Goal: Task Accomplishment & Management: Complete application form

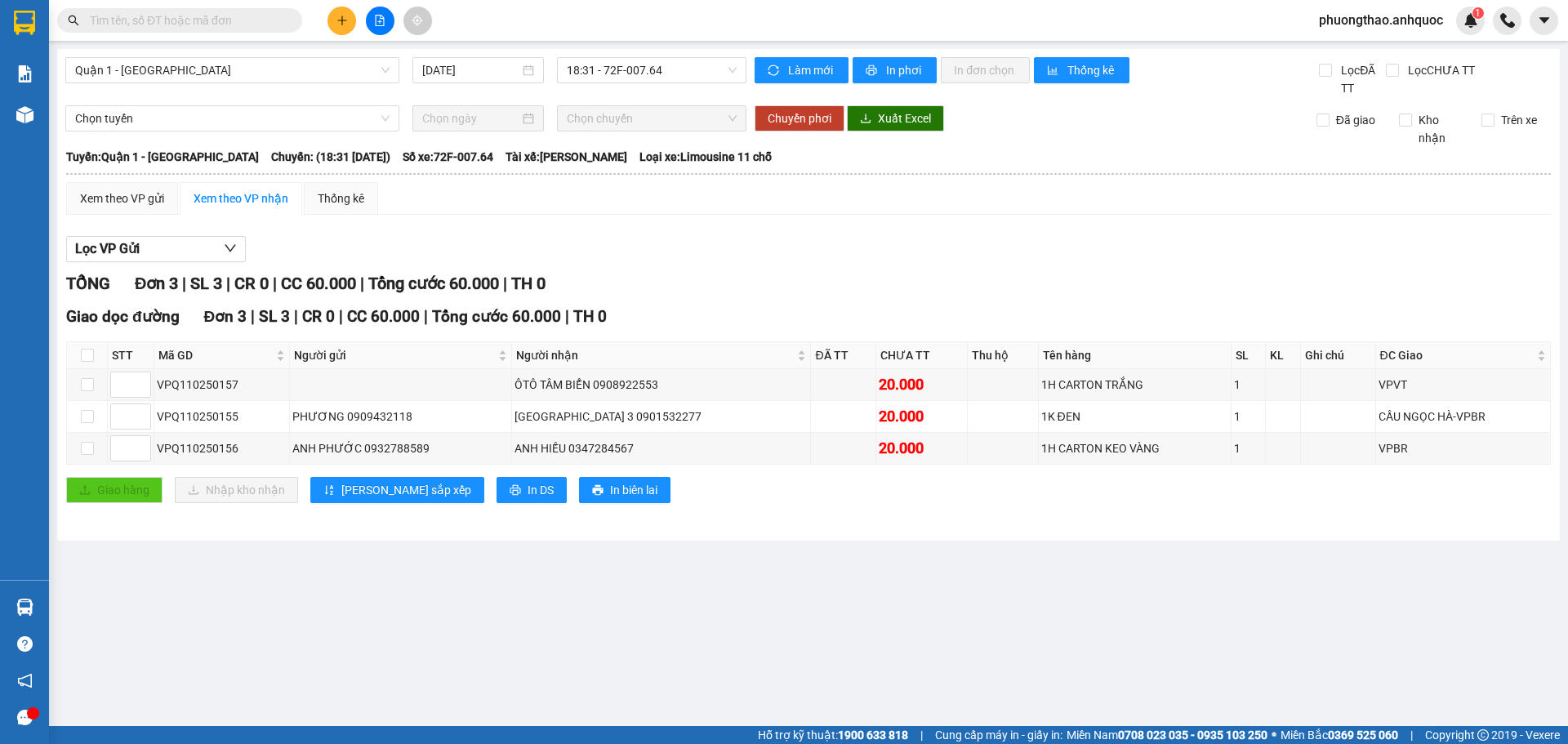
click at [422, 634] on main "Quận 1 - [GEOGRAPHIC_DATA] [DATE] 18:31 - 72F-007.64 Làm mới In phơi In đơn chọ…" at bounding box center [784, 363] width 1568 height 726
click at [669, 73] on span "18:31 - 72F-007.64" at bounding box center [651, 70] width 170 height 25
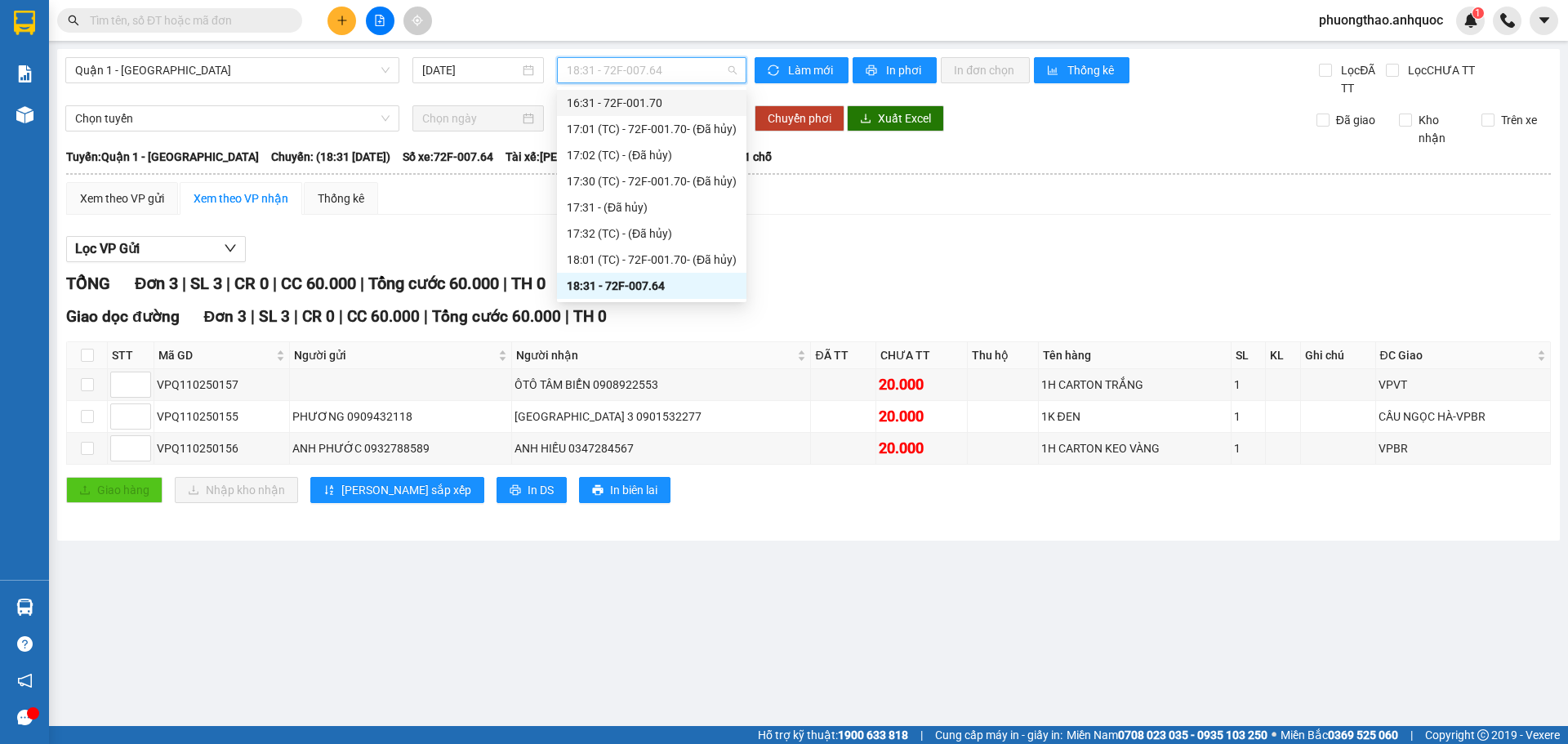
click at [656, 108] on div "16:31 - 72F-001.70" at bounding box center [651, 102] width 170 height 18
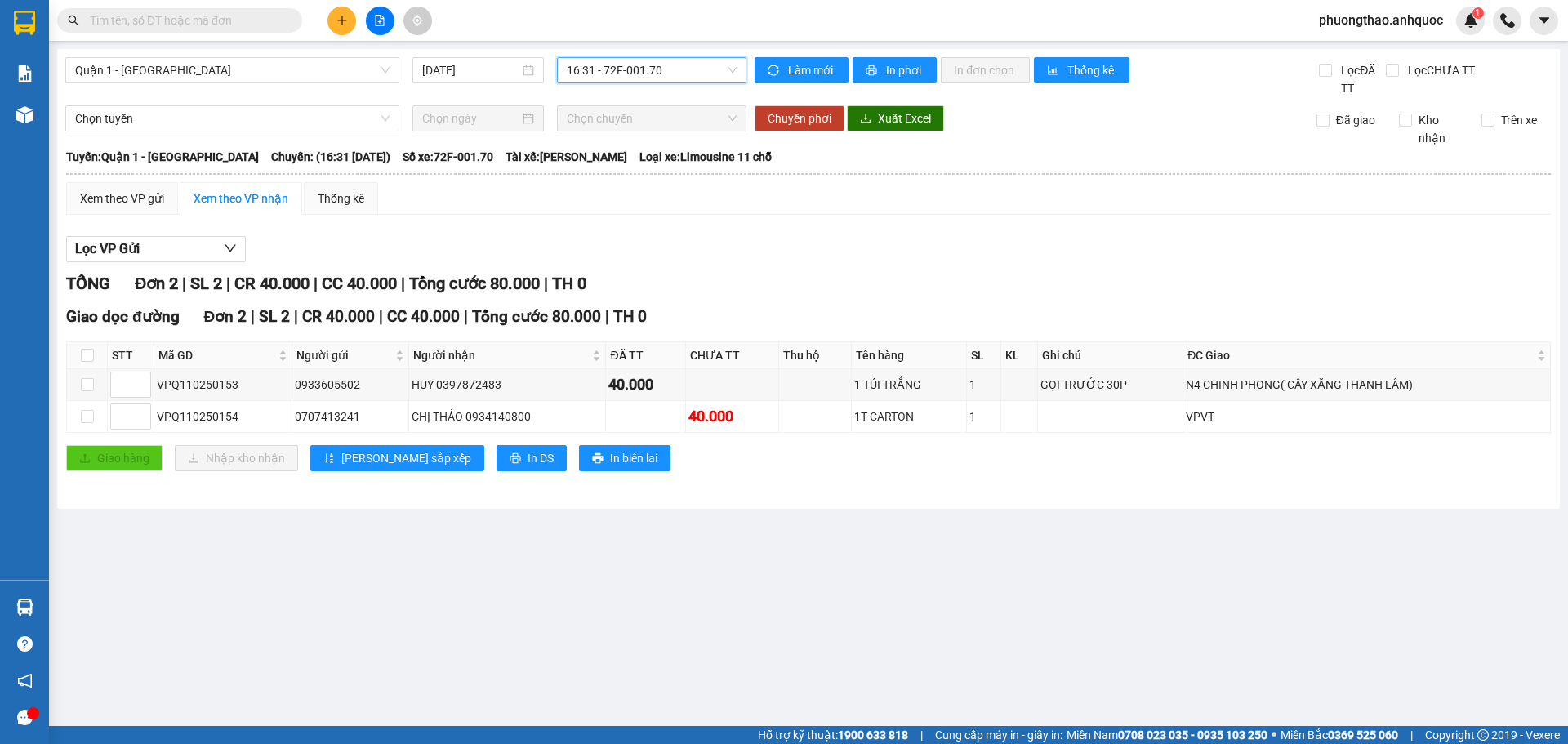
click at [649, 73] on span "16:31 - 72F-001.70" at bounding box center [651, 70] width 170 height 25
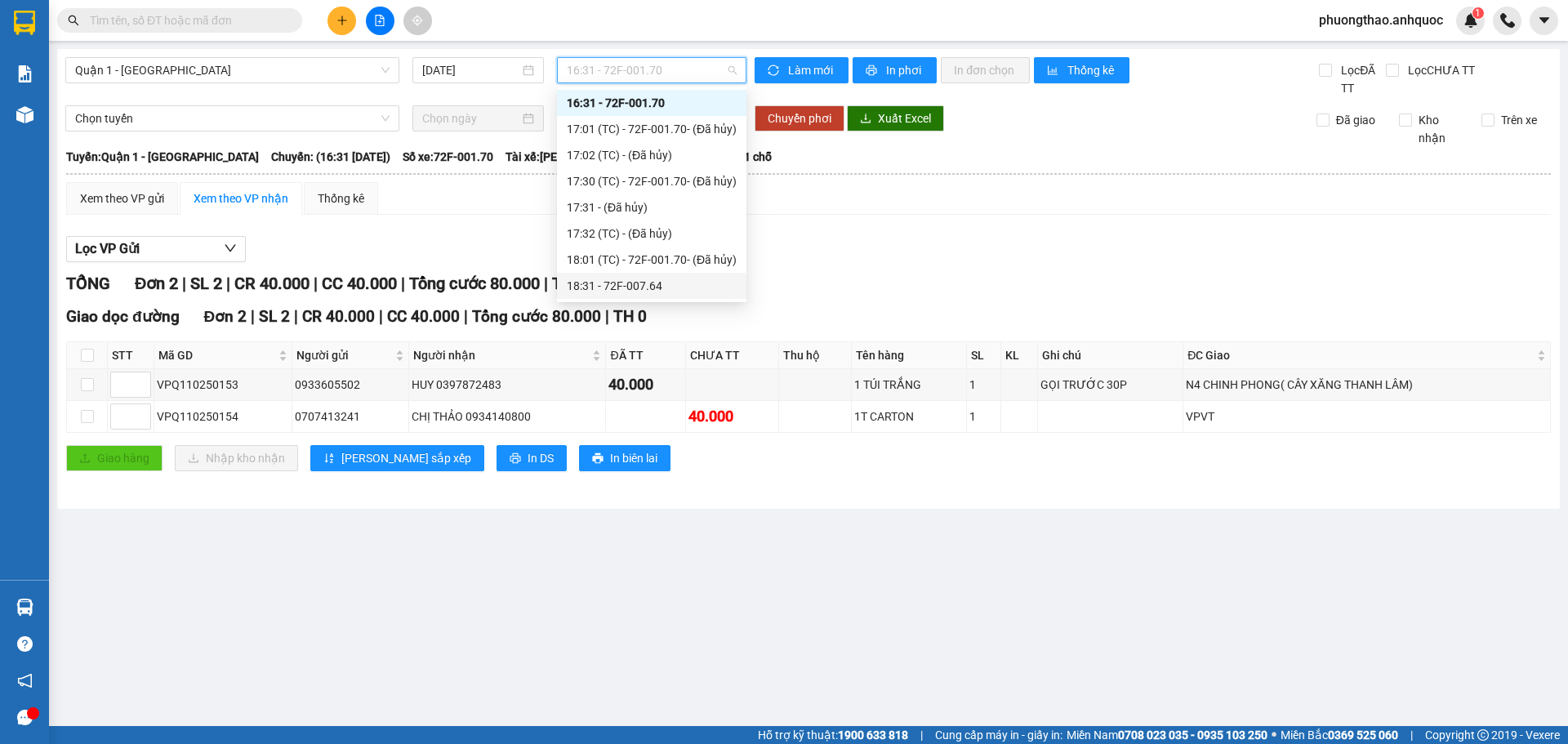
click at [667, 285] on div "18:31 - 72F-007.64" at bounding box center [651, 286] width 170 height 18
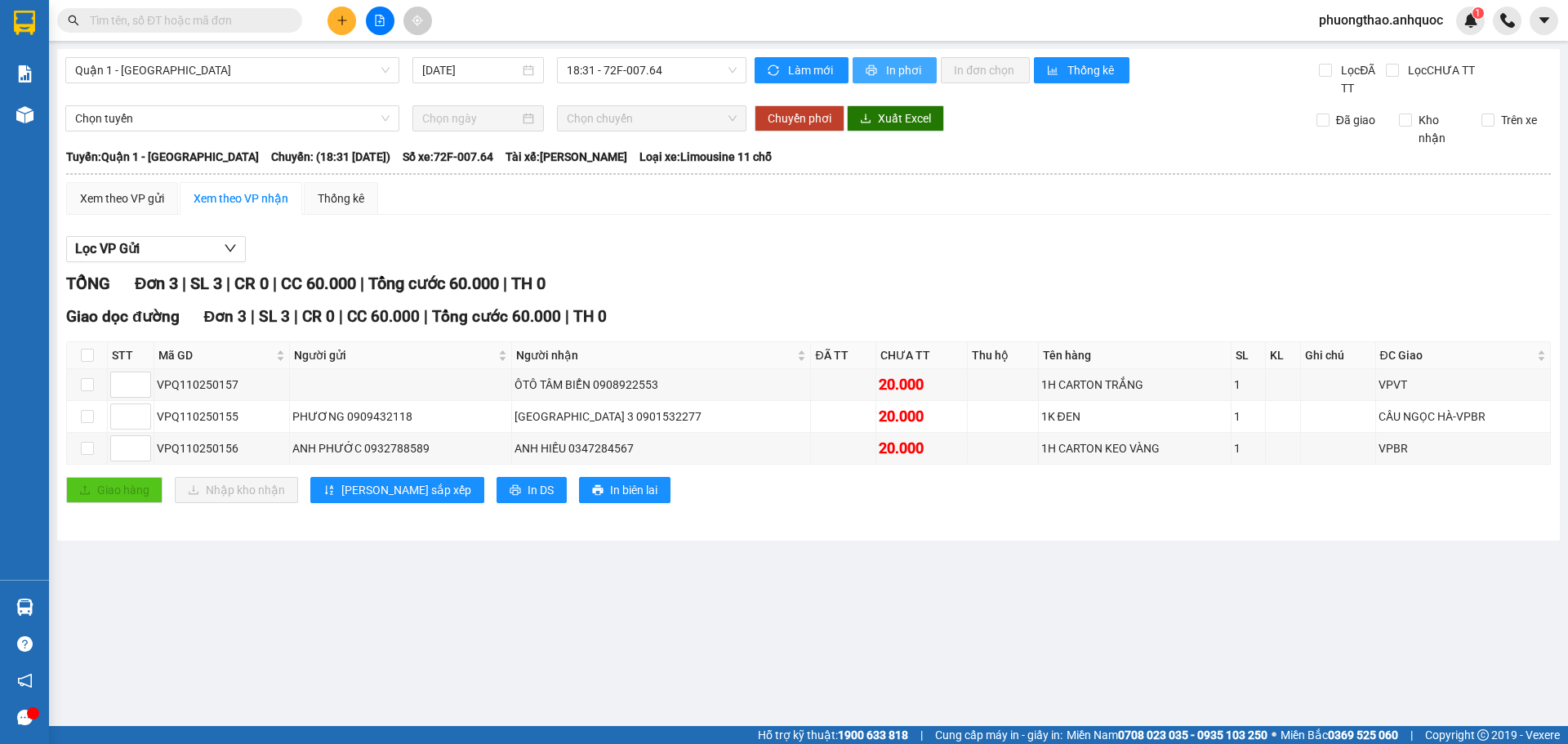
click at [897, 75] on span "In phơi" at bounding box center [905, 70] width 38 height 18
click at [448, 620] on main "Quận 1 - [GEOGRAPHIC_DATA] [DATE] 18:31 - 72F-007.64 Làm mới In phơi In đơn chọ…" at bounding box center [784, 363] width 1568 height 726
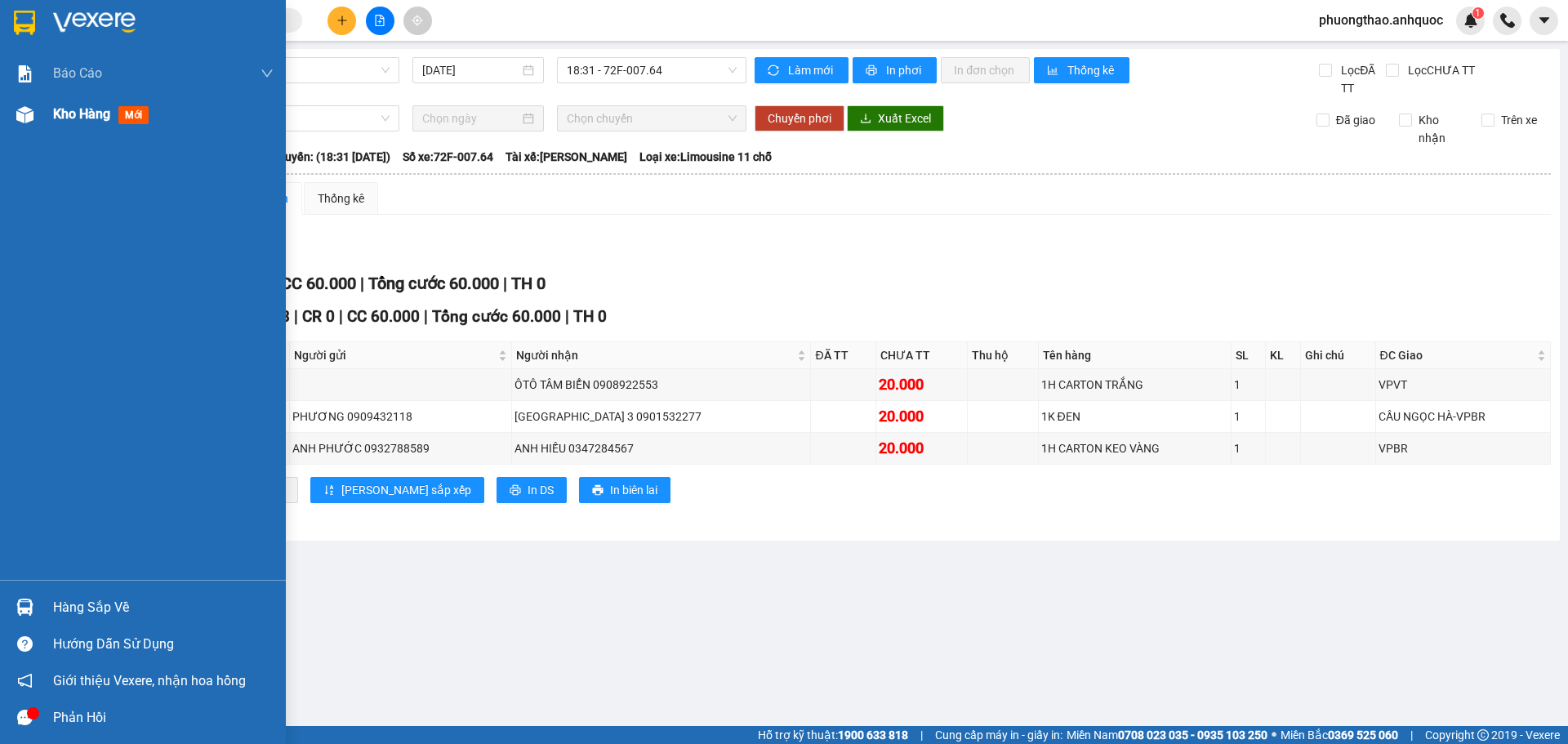
click at [27, 121] on img at bounding box center [25, 115] width 17 height 17
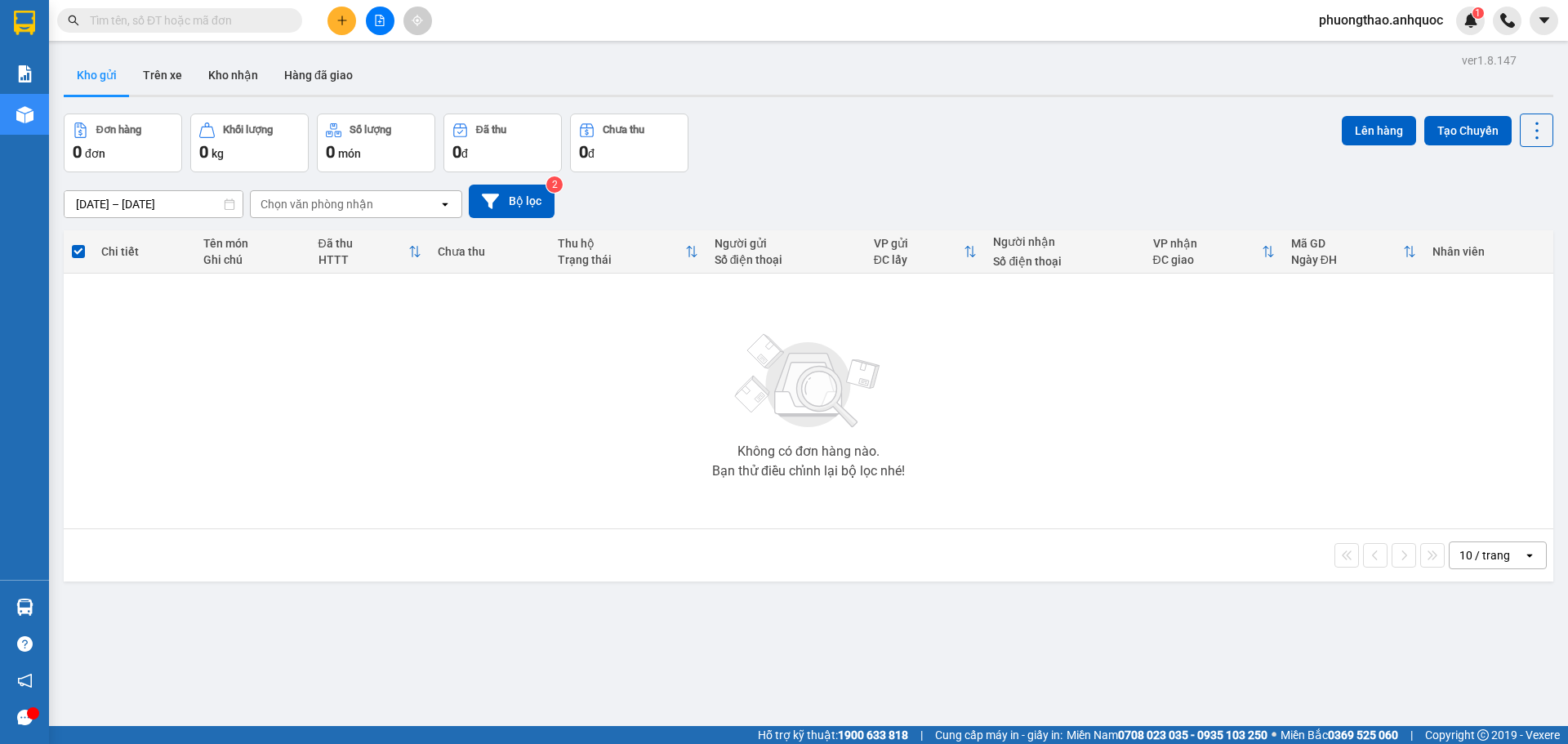
click at [572, 549] on div "10 / trang open" at bounding box center [808, 555] width 1477 height 27
click at [342, 25] on icon "plus" at bounding box center [342, 20] width 11 height 11
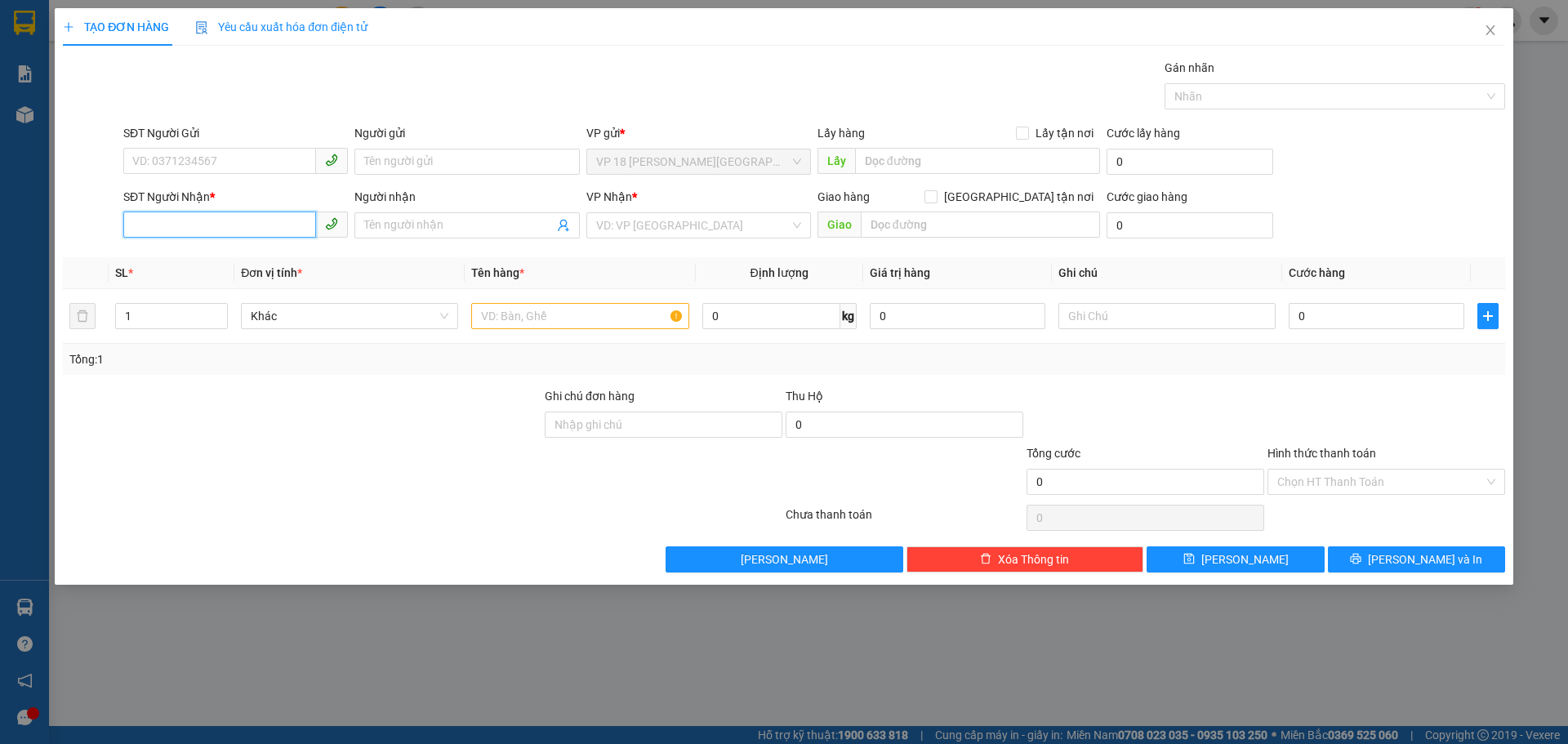
click at [279, 227] on input "SĐT Người Nhận *" at bounding box center [220, 224] width 193 height 26
click at [278, 255] on div "0347284567 - [PERSON_NAME]" at bounding box center [235, 257] width 205 height 18
type input "0347284567"
type input "ANH HIẾU"
type input "VPBR"
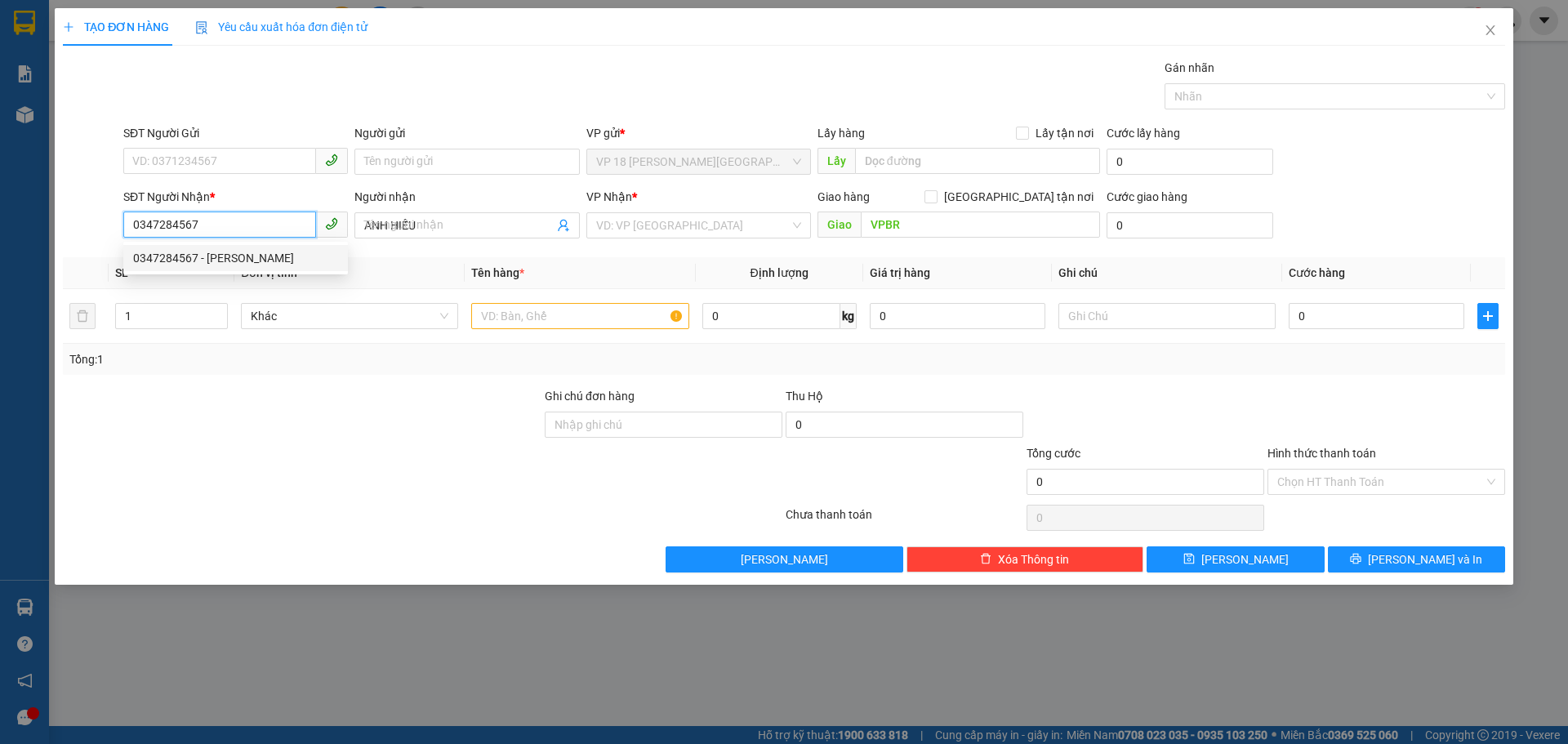
type input "20.000"
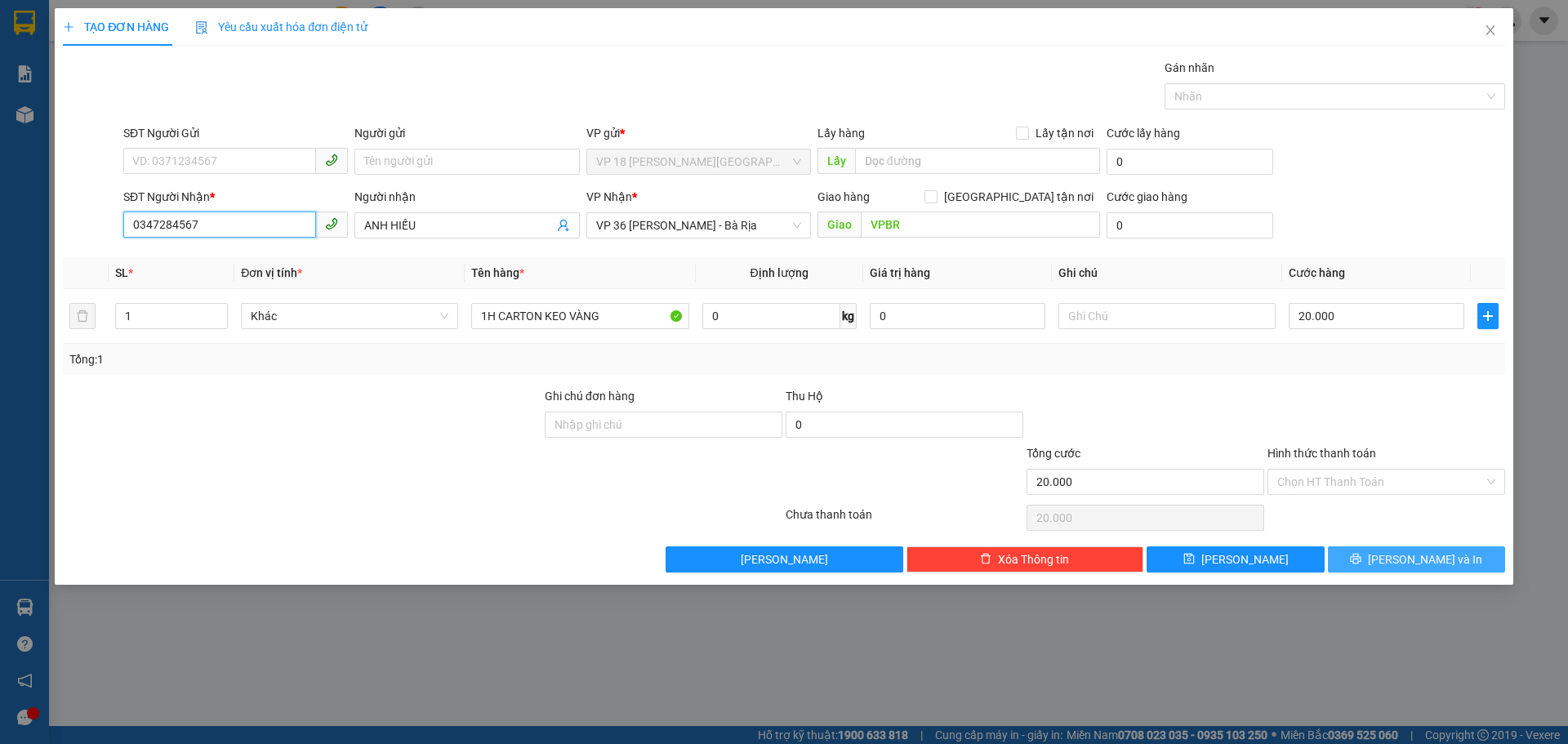
type input "0347284567"
click at [1349, 560] on button "[PERSON_NAME] và In" at bounding box center [1416, 560] width 178 height 26
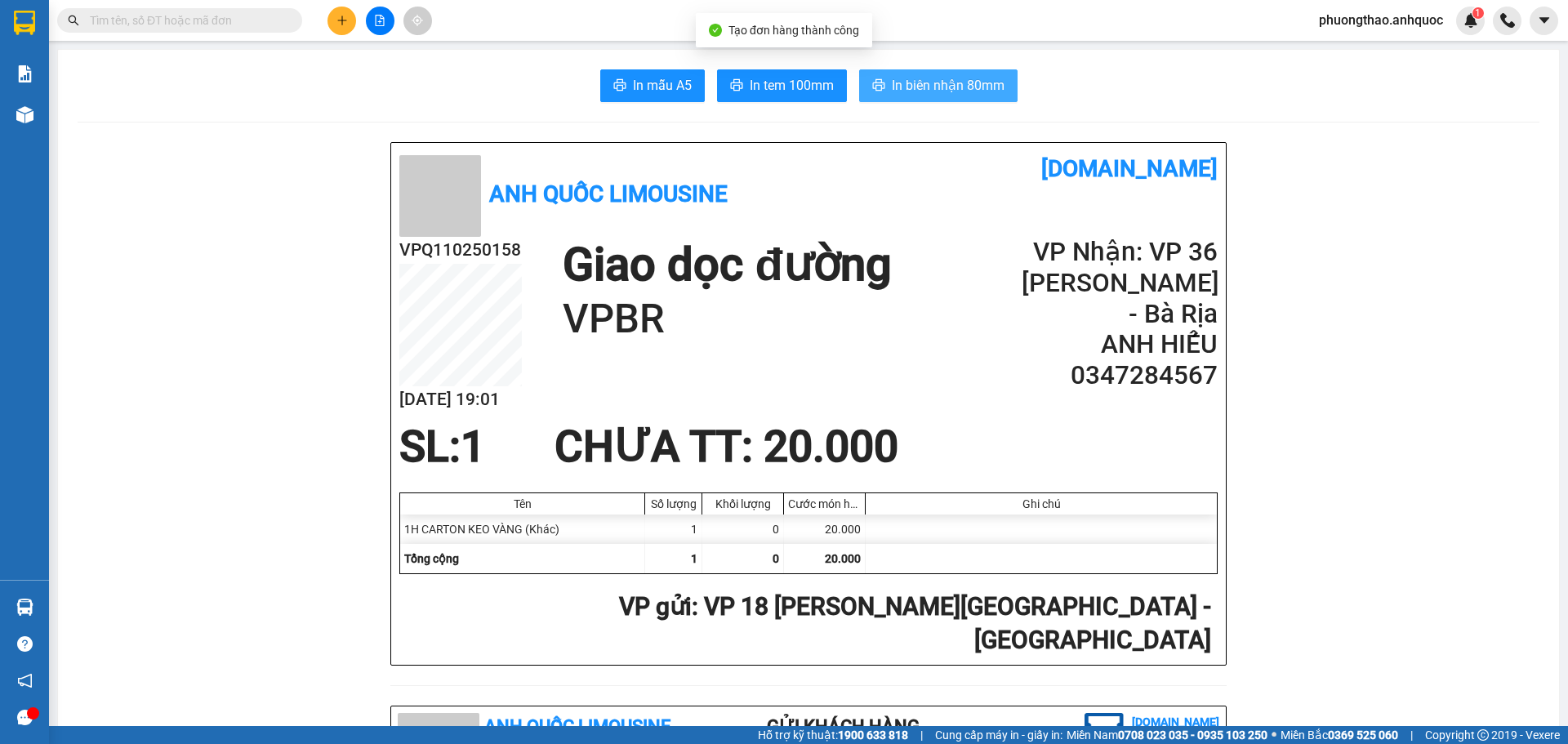
click at [872, 87] on icon "printer" at bounding box center [878, 84] width 13 height 13
click at [765, 81] on span "In tem 100mm" at bounding box center [792, 86] width 84 height 21
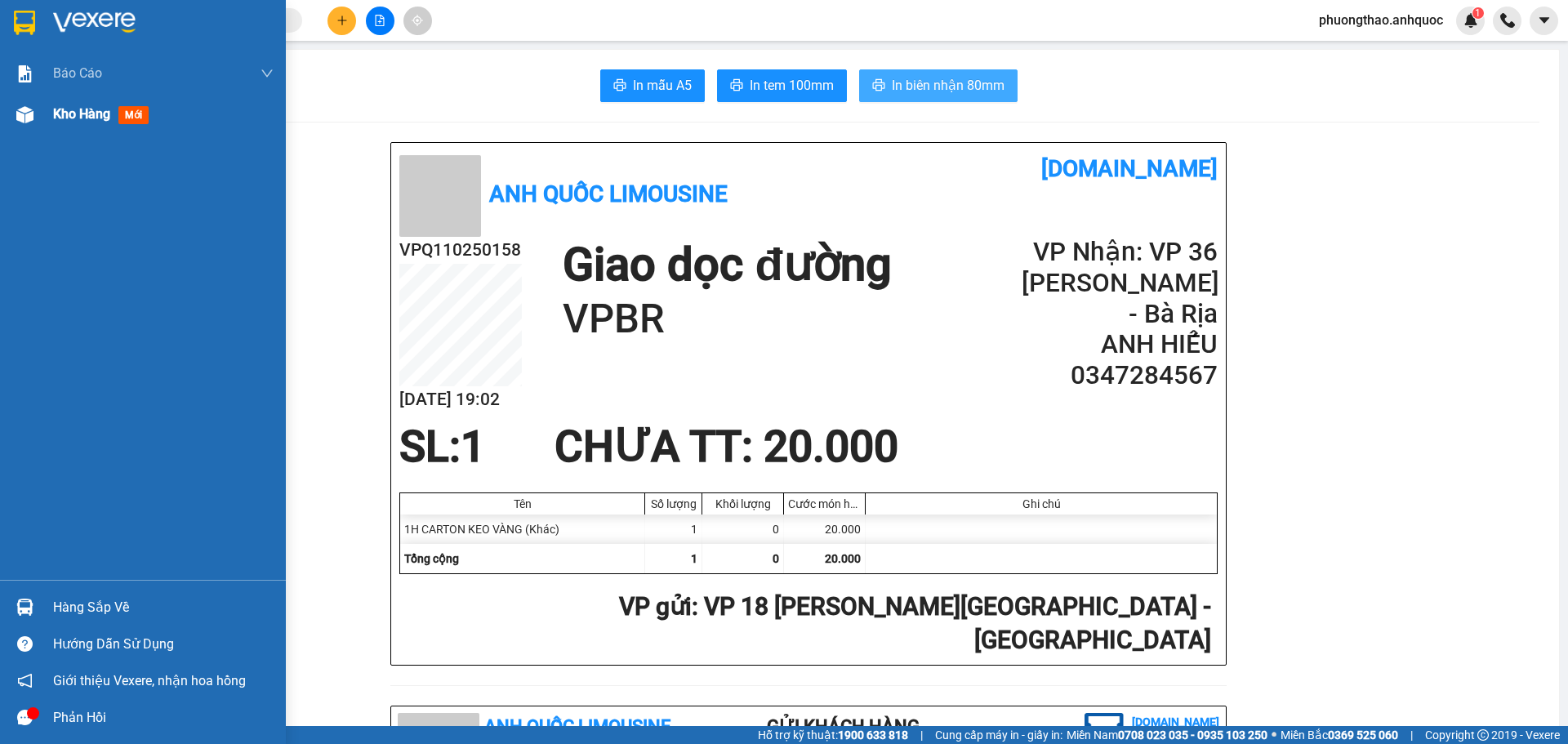
click at [30, 109] on img at bounding box center [25, 115] width 17 height 17
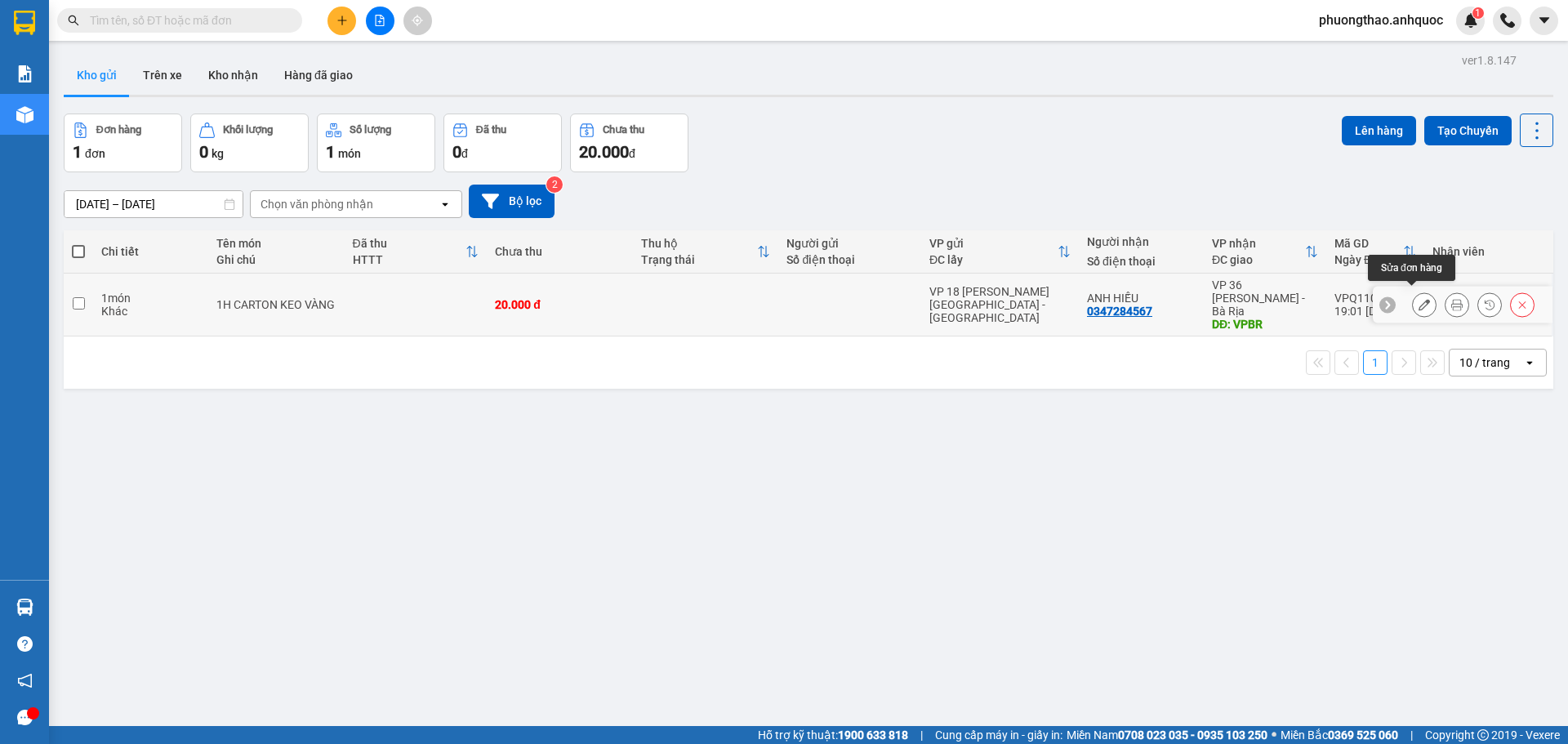
click at [1413, 298] on button at bounding box center [1424, 305] width 23 height 28
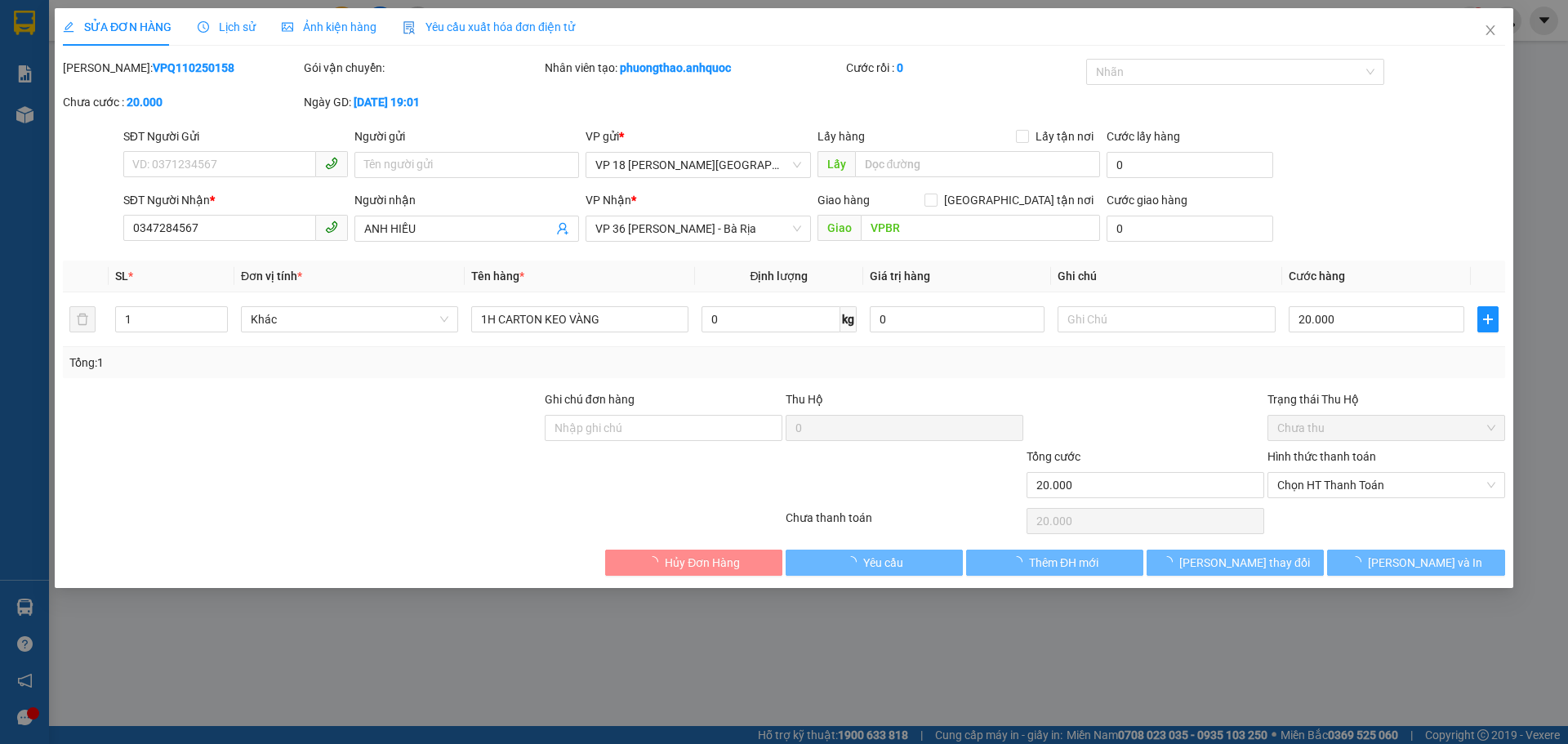
type input "0347284567"
type input "ANH HIẾU"
type input "VPBR"
type input "20.000"
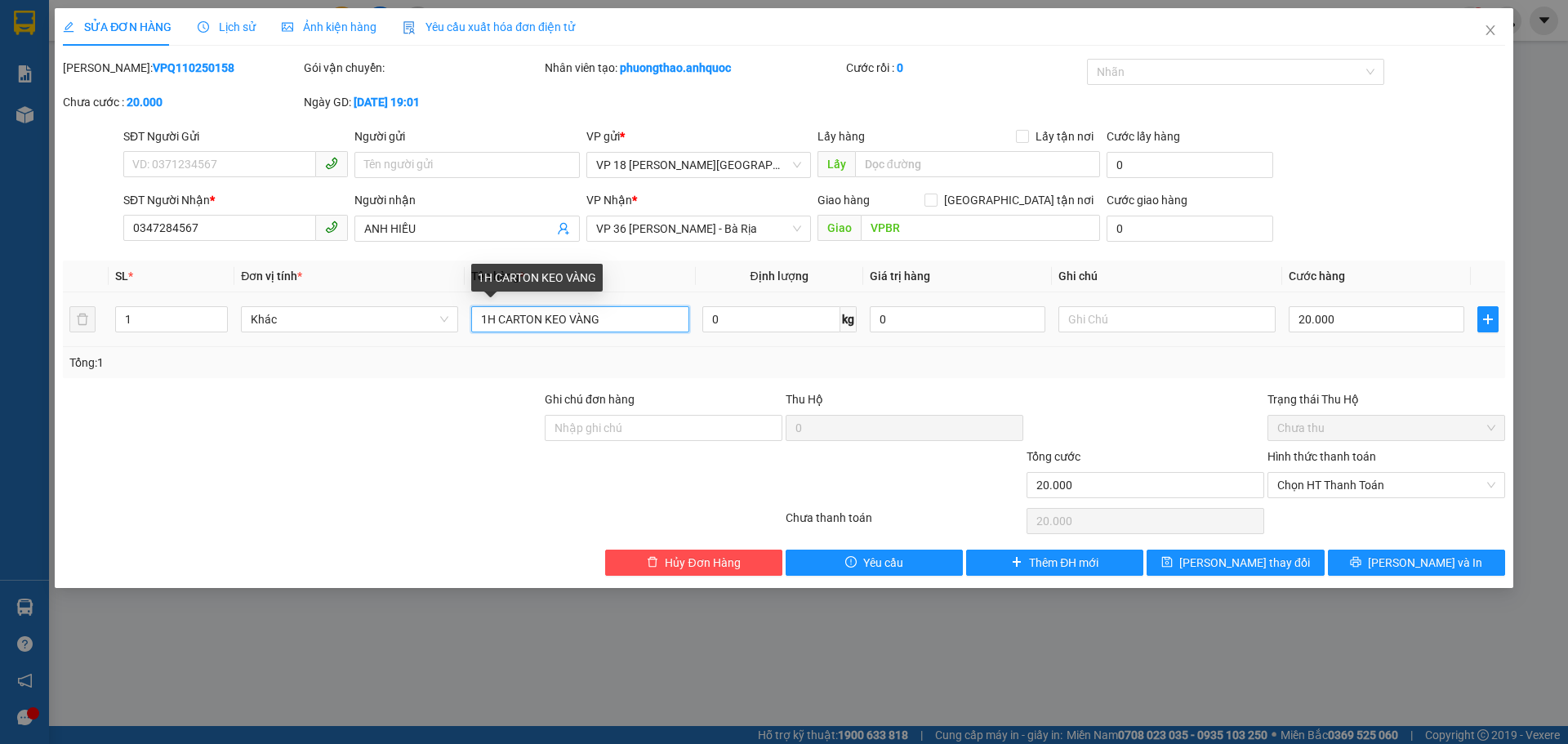
drag, startPoint x: 610, startPoint y: 324, endPoint x: 486, endPoint y: 323, distance: 124.0
click at [486, 323] on input "1H CARTON KEO VÀNG" at bounding box center [579, 319] width 217 height 26
type input "1BỊCH NILON VÀNG"
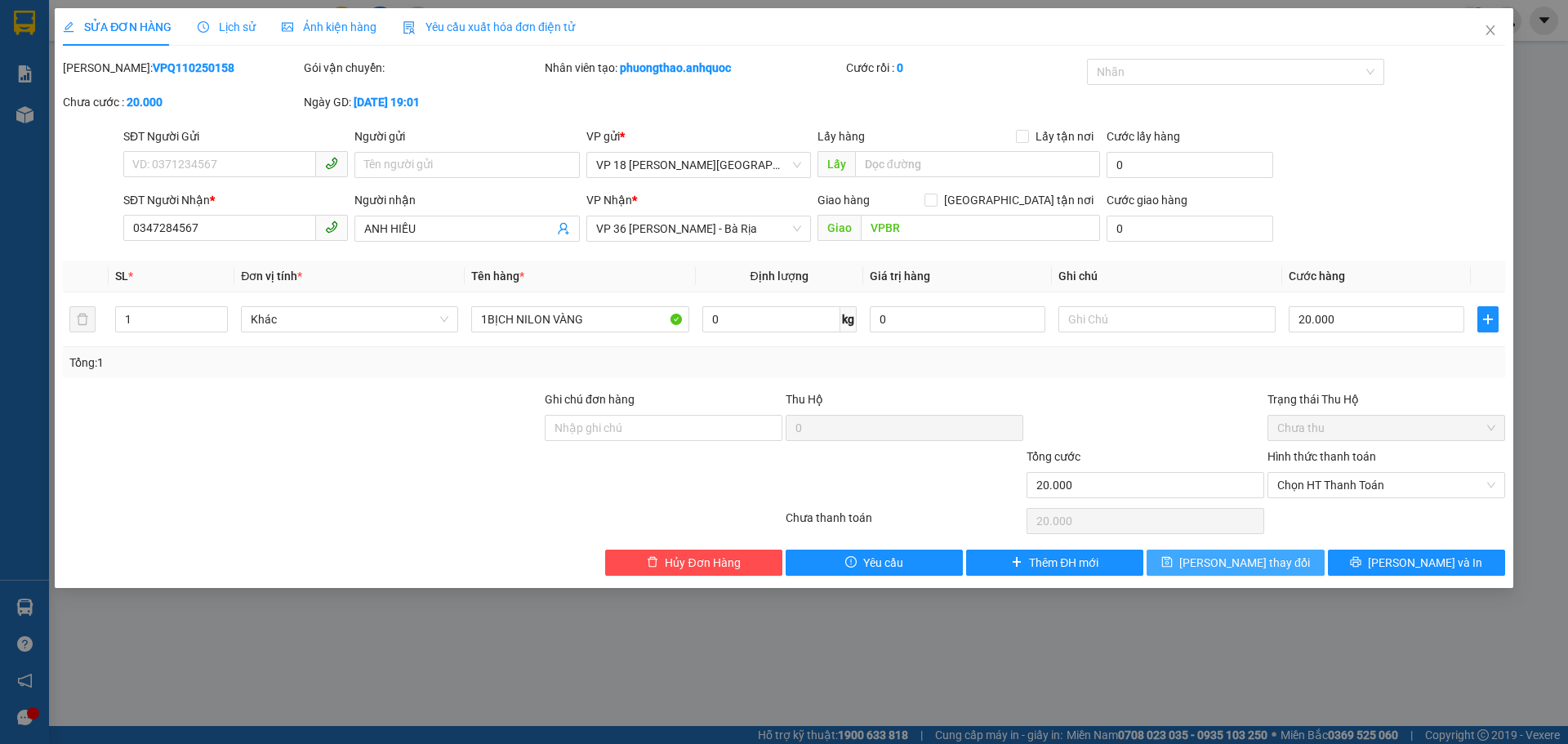
click at [1271, 566] on span "[PERSON_NAME] thay đổi" at bounding box center [1244, 562] width 130 height 18
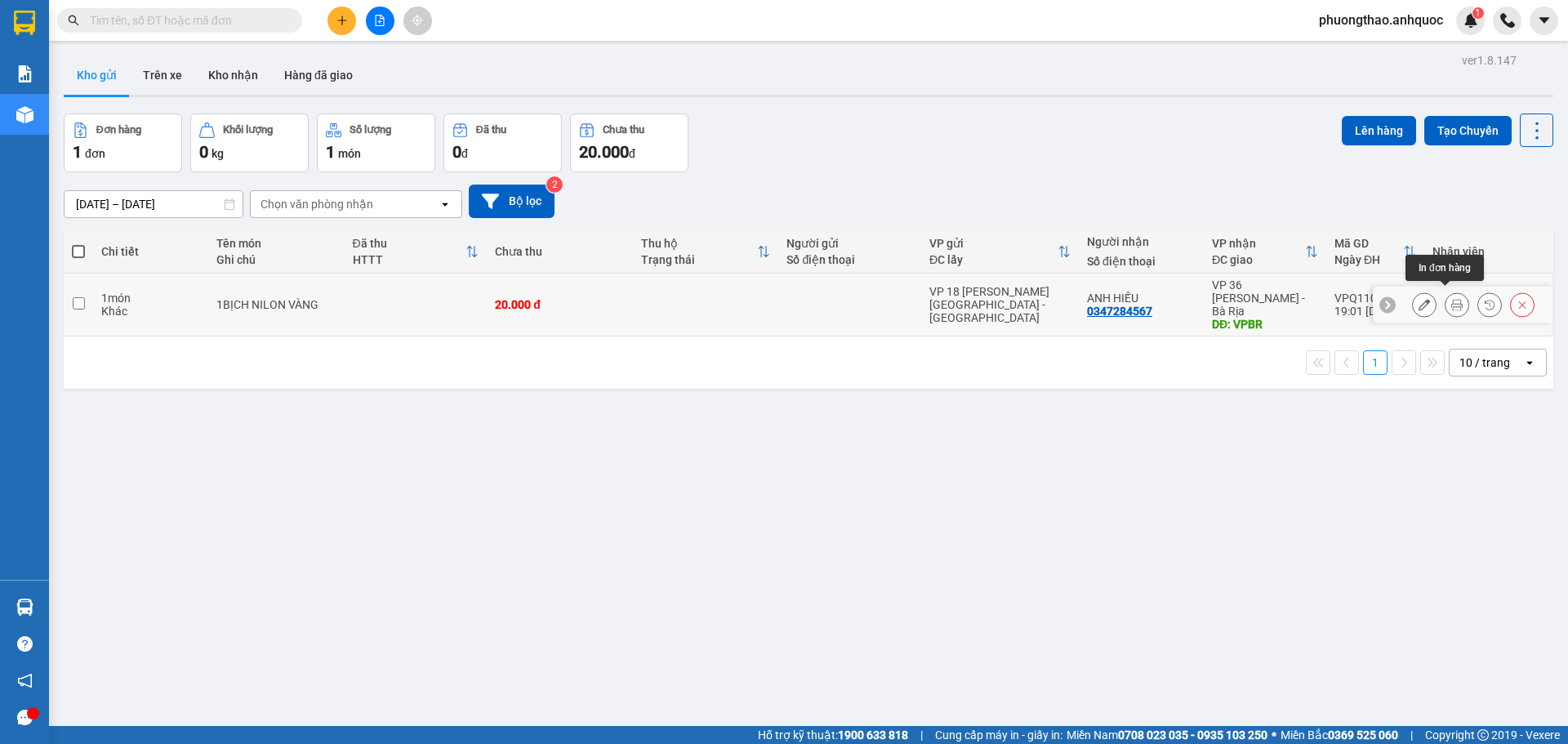
click at [1451, 304] on icon at bounding box center [1456, 304] width 11 height 11
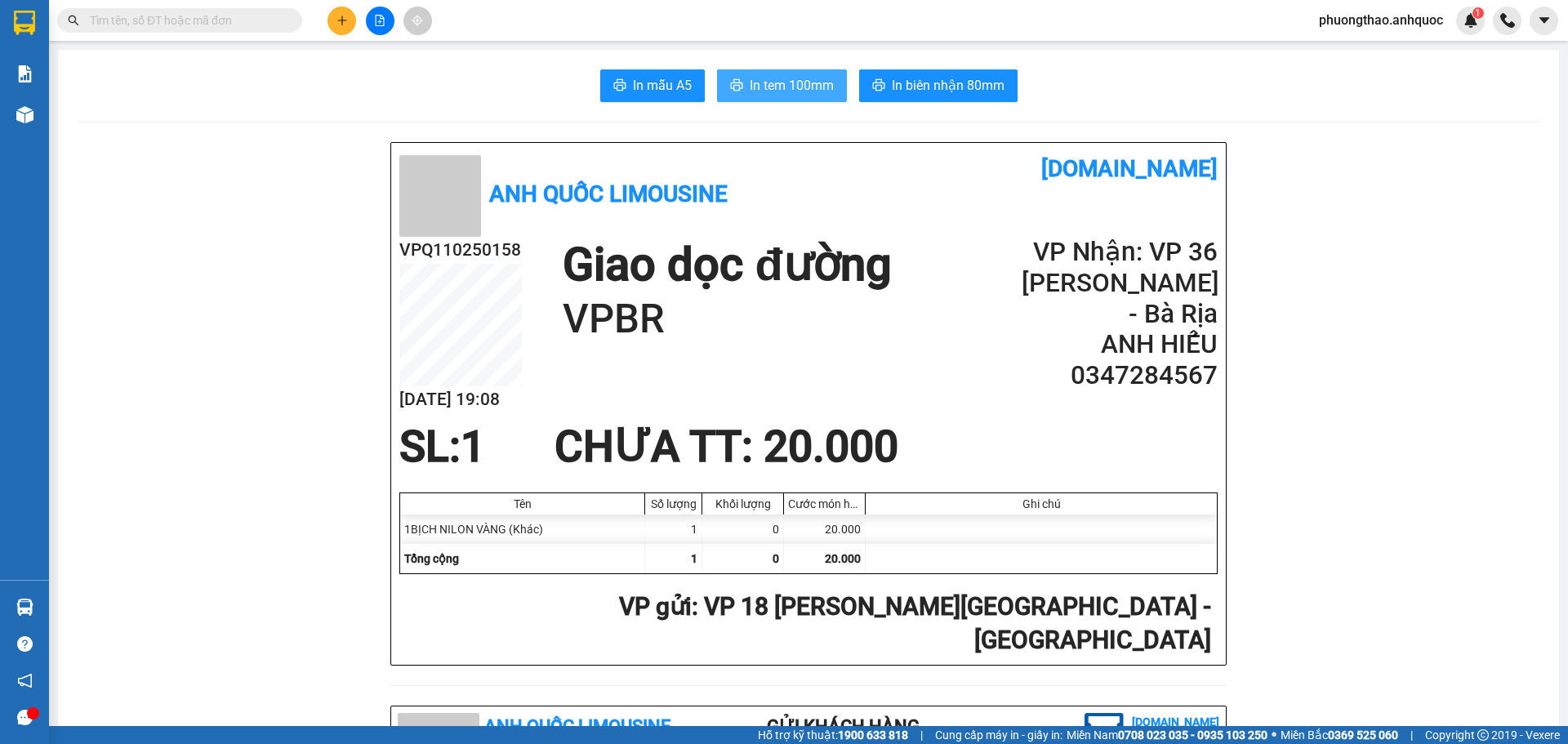
click at [769, 96] on button "In tem 100mm" at bounding box center [782, 86] width 130 height 33
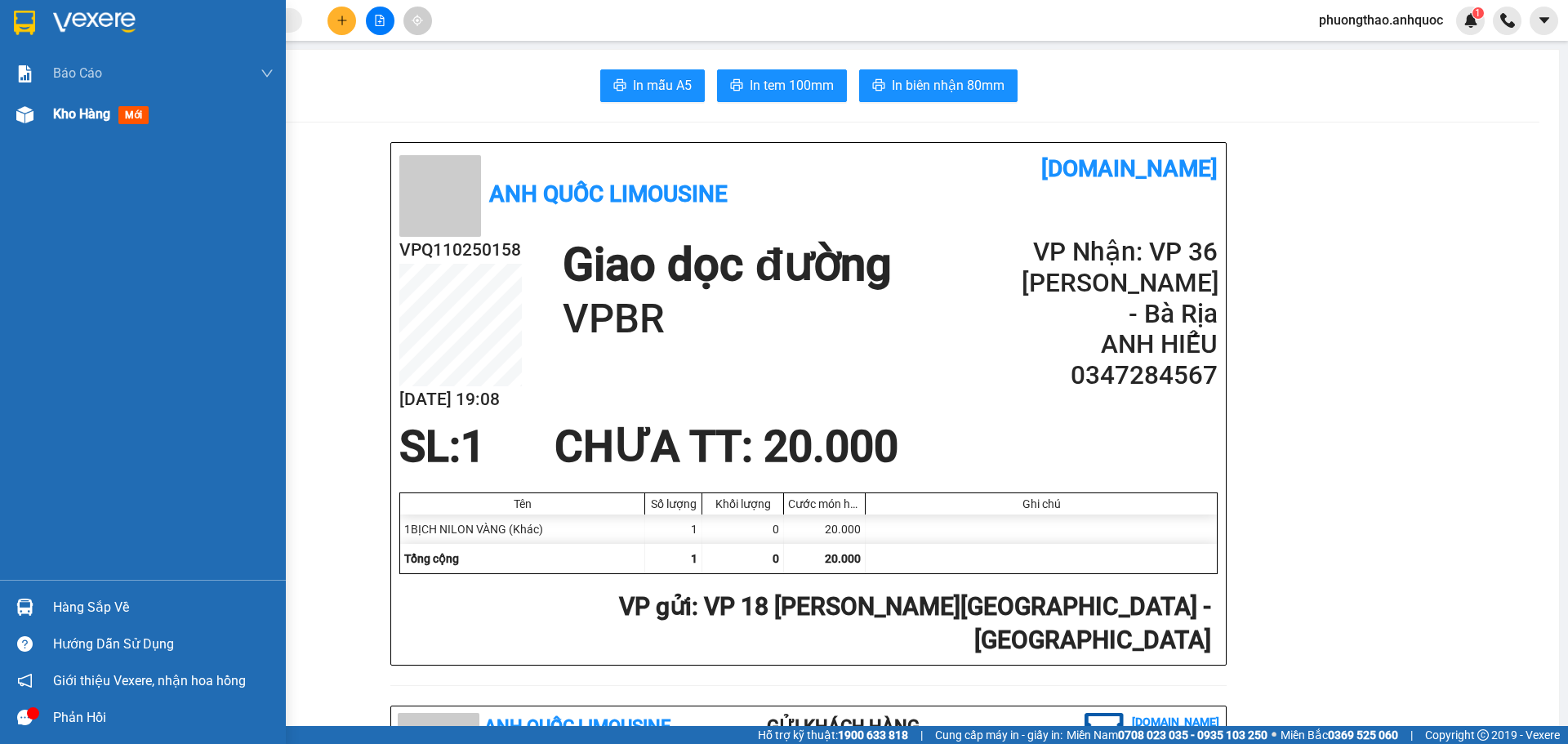
click at [30, 121] on img at bounding box center [25, 115] width 17 height 17
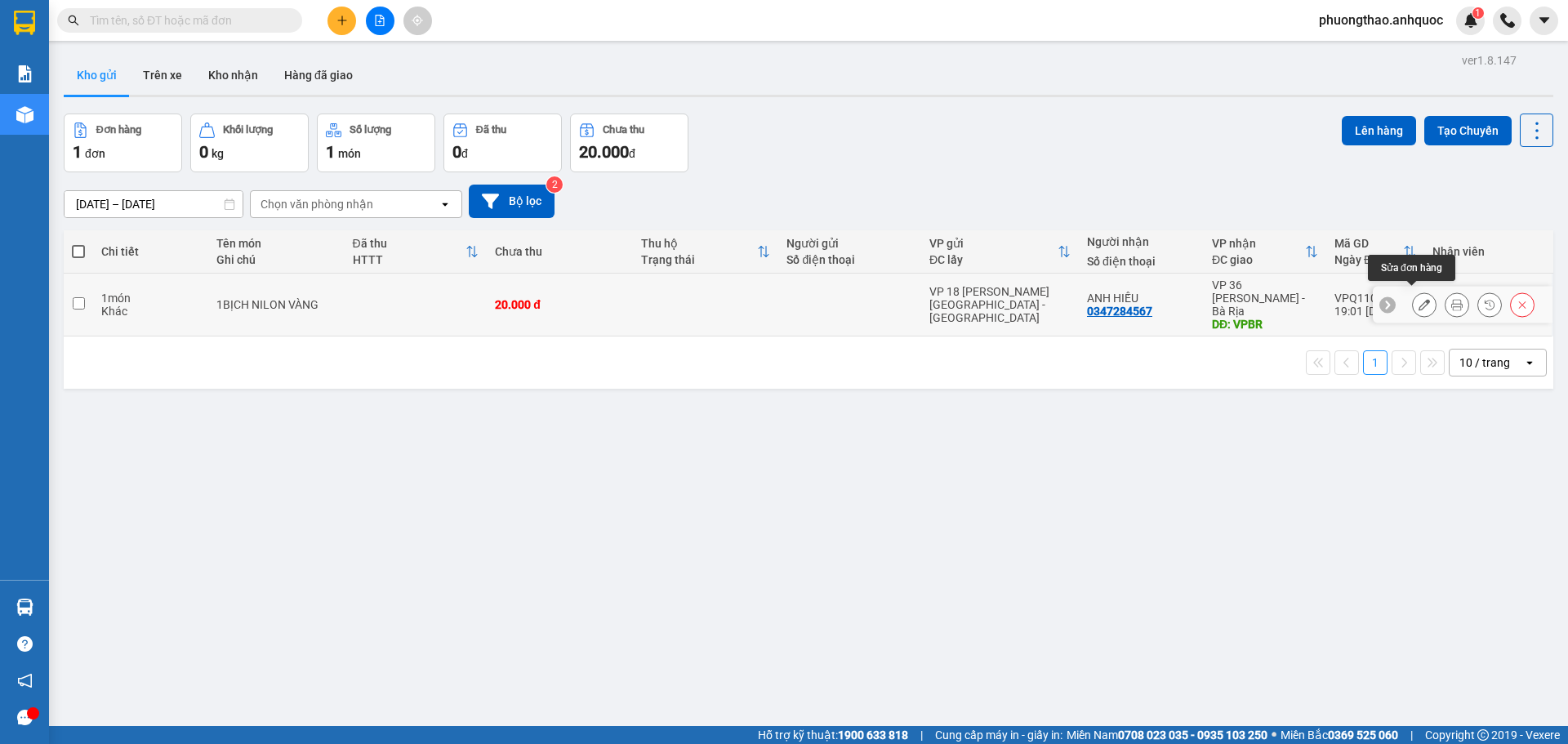
click at [1418, 299] on button at bounding box center [1424, 305] width 23 height 28
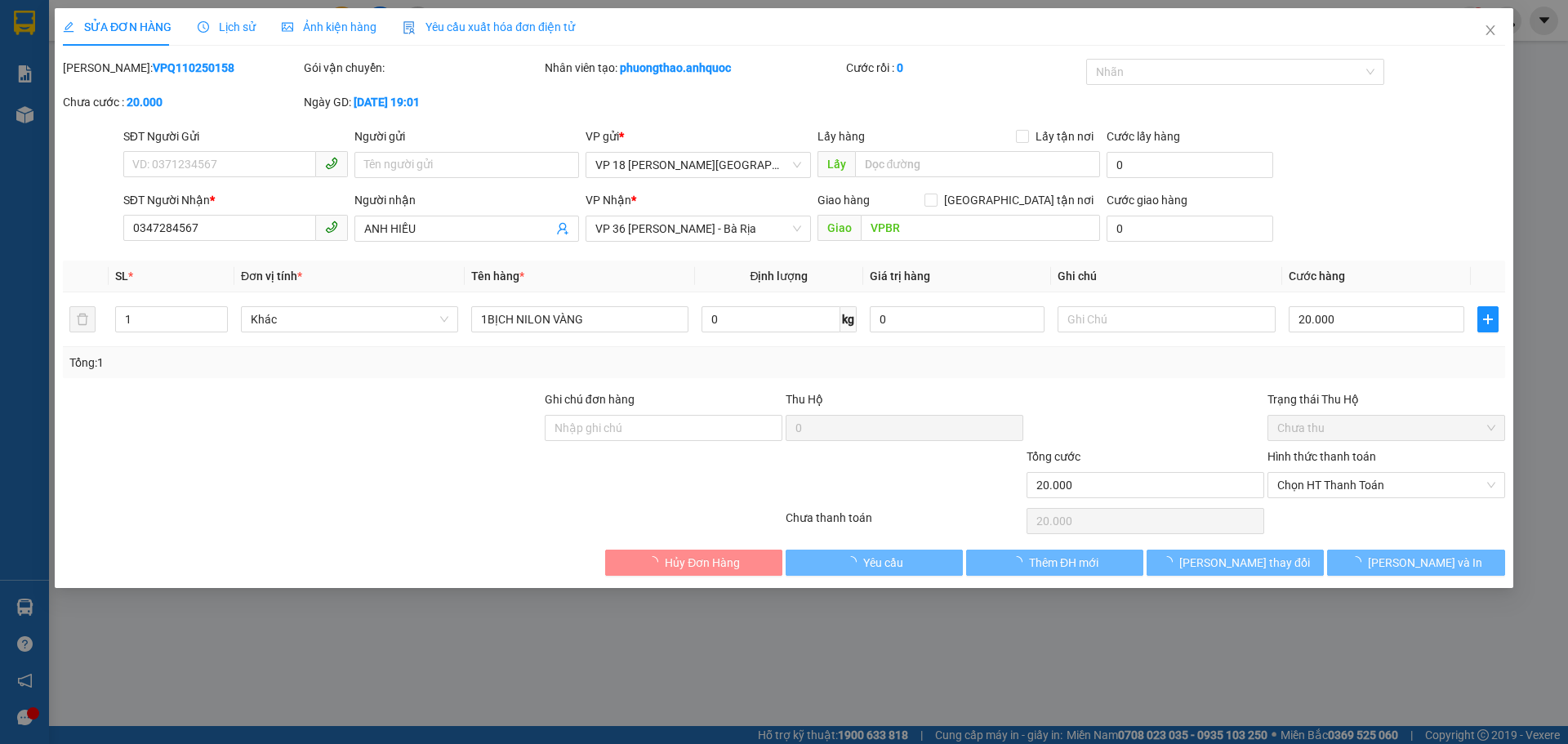
type input "0347284567"
type input "ANH HIẾU"
type input "VPBR"
type input "20.000"
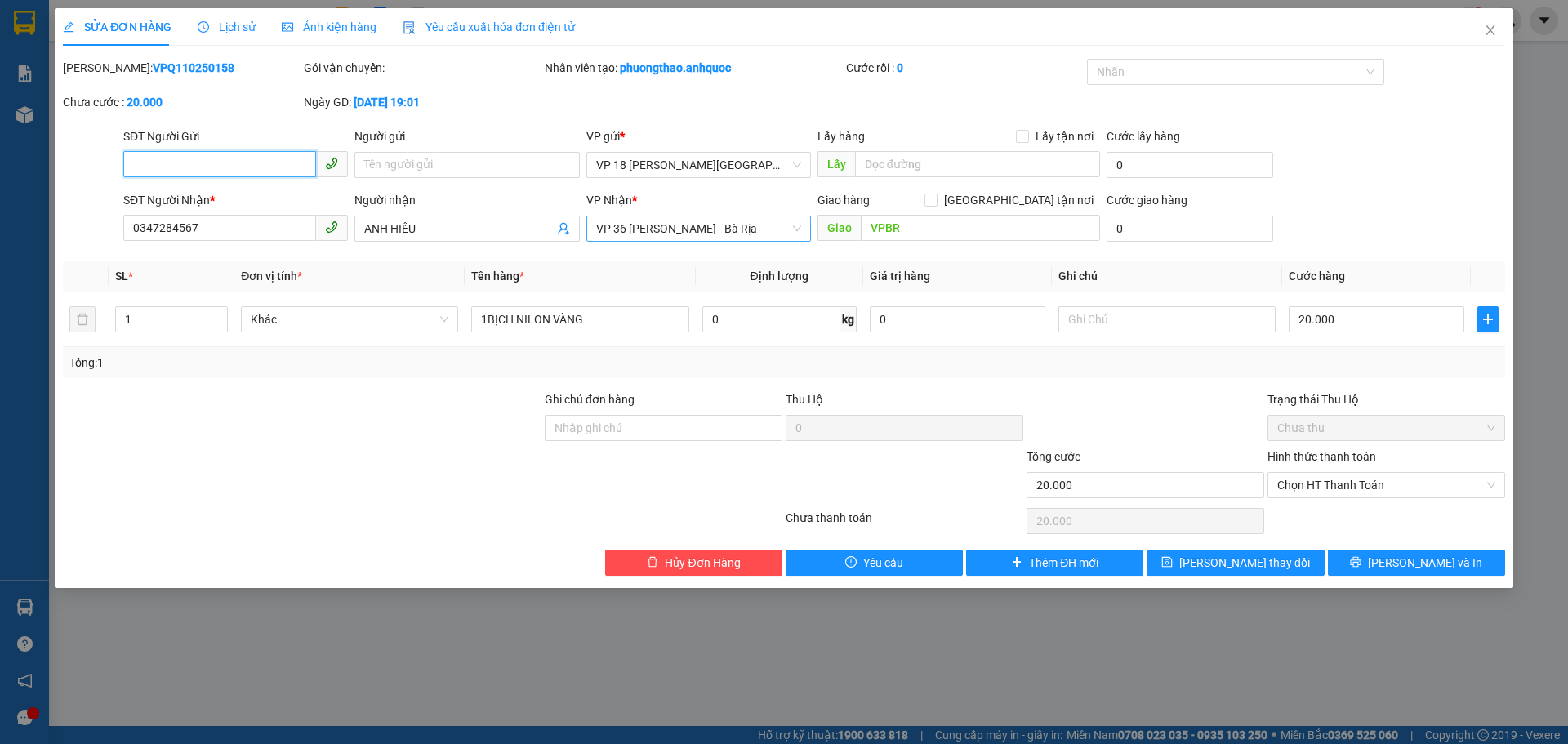
click at [778, 228] on span "VP 36 [PERSON_NAME] - Bà Rịa" at bounding box center [699, 228] width 205 height 25
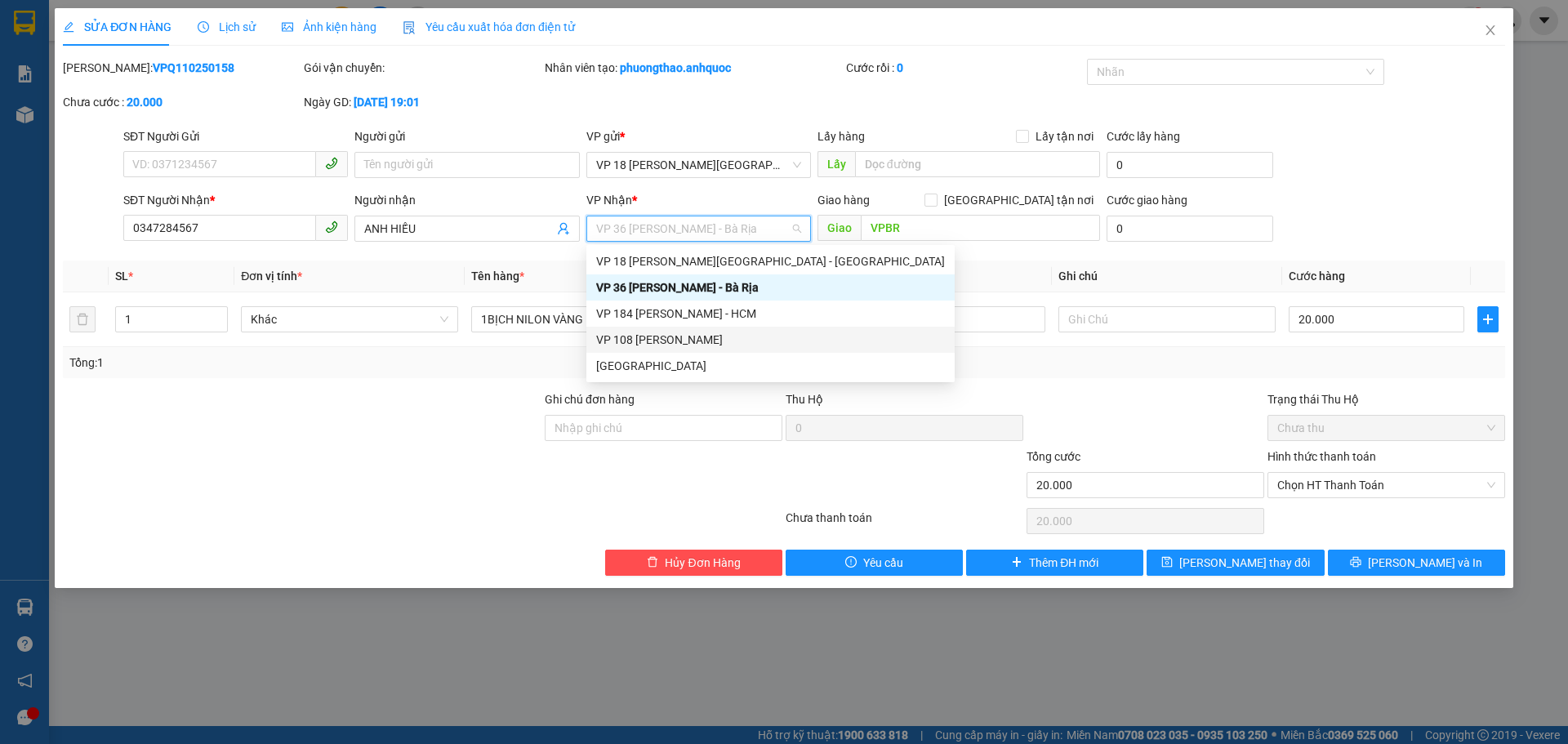
click at [767, 342] on div "VP 108 [PERSON_NAME]" at bounding box center [771, 339] width 348 height 18
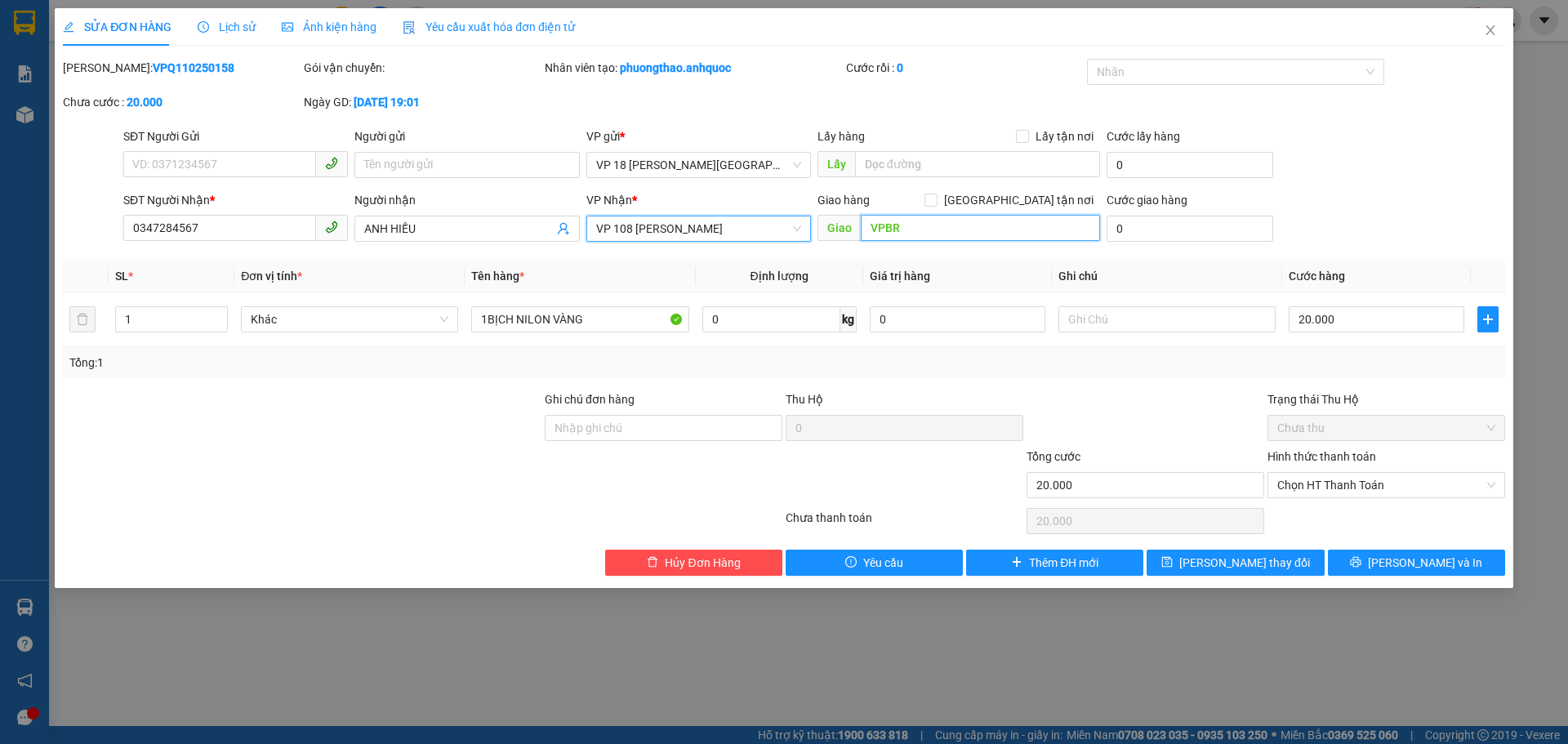
click at [905, 233] on input "VPBR" at bounding box center [980, 227] width 239 height 26
type input "VPVT"
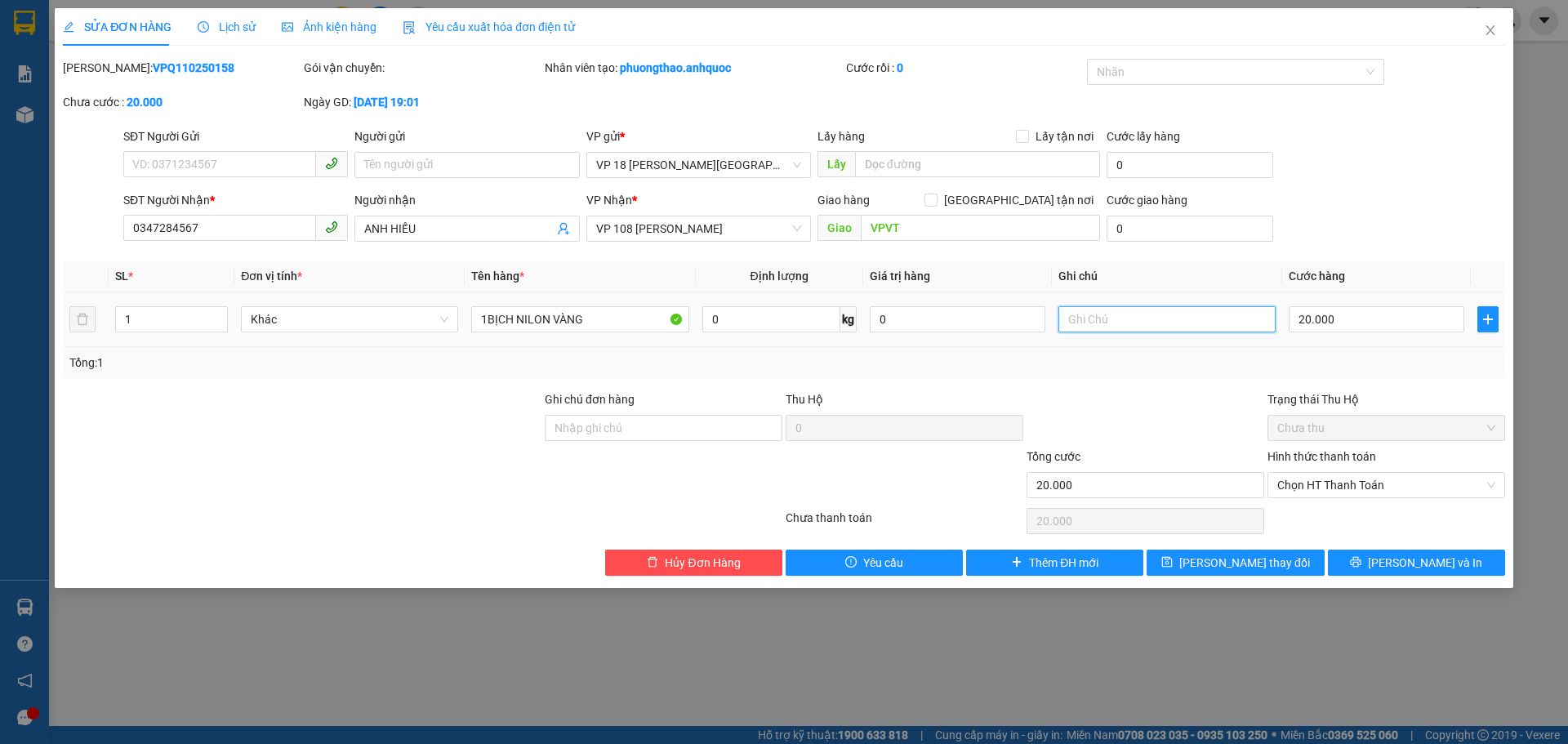
click at [1105, 322] on input "text" at bounding box center [1166, 319] width 217 height 26
type input "GỬI HÀNG VPBR"
click at [1283, 561] on button "[PERSON_NAME] thay đổi" at bounding box center [1235, 562] width 178 height 26
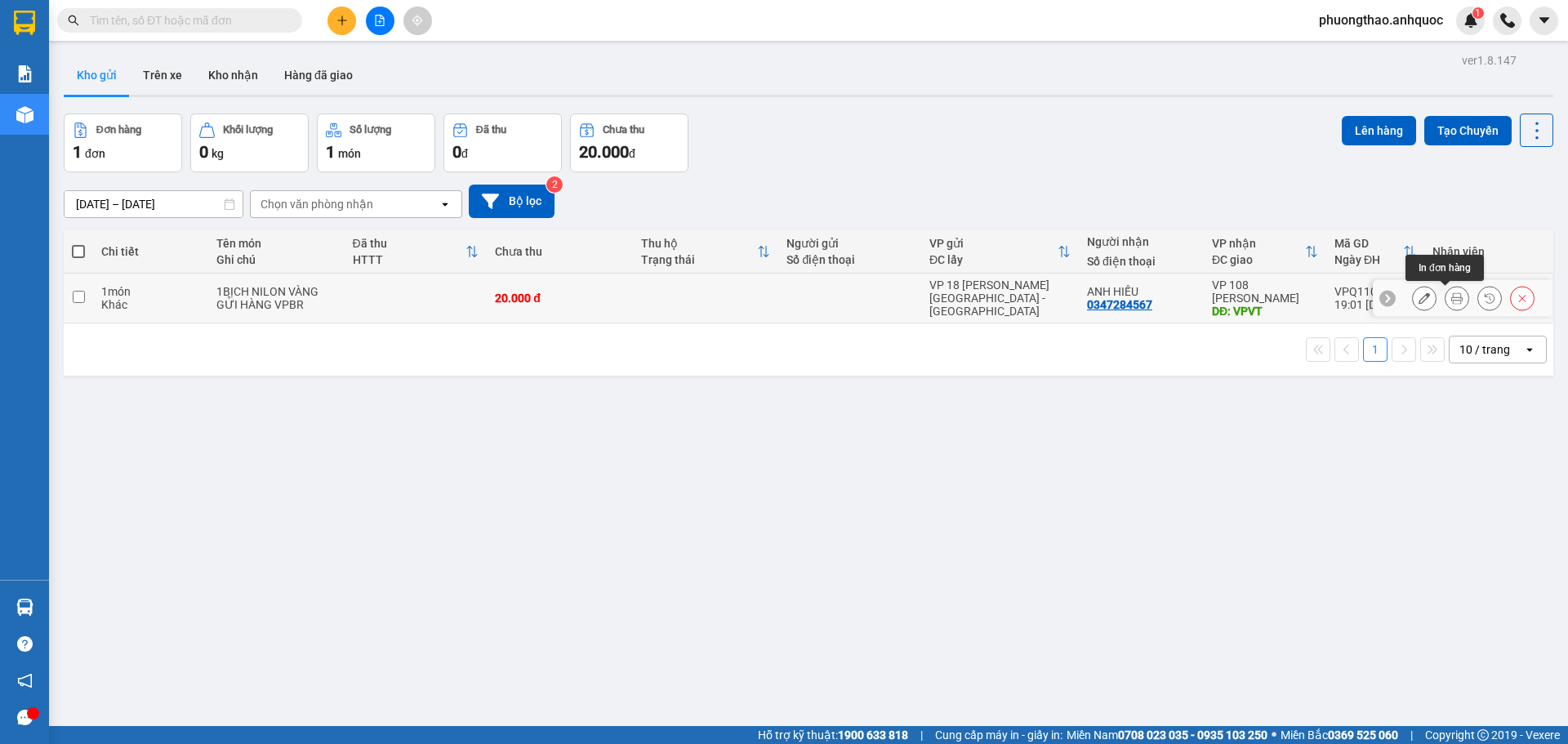
click at [1451, 299] on icon at bounding box center [1456, 298] width 11 height 11
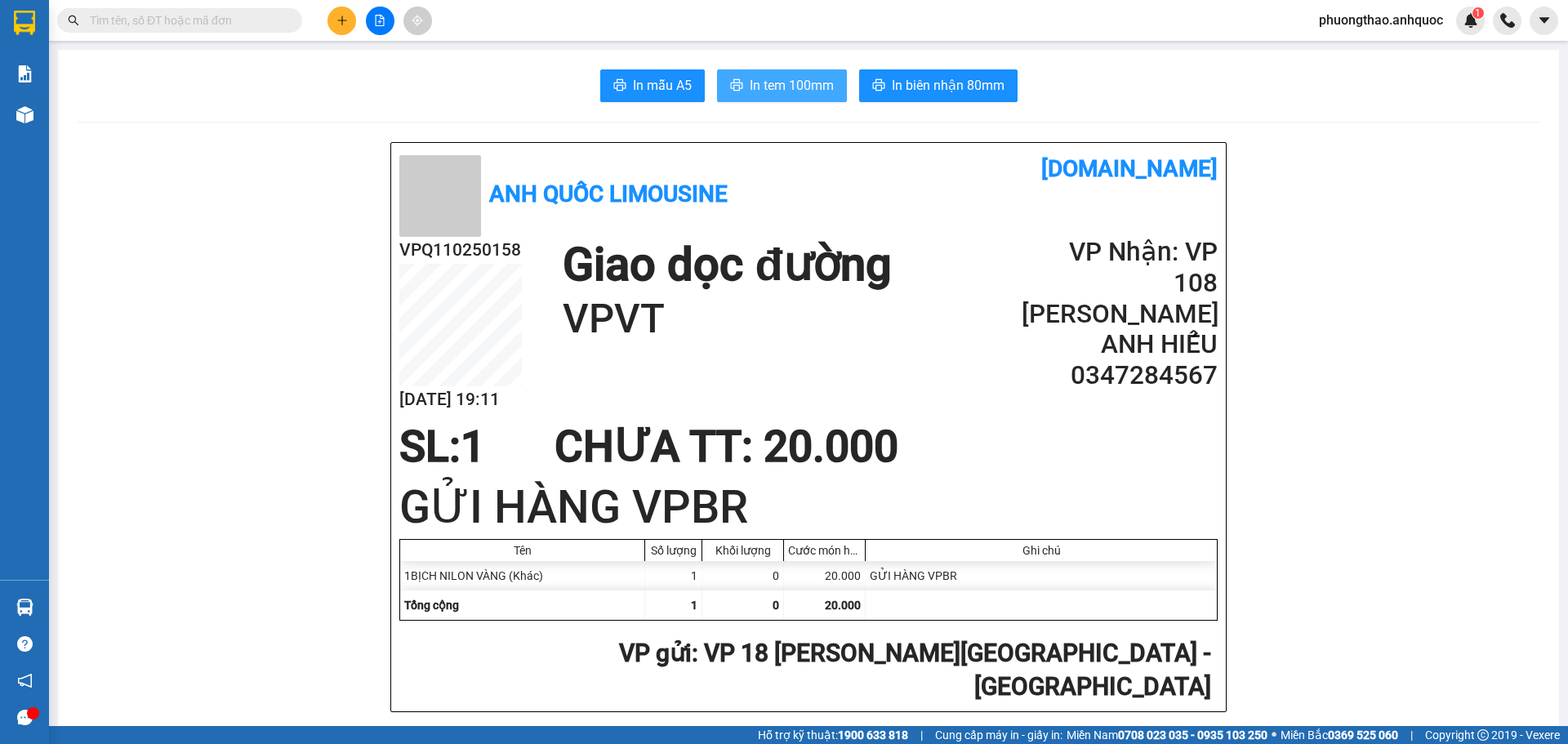
click at [758, 89] on span "In tem 100mm" at bounding box center [792, 86] width 84 height 21
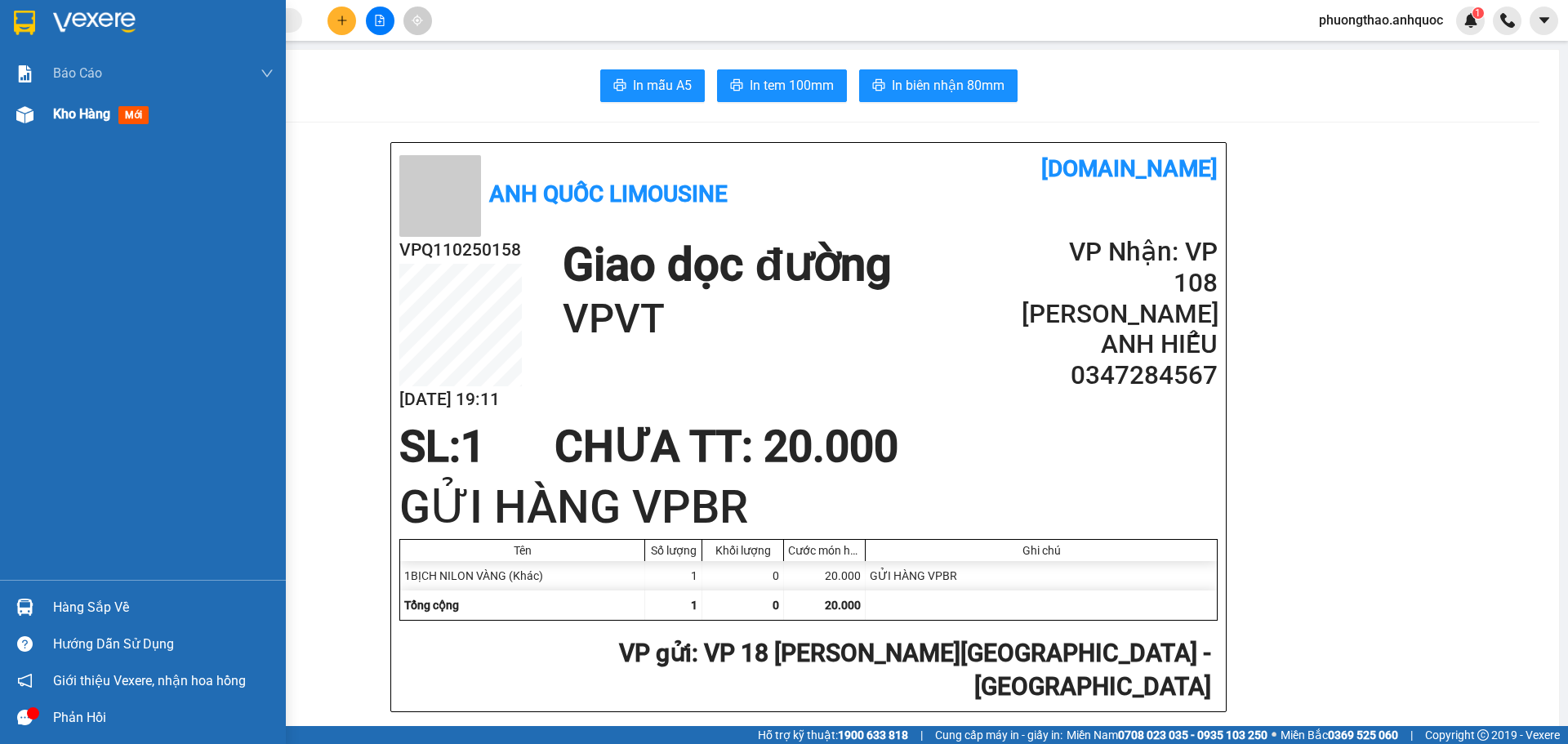
click at [27, 120] on img at bounding box center [25, 115] width 17 height 17
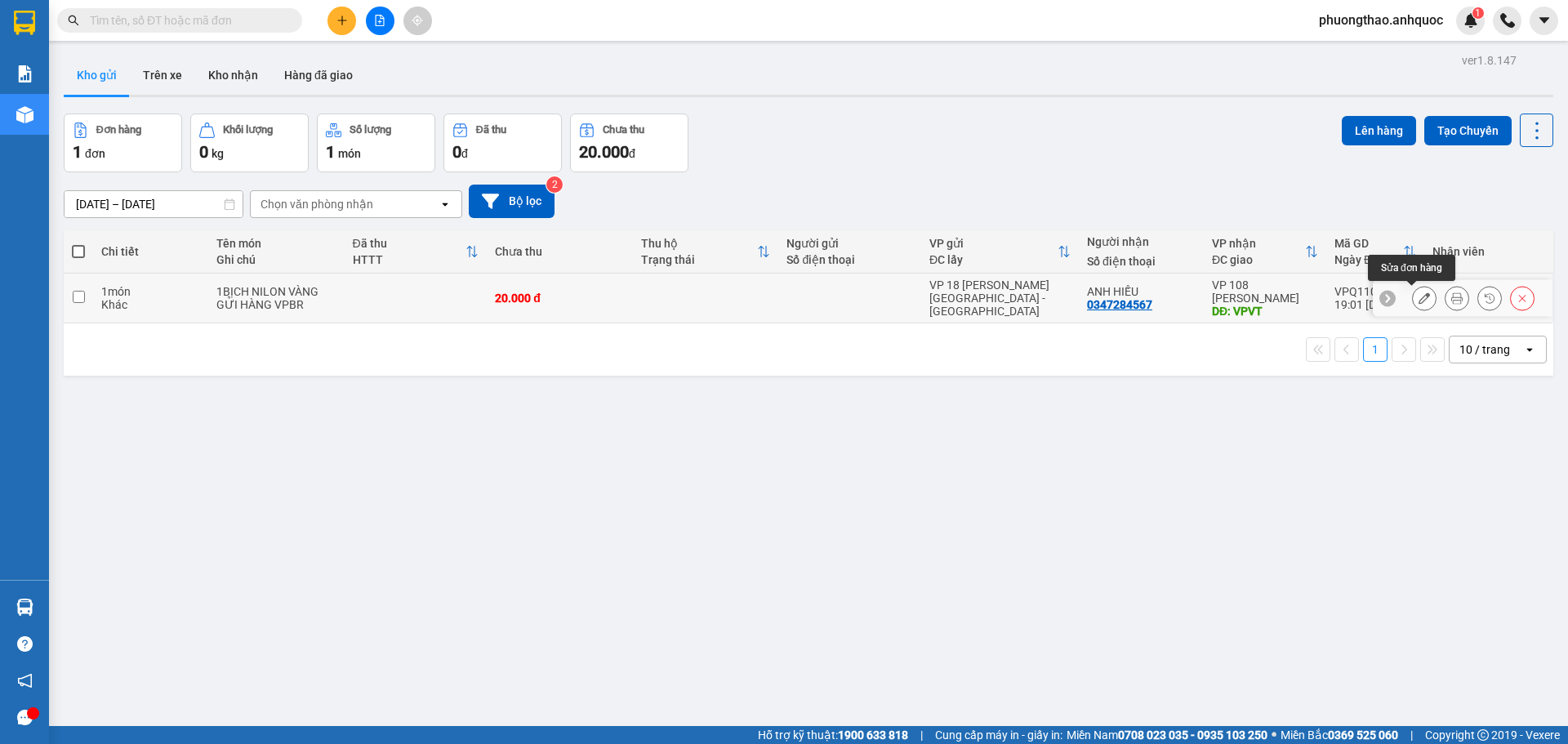
click at [1419, 299] on icon at bounding box center [1424, 298] width 11 height 11
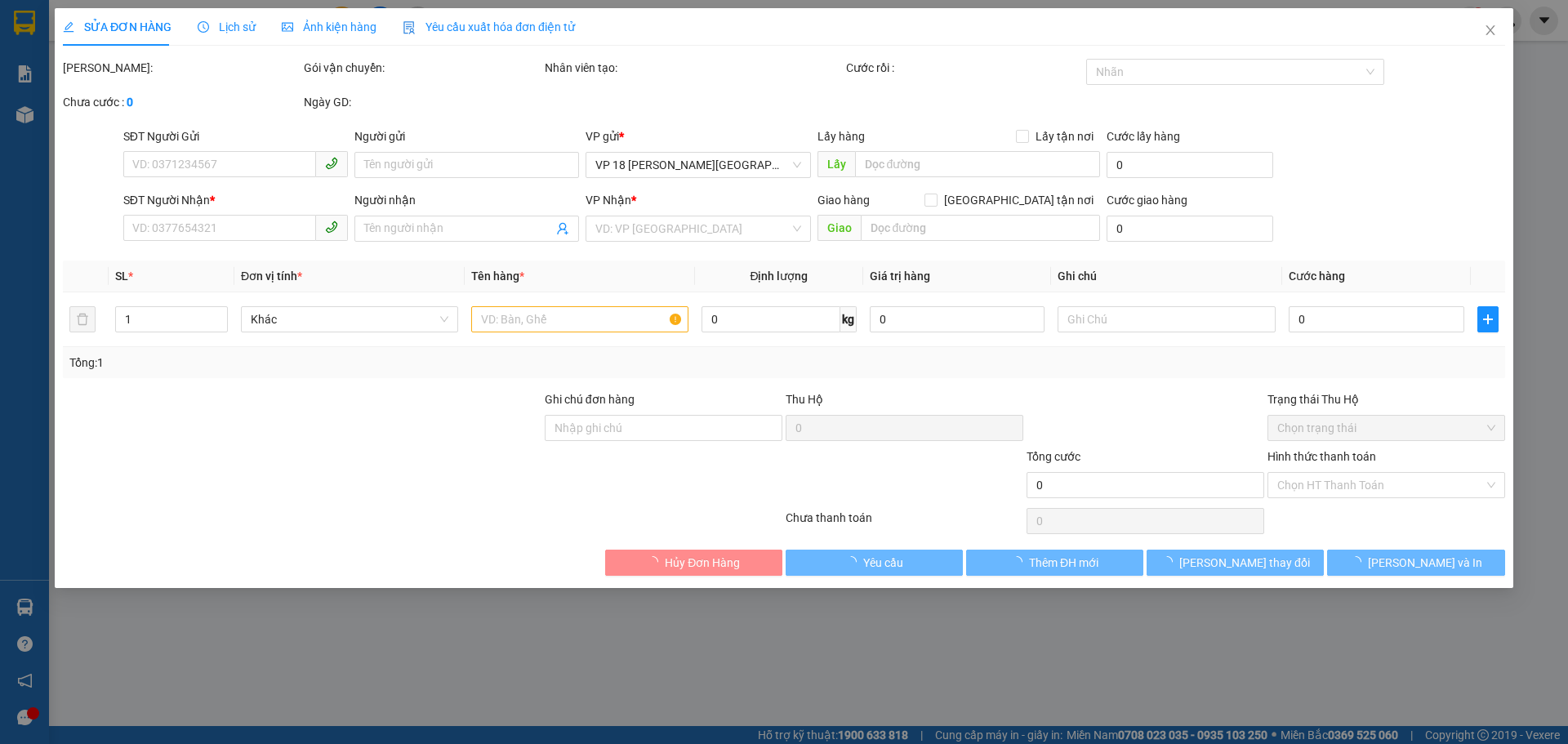
type input "0347284567"
type input "ANH HIẾU"
type input "VPVT"
type input "20.000"
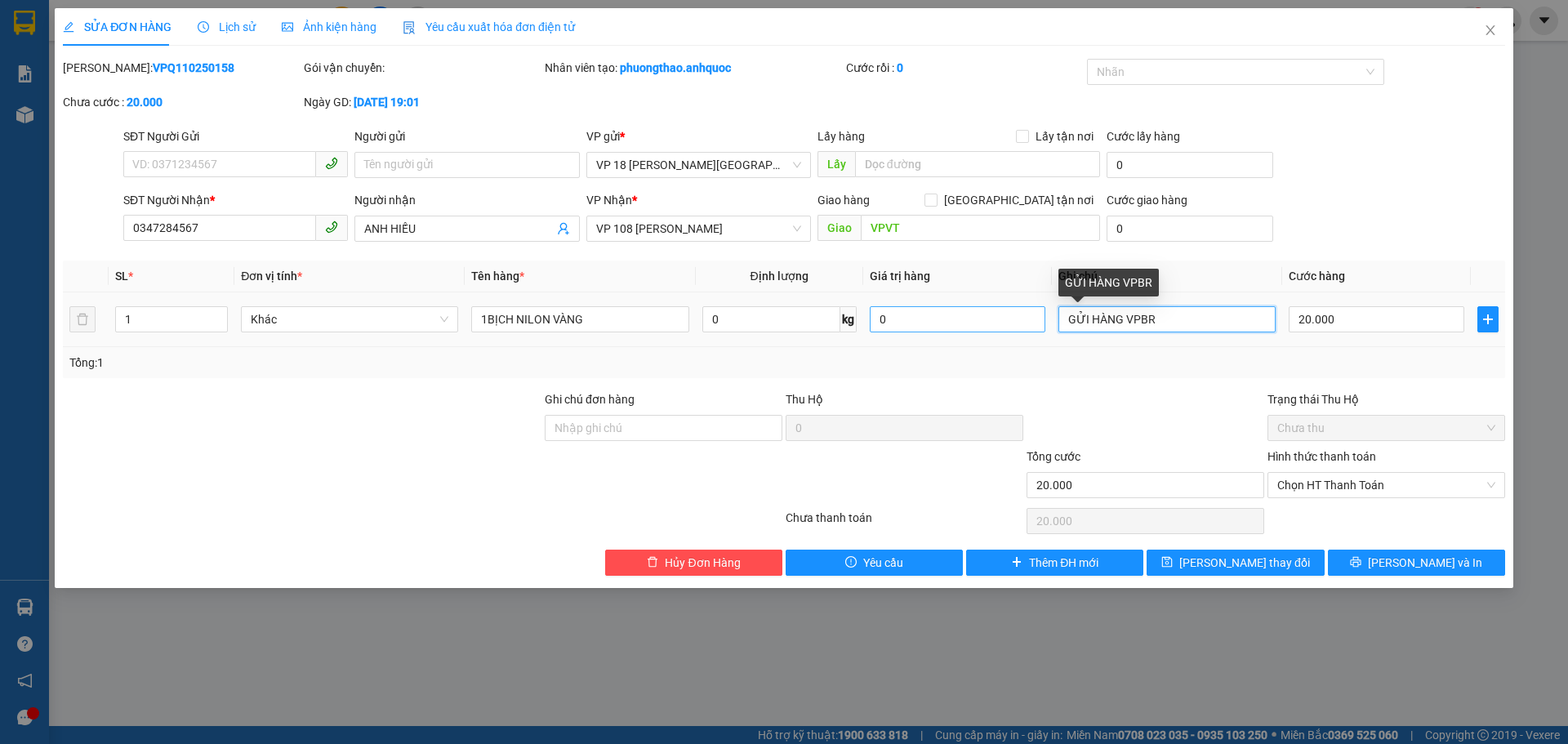
drag, startPoint x: 1157, startPoint y: 318, endPoint x: 1033, endPoint y: 324, distance: 124.1
click at [1033, 324] on tr "1 Khác 1BỊCH NILON VÀNG 0 kg 0 GỬI HÀNG VPBR 20.000" at bounding box center [784, 320] width 1443 height 55
click at [794, 229] on span "VP 108 [PERSON_NAME]" at bounding box center [699, 228] width 205 height 25
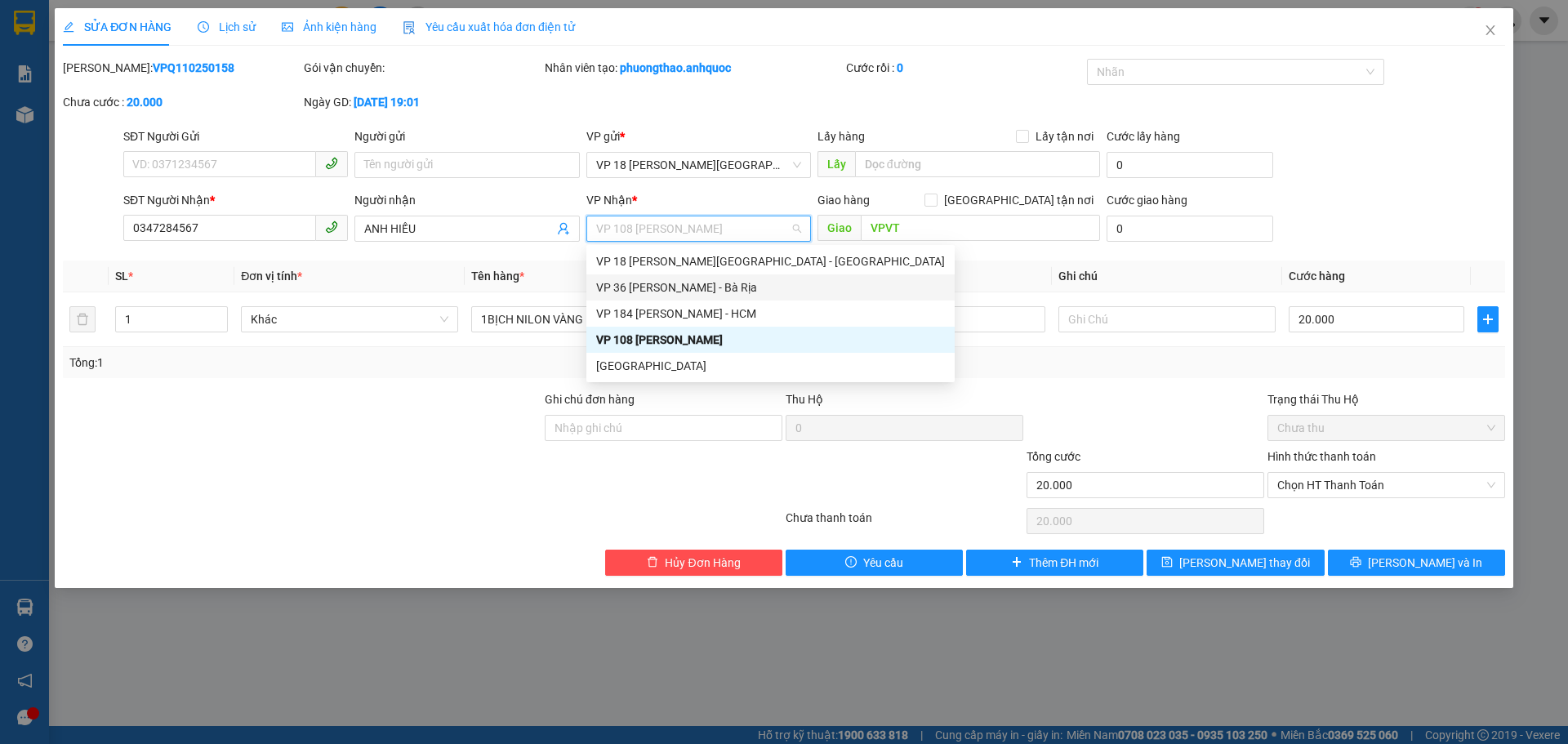
click at [727, 283] on div "VP 36 [PERSON_NAME] - Bà Rịa" at bounding box center [771, 287] width 348 height 18
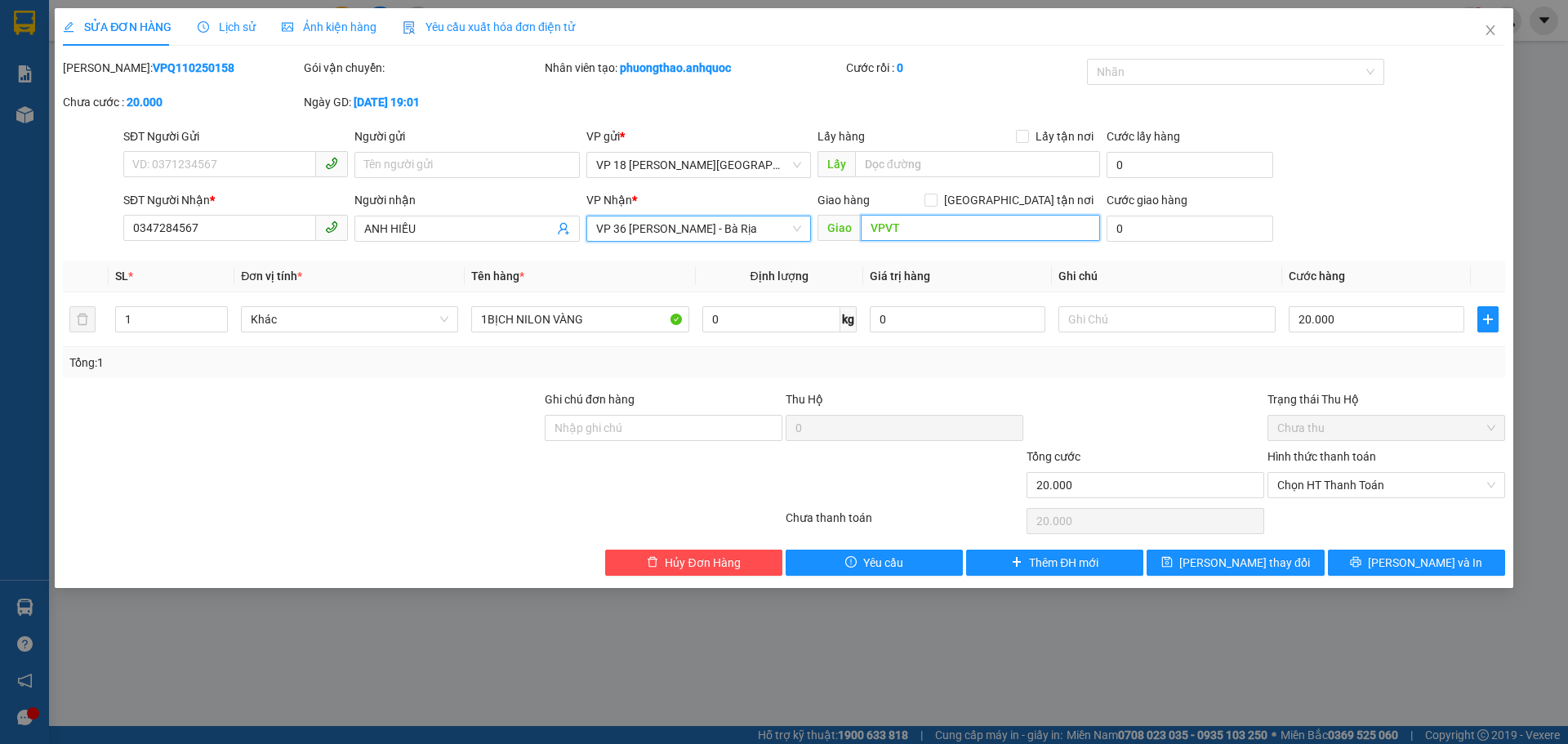
click at [914, 228] on input "VPVT" at bounding box center [980, 227] width 239 height 26
type input "VPBR"
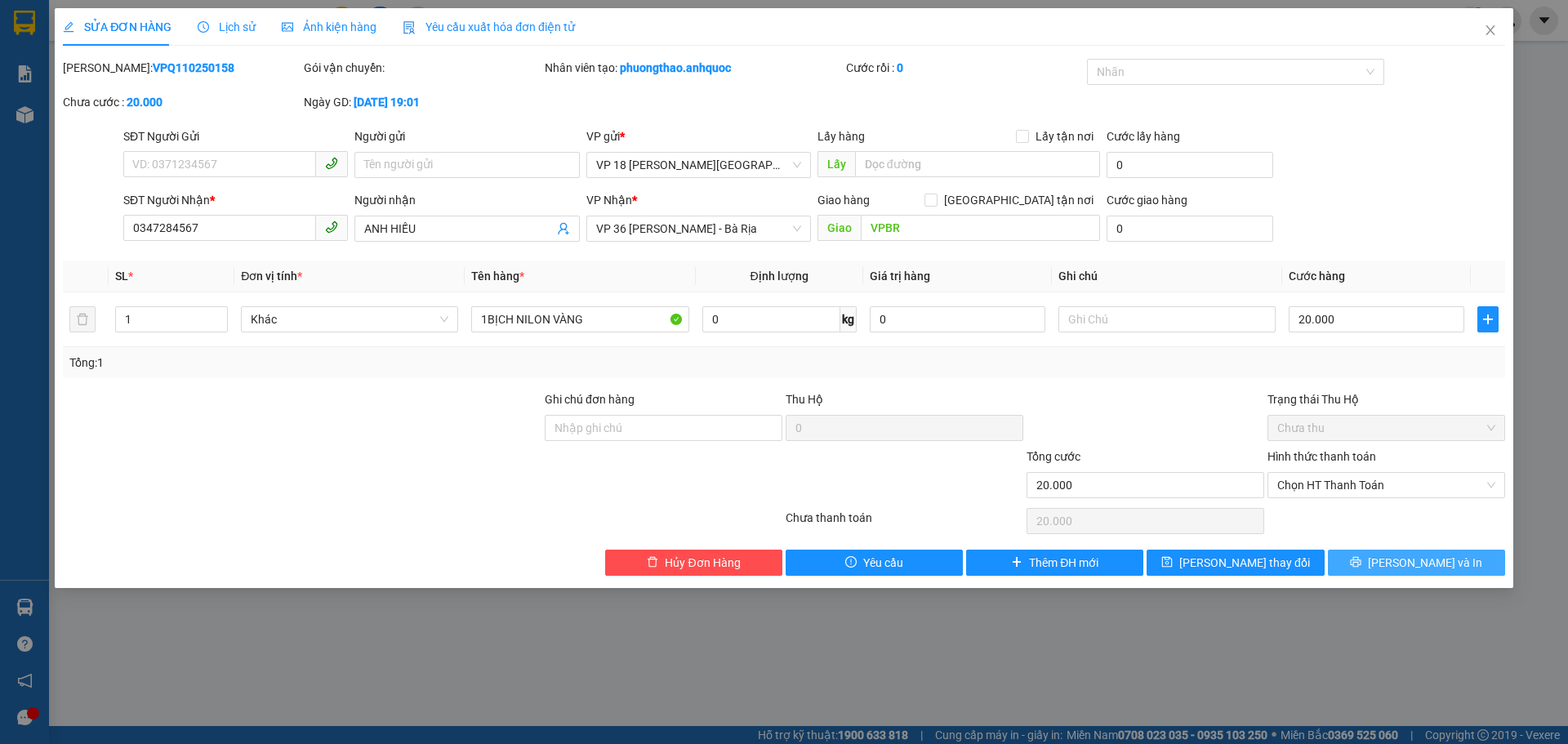
click at [1353, 566] on button "[PERSON_NAME] và In" at bounding box center [1416, 562] width 178 height 26
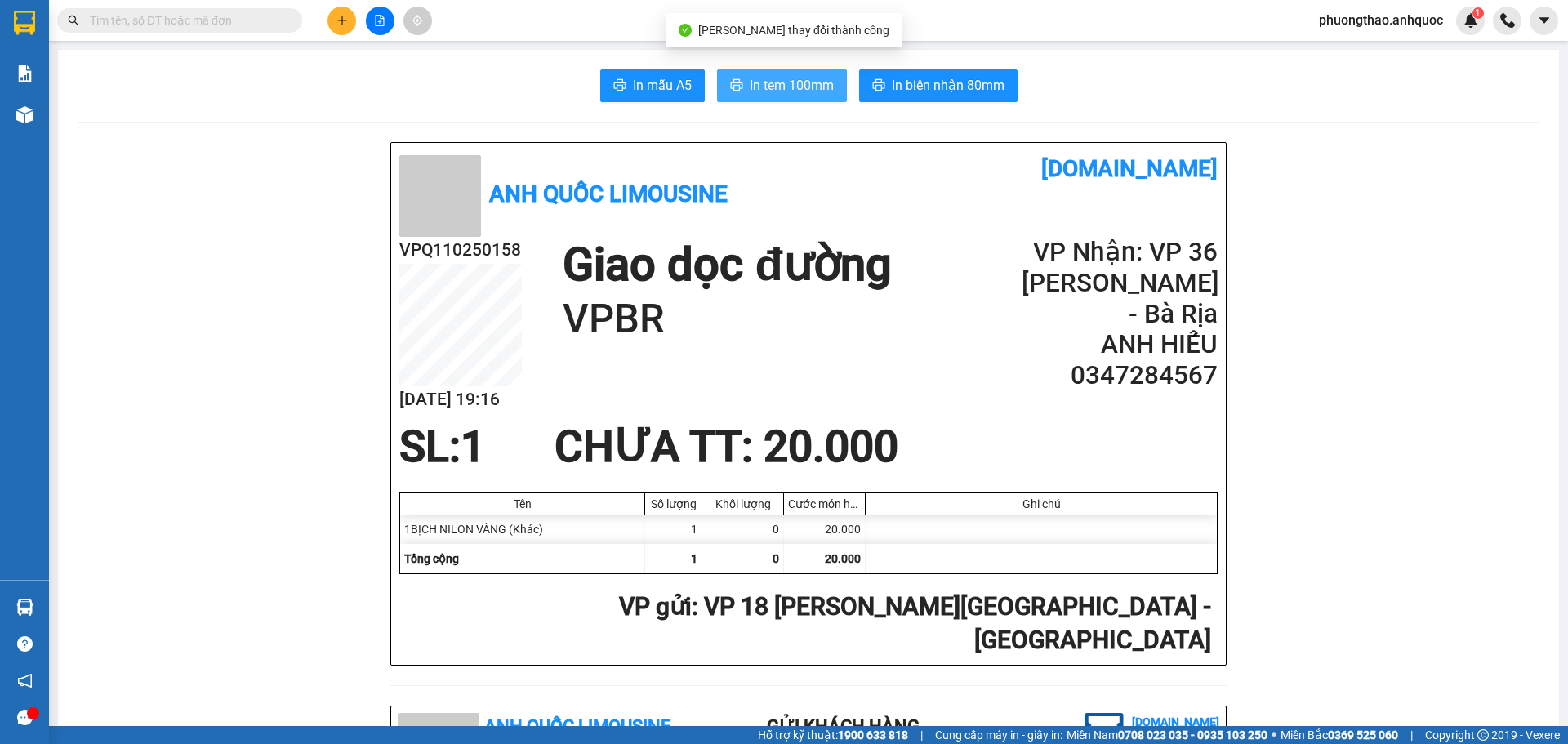
click at [750, 89] on span "In tem 100mm" at bounding box center [792, 86] width 84 height 21
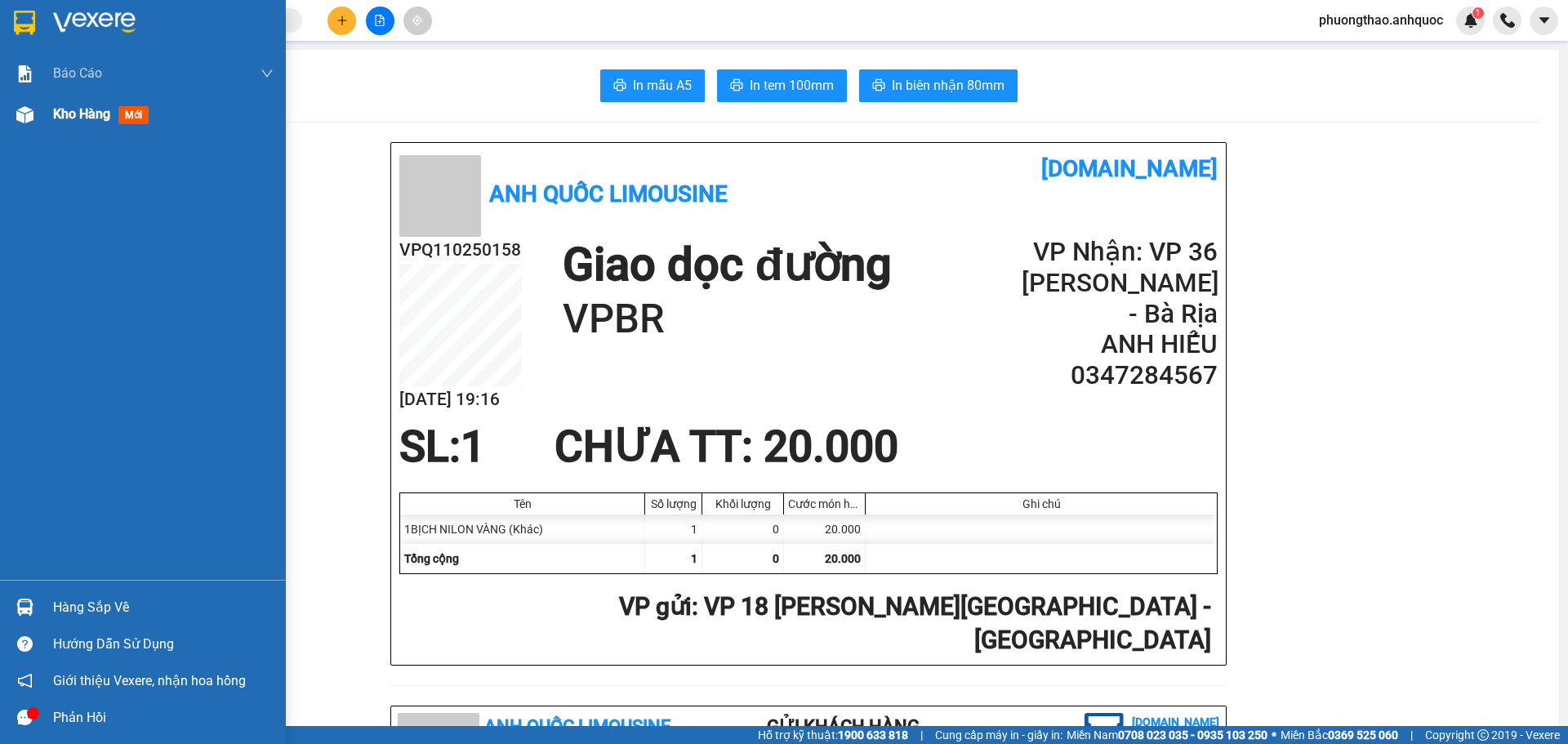
click at [31, 124] on div at bounding box center [24, 114] width 28 height 28
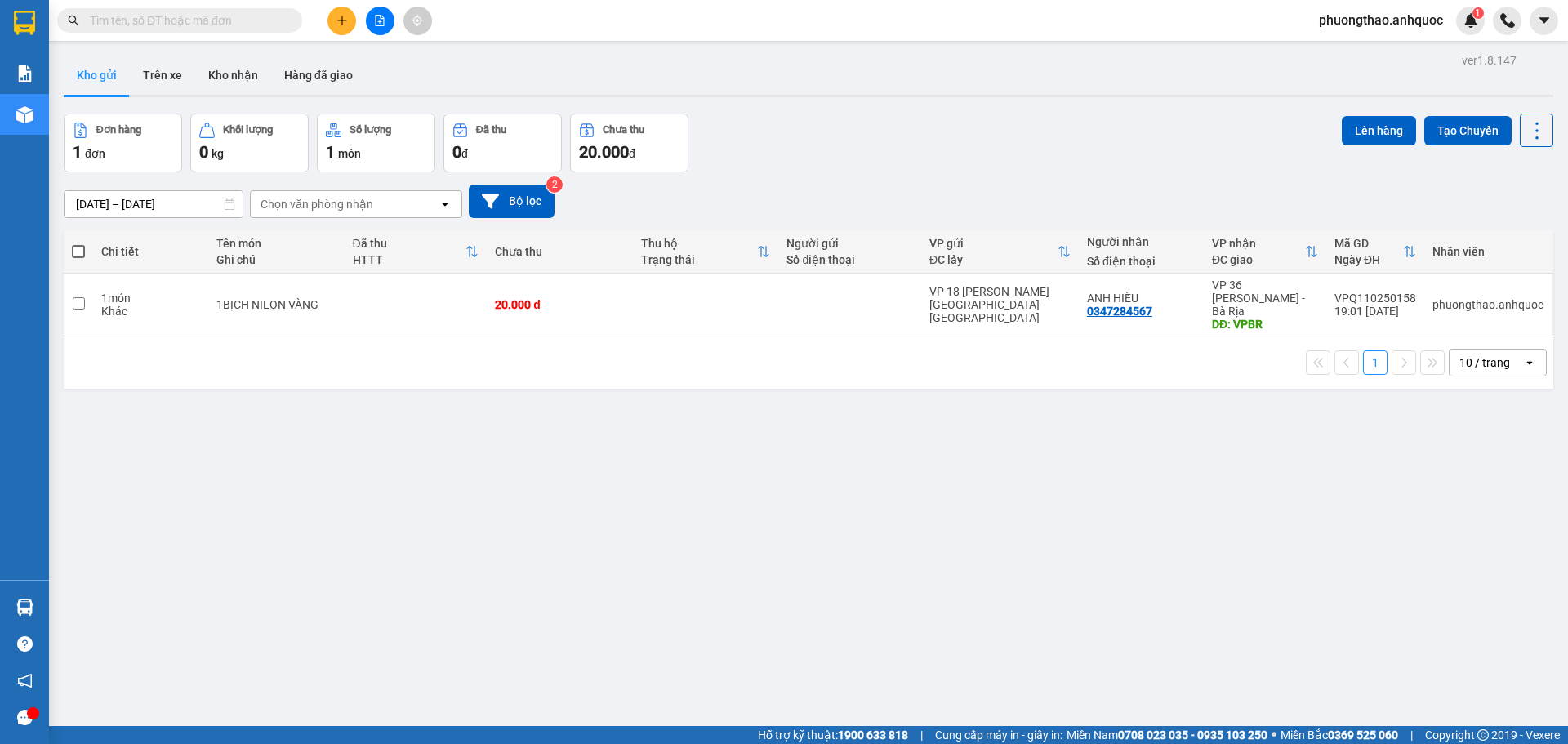
click at [391, 477] on div "ver 1.8.147 Kho gửi Trên xe Kho nhận Hàng đã giao Đơn hàng 1 đơn Khối lượng 0 k…" at bounding box center [808, 420] width 1503 height 744
click at [334, 21] on button at bounding box center [342, 21] width 28 height 28
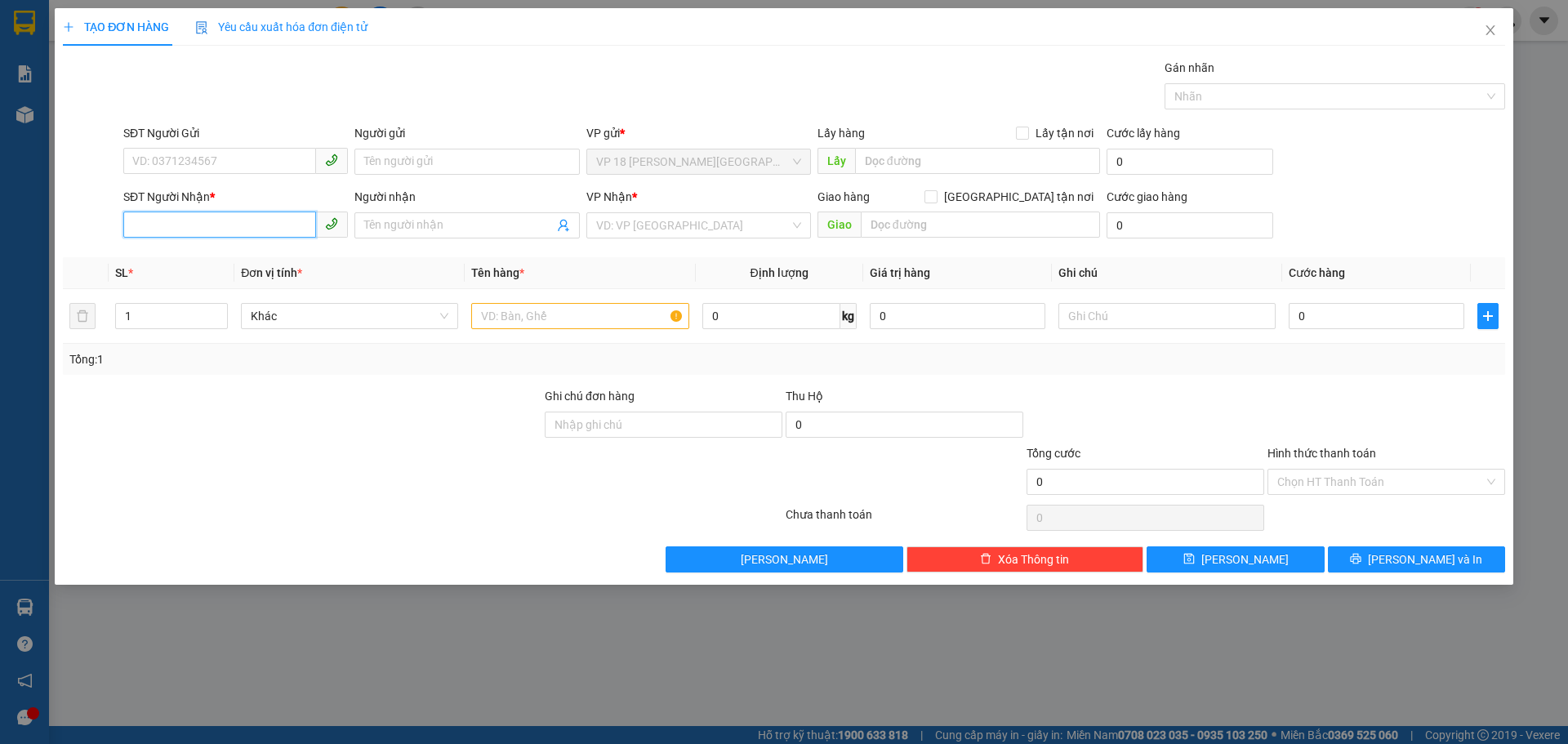
click at [282, 228] on input "SĐT Người Nhận *" at bounding box center [220, 224] width 193 height 26
click at [272, 248] on div "0347284567 - [PERSON_NAME]" at bounding box center [236, 257] width 225 height 26
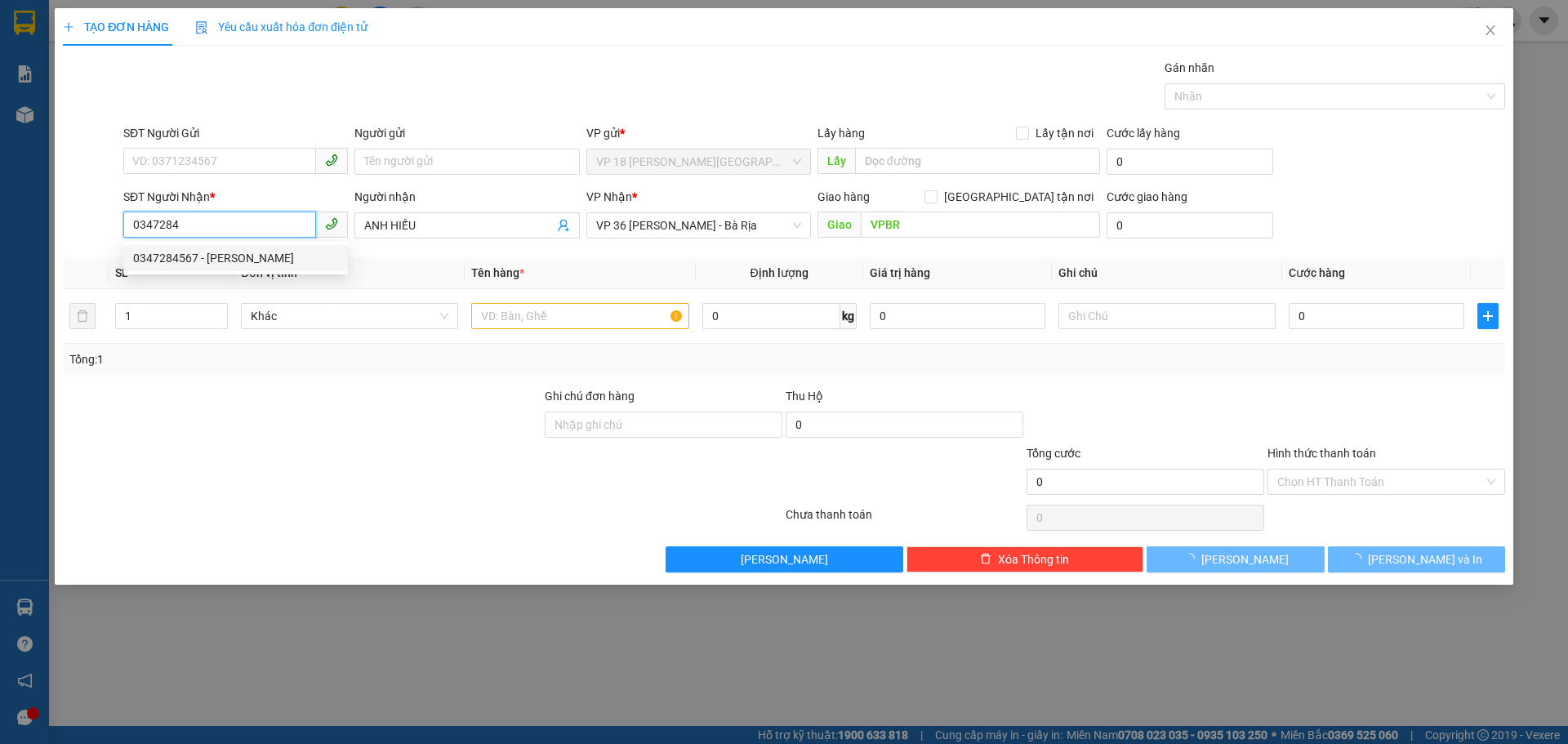
type input "0347284567"
type input "ANH HIẾU"
type input "VPBR"
type input "20.000"
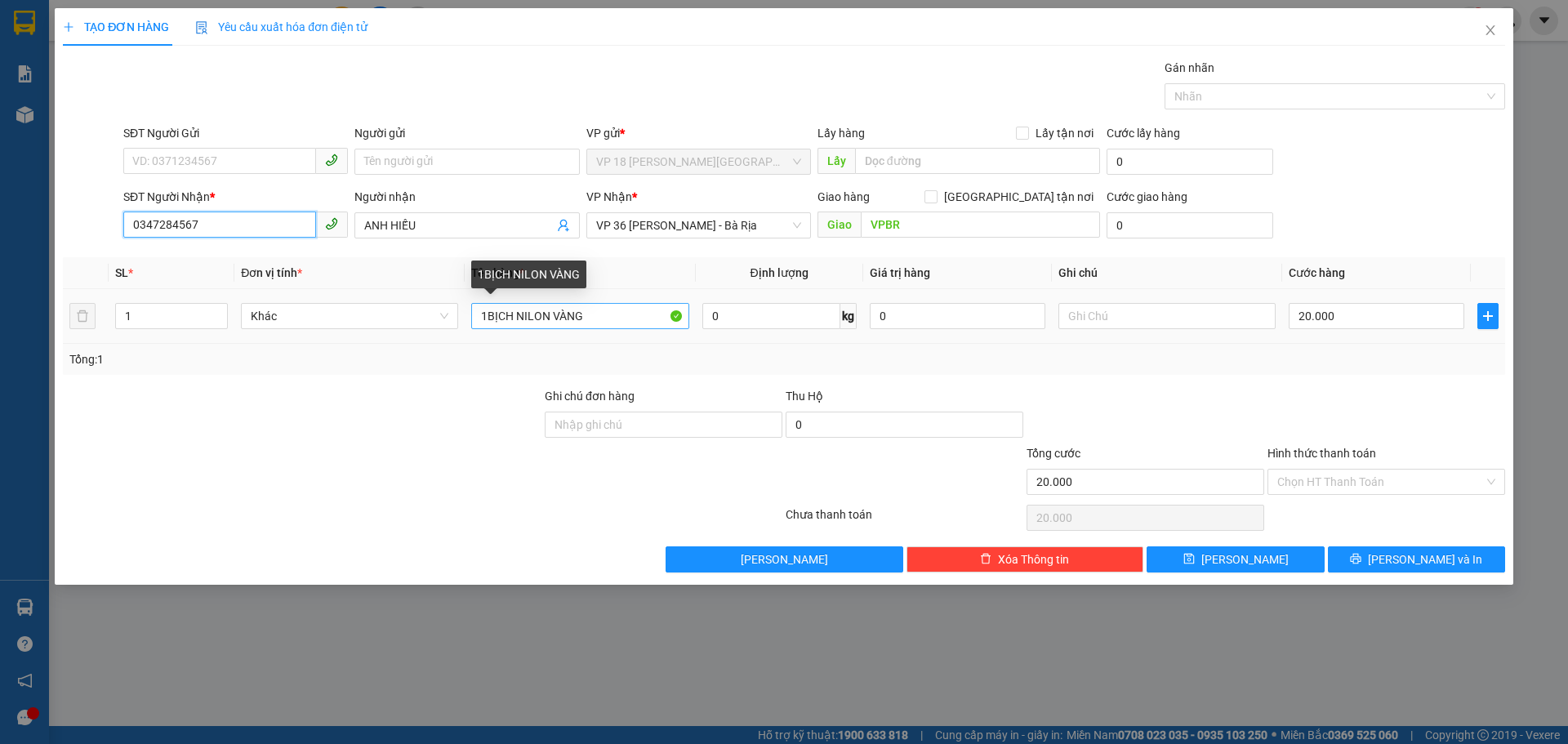
type input "0347284567"
click at [596, 325] on input "1BỊCH NILON VÀNG" at bounding box center [579, 316] width 217 height 26
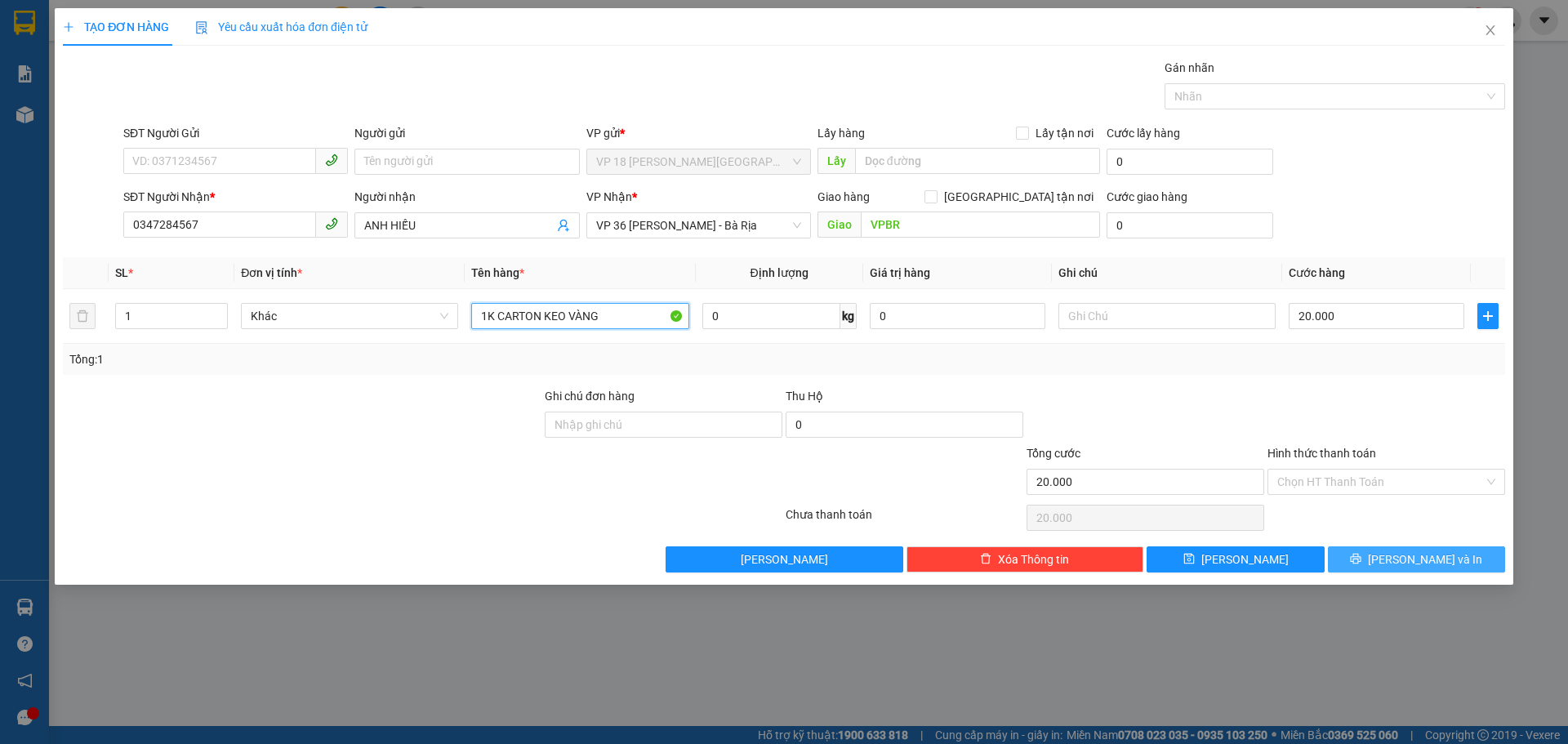
type input "1K CARTON KEO VÀNG"
click at [1365, 558] on button "[PERSON_NAME] và In" at bounding box center [1416, 560] width 178 height 26
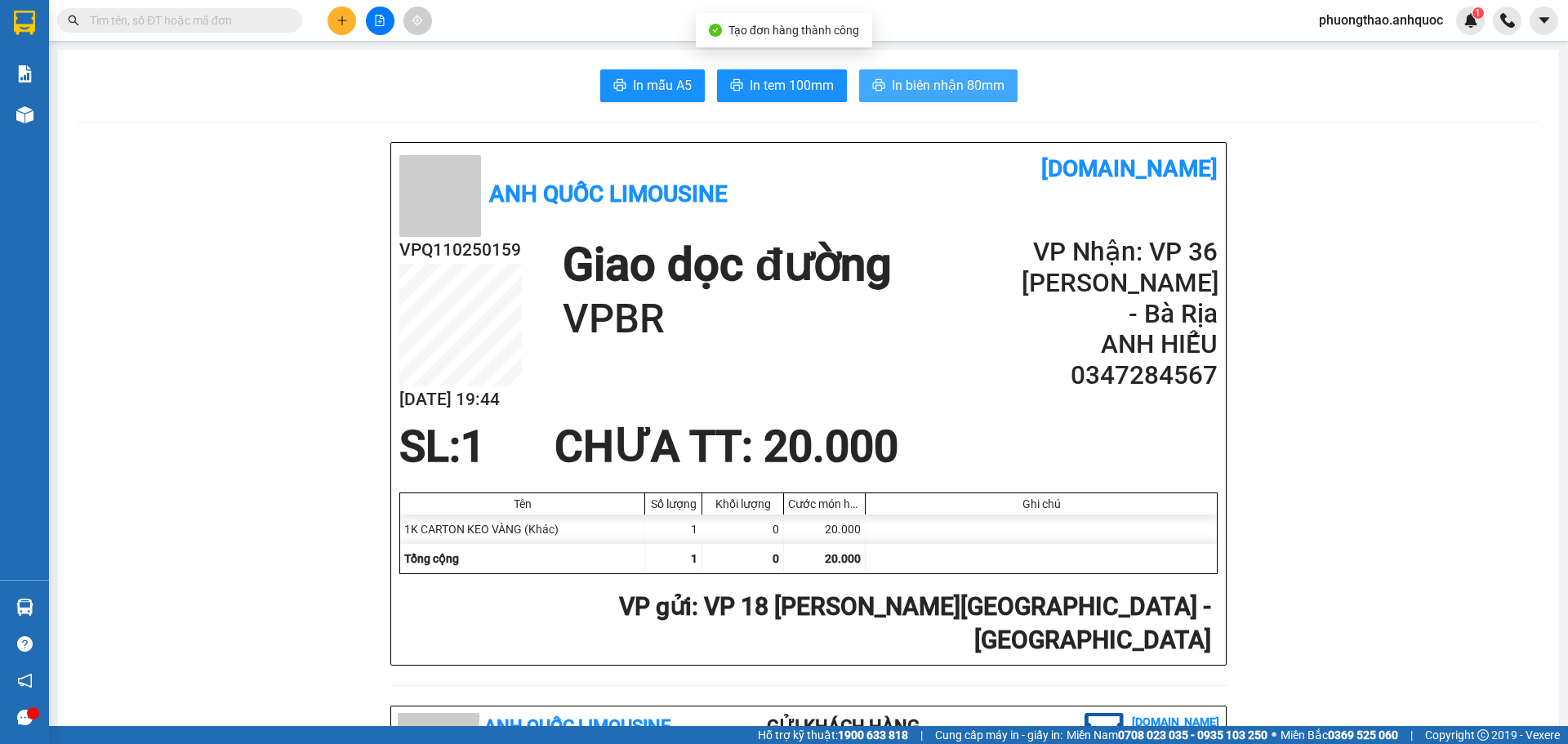
click at [878, 86] on icon "printer" at bounding box center [878, 84] width 12 height 11
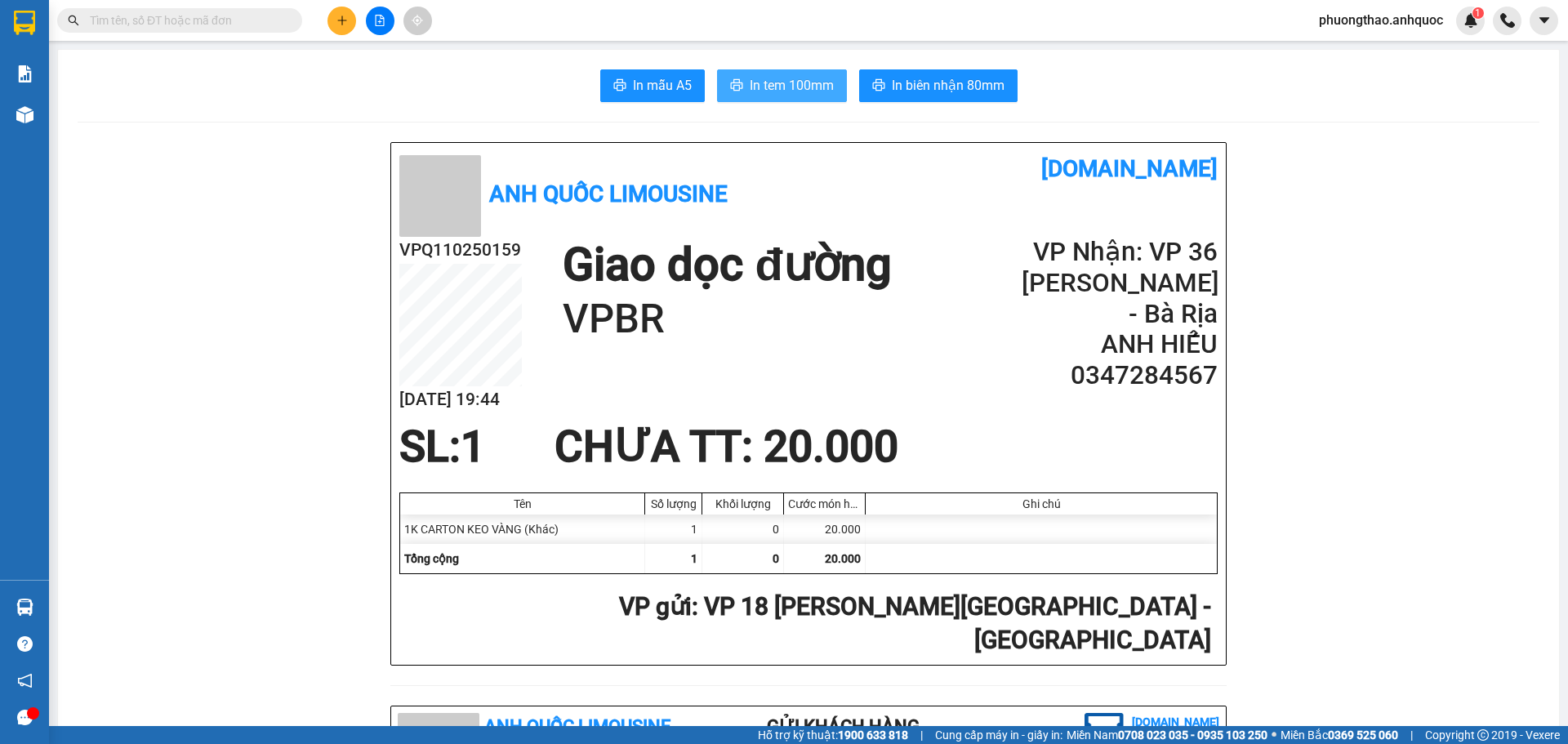
drag, startPoint x: 778, startPoint y: 100, endPoint x: 776, endPoint y: 89, distance: 11.2
click at [778, 91] on button "In tem 100mm" at bounding box center [782, 86] width 130 height 33
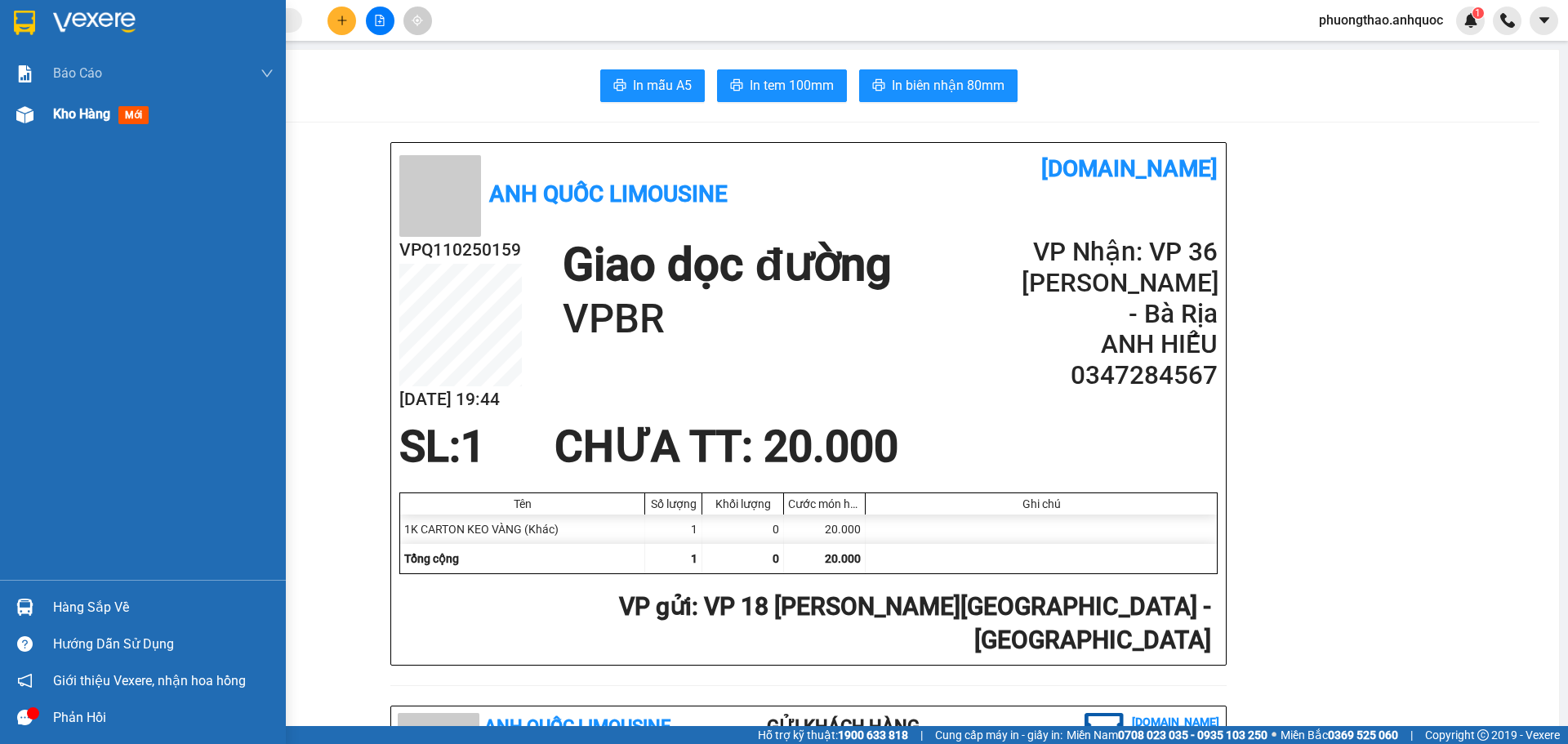
click at [32, 121] on img at bounding box center [25, 115] width 17 height 17
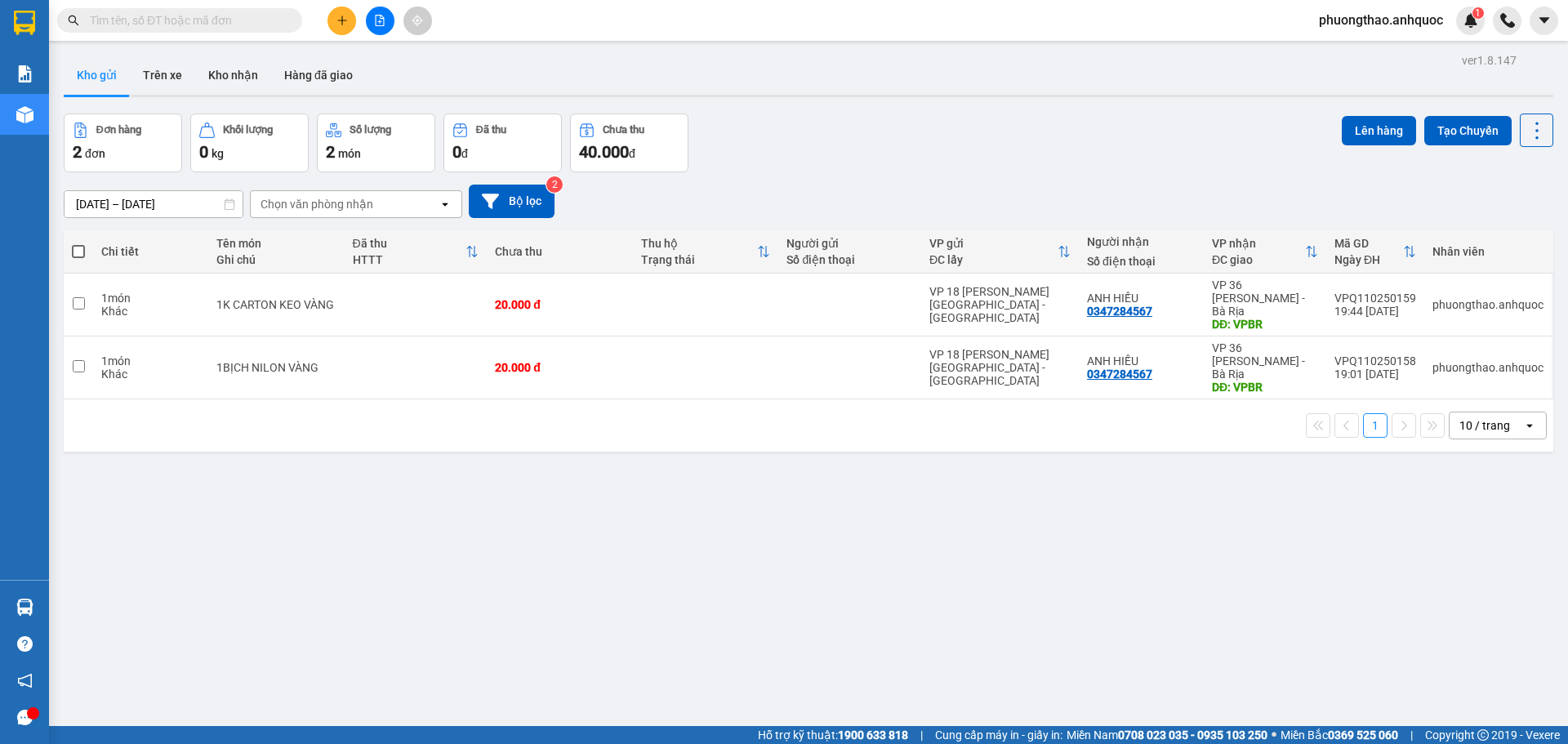
click at [266, 516] on div "ver 1.8.147 Kho gửi Trên xe Kho nhận Hàng đã giao Đơn hàng 2 đơn Khối lượng 0 k…" at bounding box center [808, 420] width 1503 height 744
click at [483, 527] on div "ver 1.8.147 Kho gửi Trên xe Kho nhận Hàng đã giao Đơn hàng 2 đơn Khối lượng 0 k…" at bounding box center [808, 420] width 1503 height 744
click at [496, 468] on div "ver 1.8.147 Kho gửi Trên xe Kho nhận Hàng đã giao Đơn hàng 2 đơn Khối lượng 0 k…" at bounding box center [808, 420] width 1503 height 744
click at [364, 293] on td at bounding box center [416, 305] width 143 height 63
checkbox input "true"
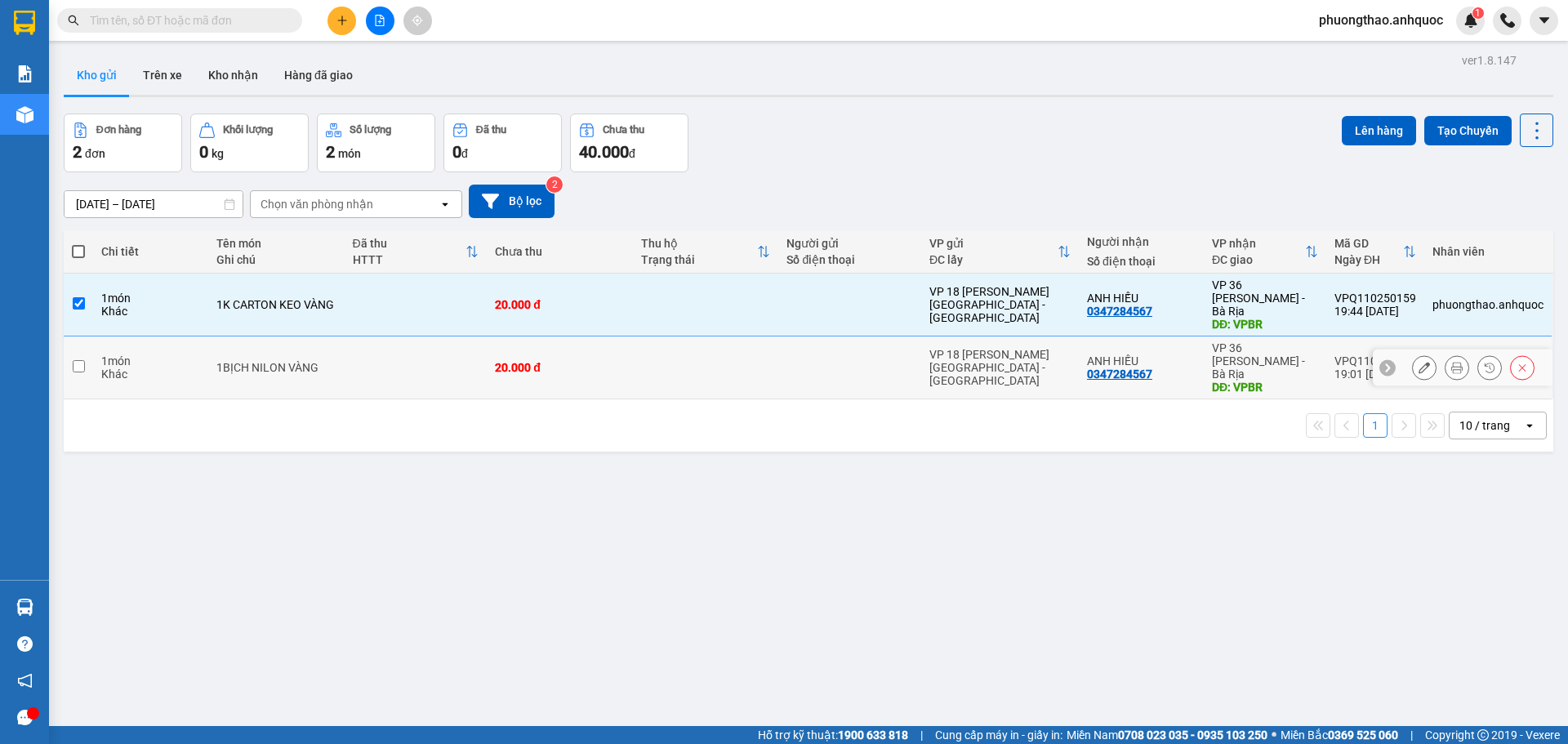
click at [378, 362] on td at bounding box center [416, 367] width 143 height 63
checkbox input "true"
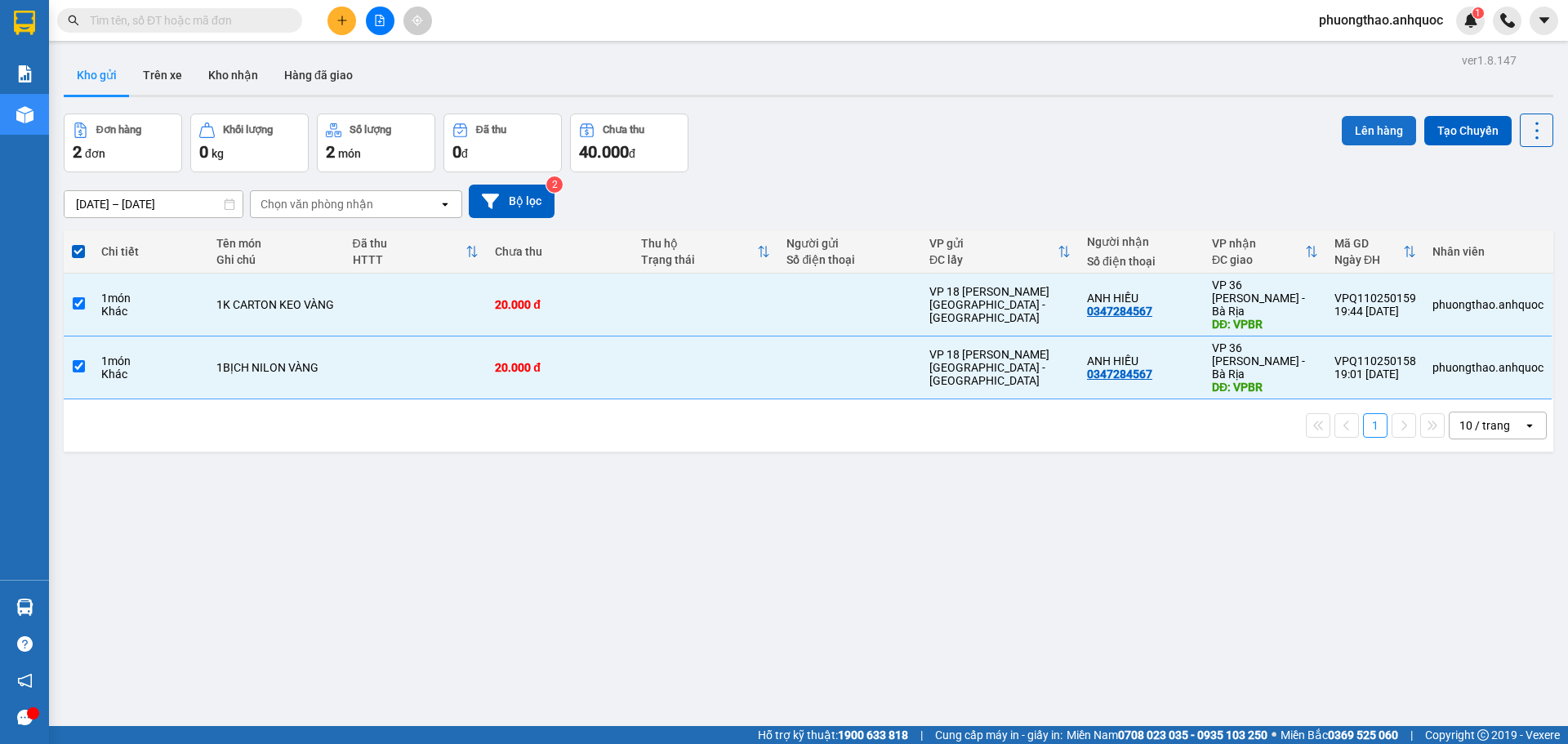
click at [1363, 142] on button "Lên hàng" at bounding box center [1379, 130] width 75 height 29
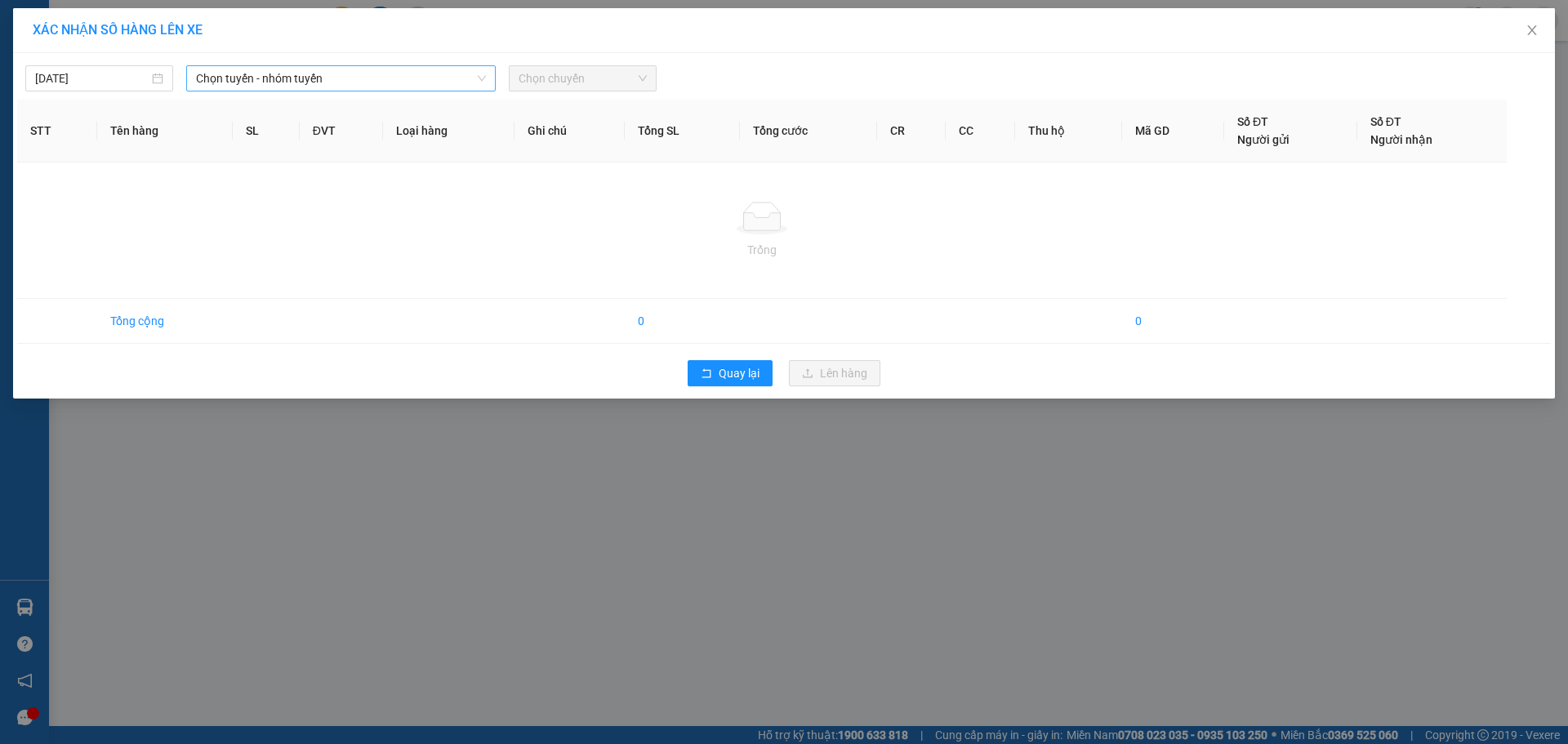
click at [289, 73] on span "Chọn tuyến - nhóm tuyến" at bounding box center [341, 78] width 290 height 25
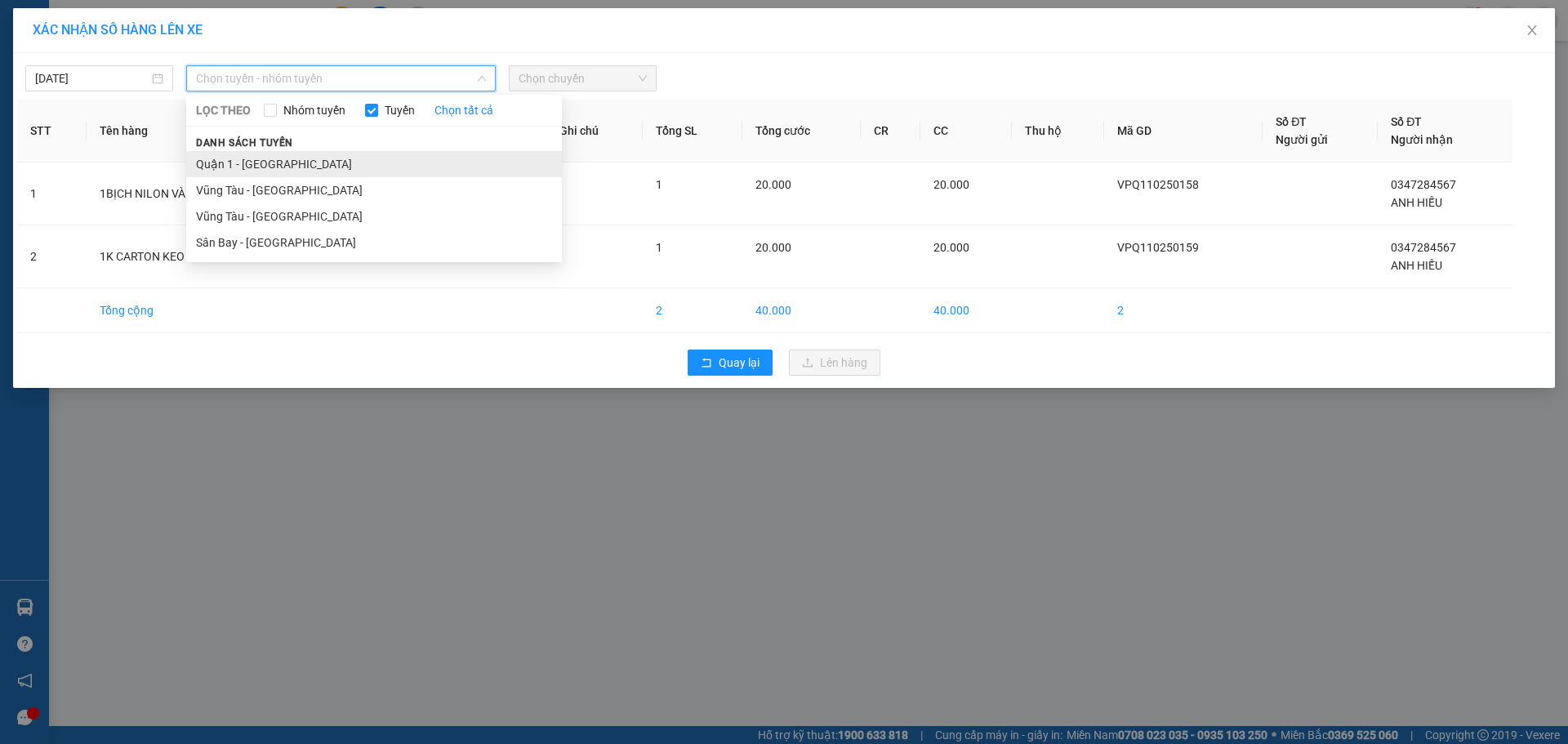
click at [254, 172] on li "Quận 1 - [GEOGRAPHIC_DATA]" at bounding box center [374, 164] width 376 height 26
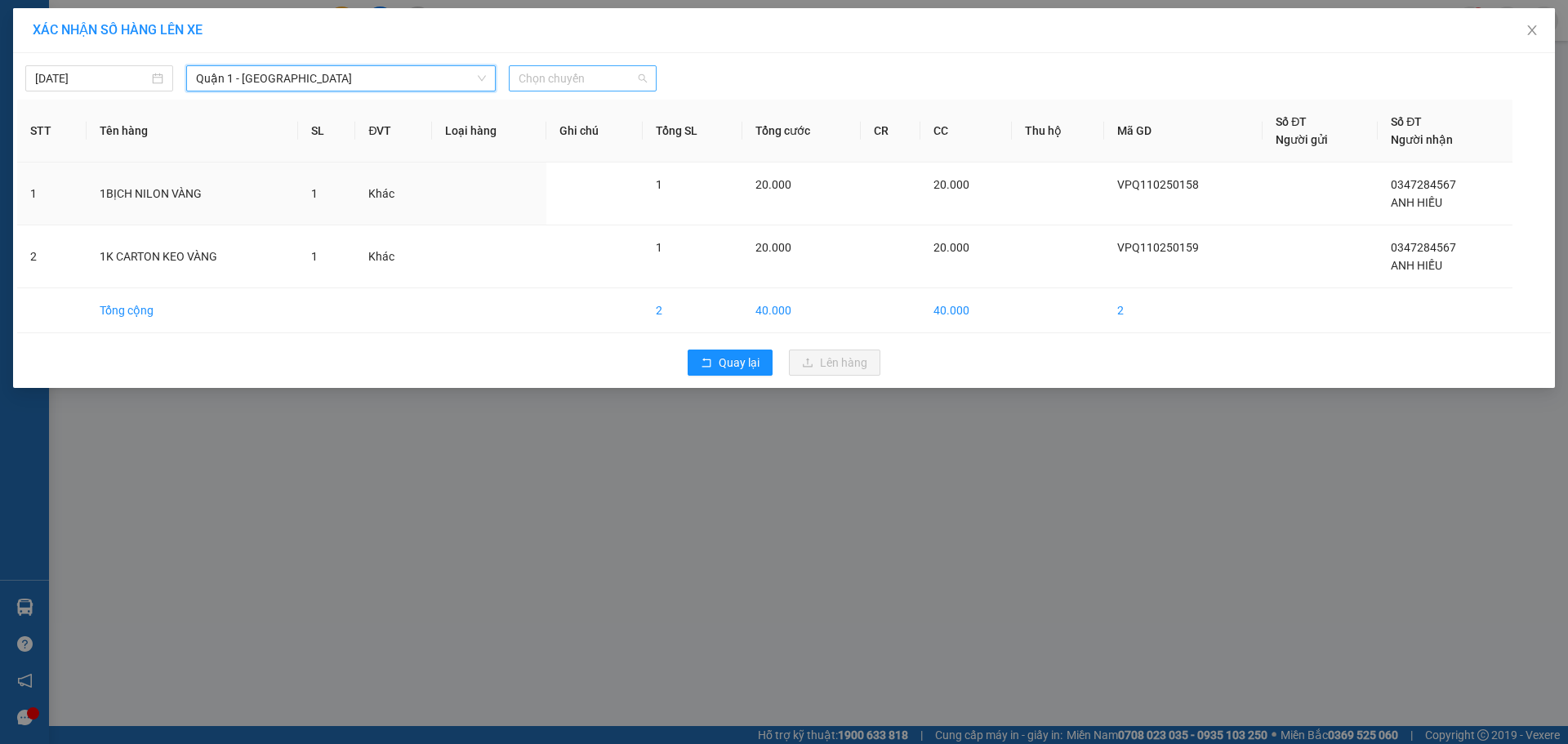
click at [549, 88] on span "Chọn chuyến" at bounding box center [582, 78] width 128 height 25
type input "864"
click at [554, 146] on div "20:32 (TC) - 72F-008.64" at bounding box center [582, 137] width 147 height 26
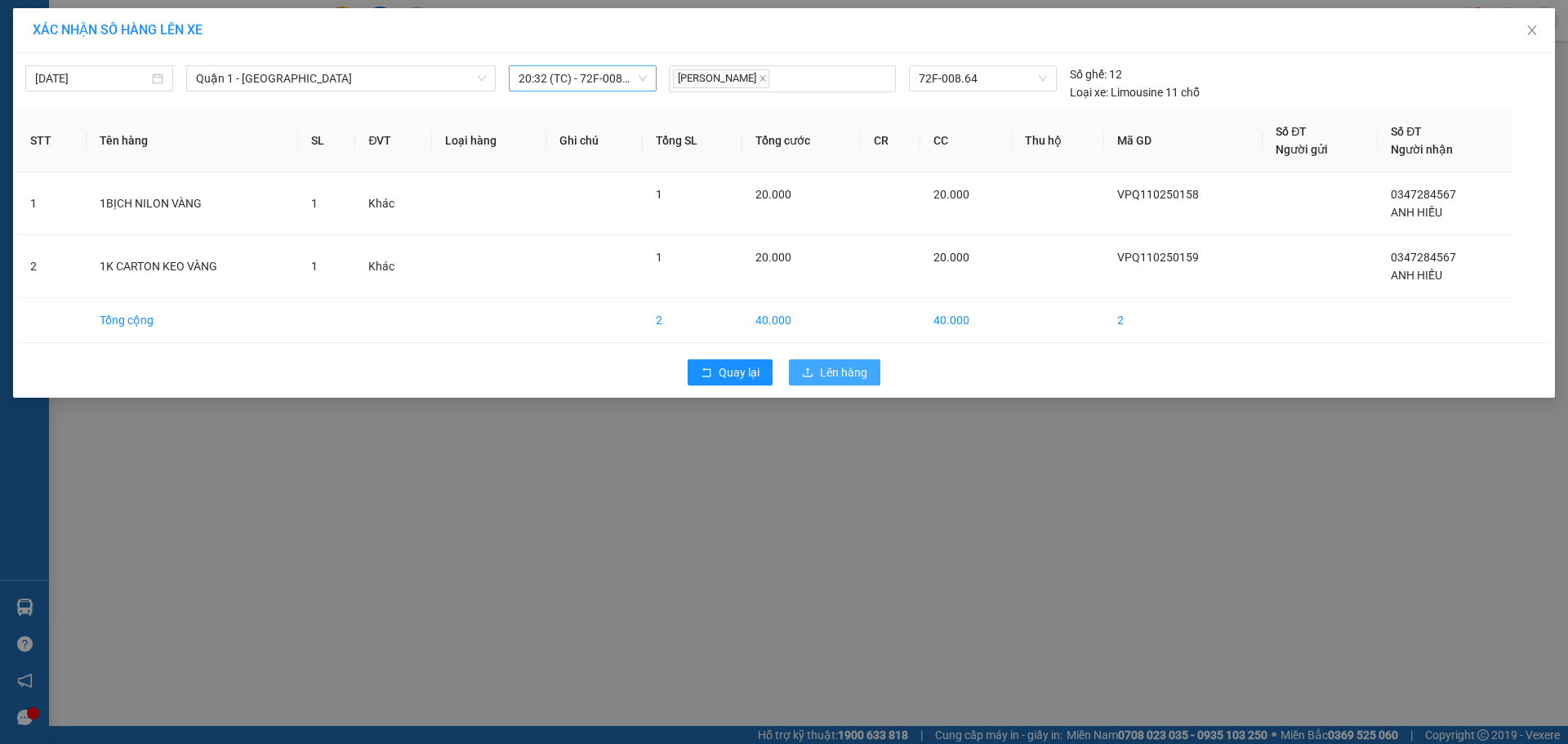
click at [825, 380] on span "Lên hàng" at bounding box center [843, 372] width 47 height 18
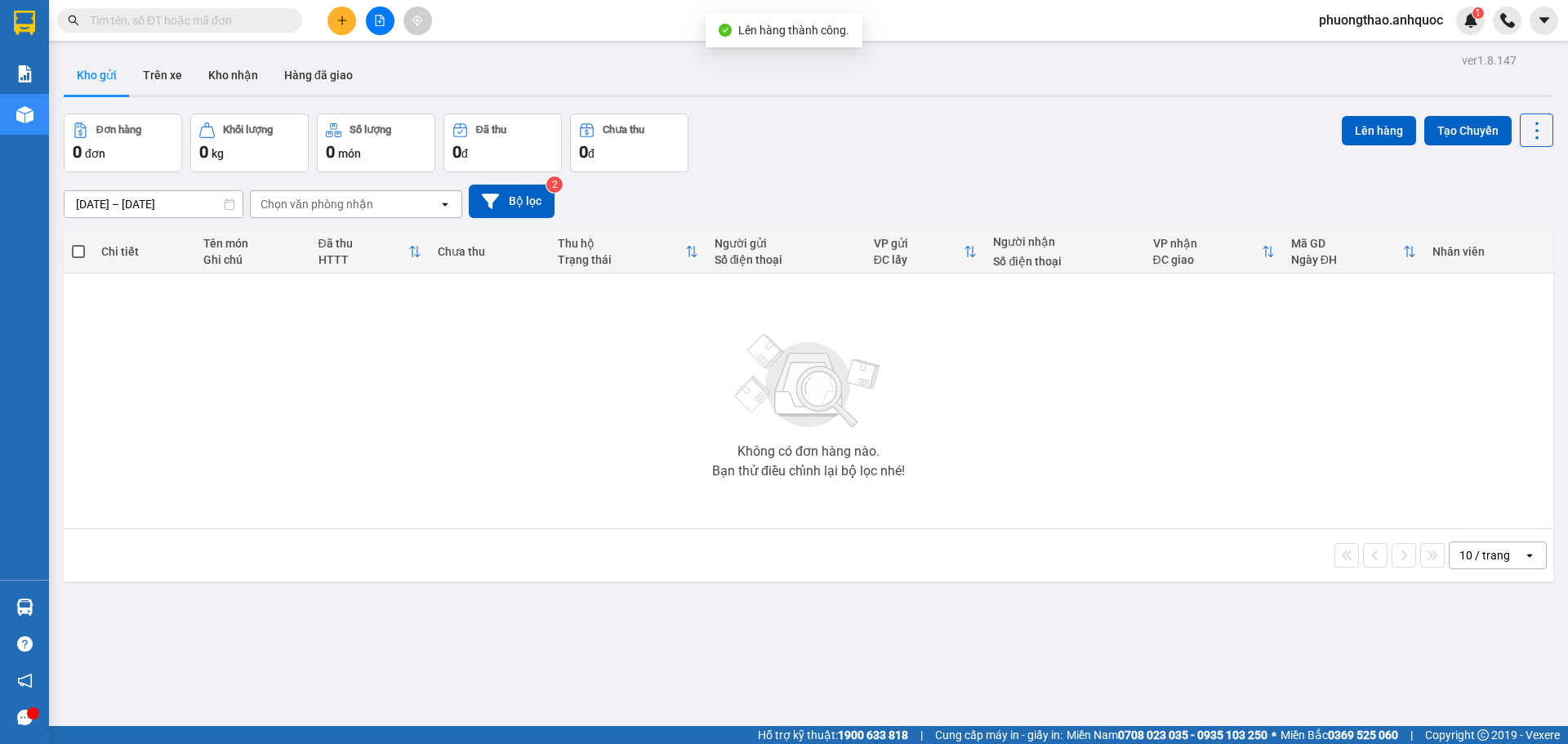
click at [379, 20] on icon "file-add" at bounding box center [379, 20] width 11 height 11
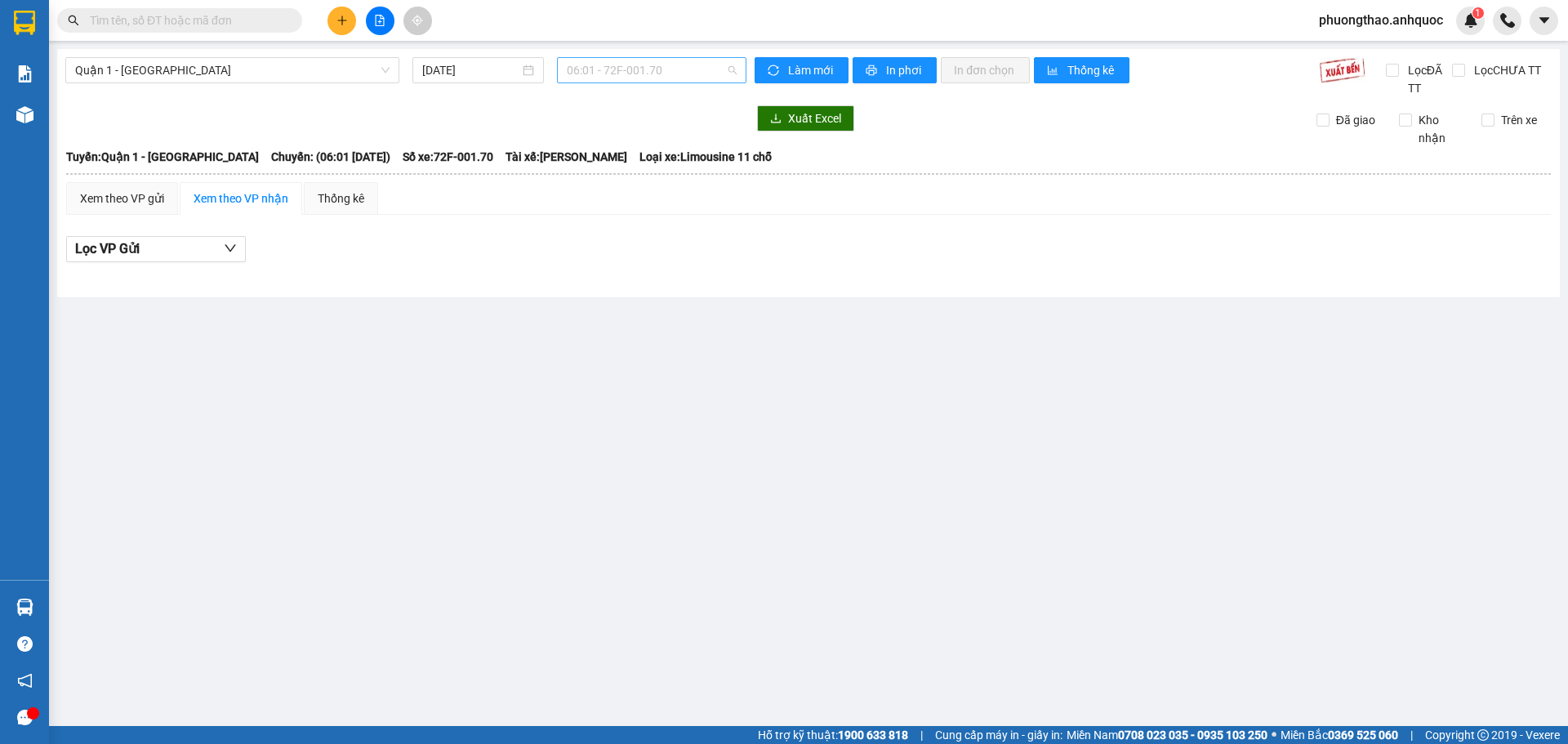
click at [573, 74] on span "06:01 - 72F-001.70" at bounding box center [651, 70] width 170 height 25
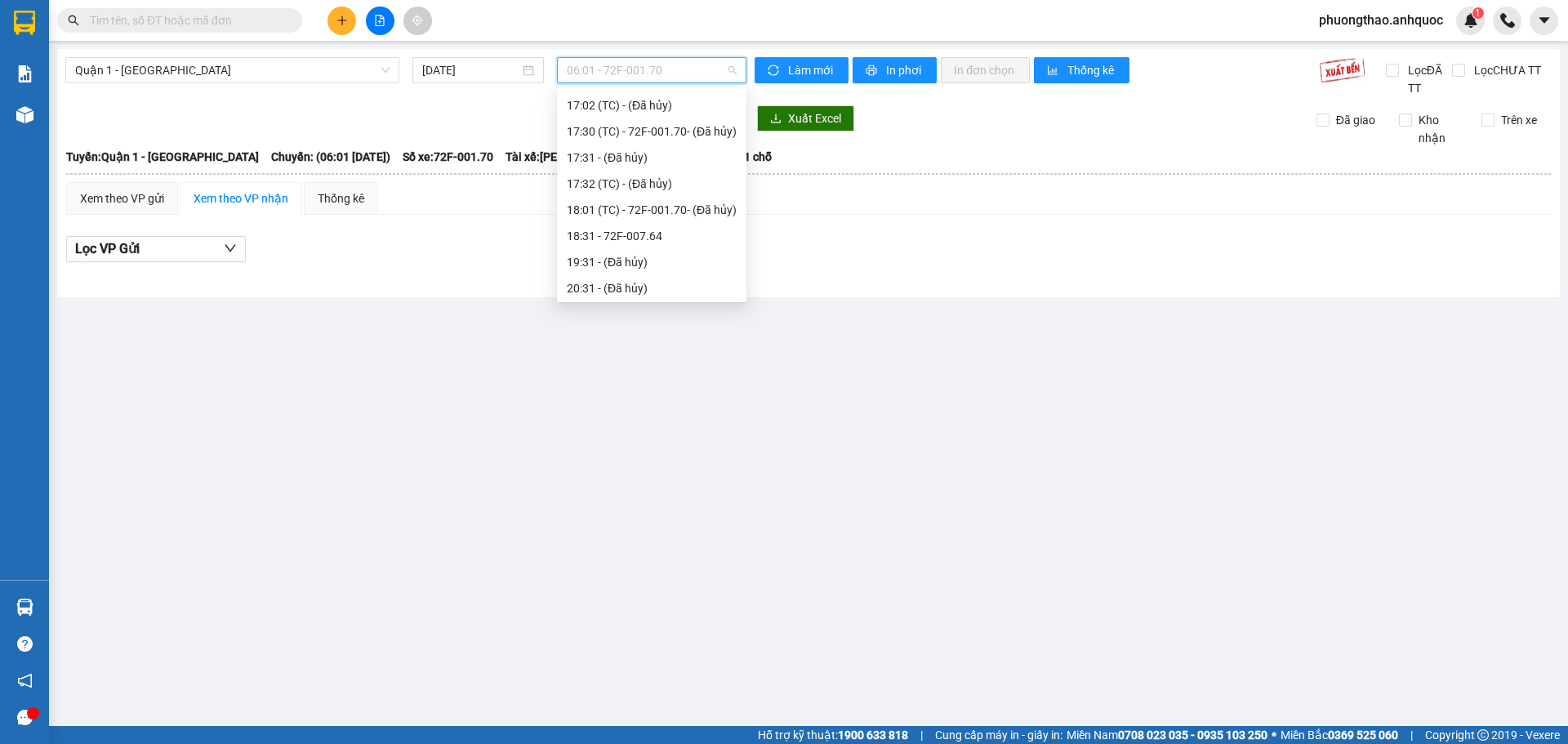
scroll to position [467, 0]
click at [617, 259] on div "18:31 - 72F-007.64" at bounding box center [651, 263] width 170 height 18
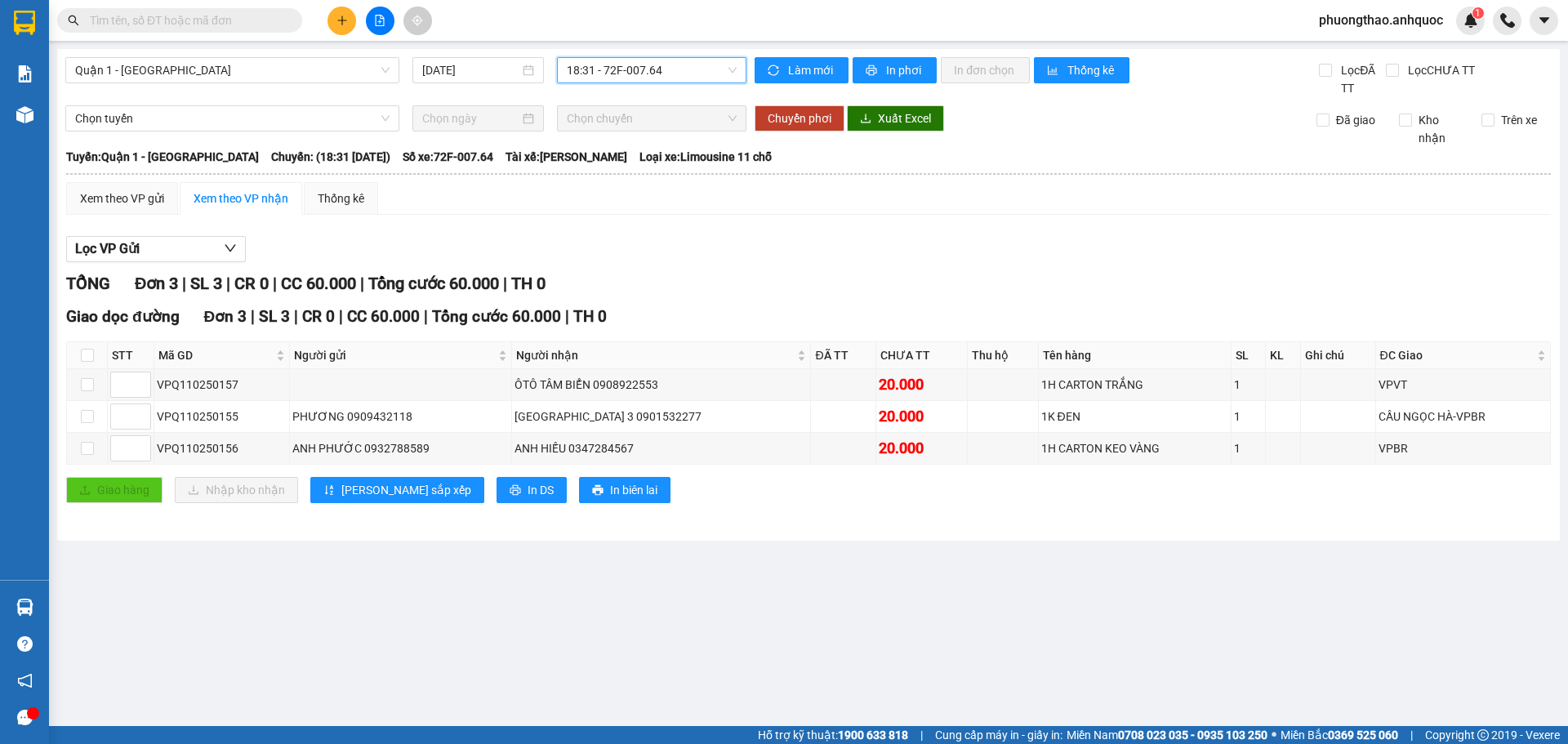
click at [692, 65] on span "18:31 - 72F-007.64" at bounding box center [651, 70] width 170 height 25
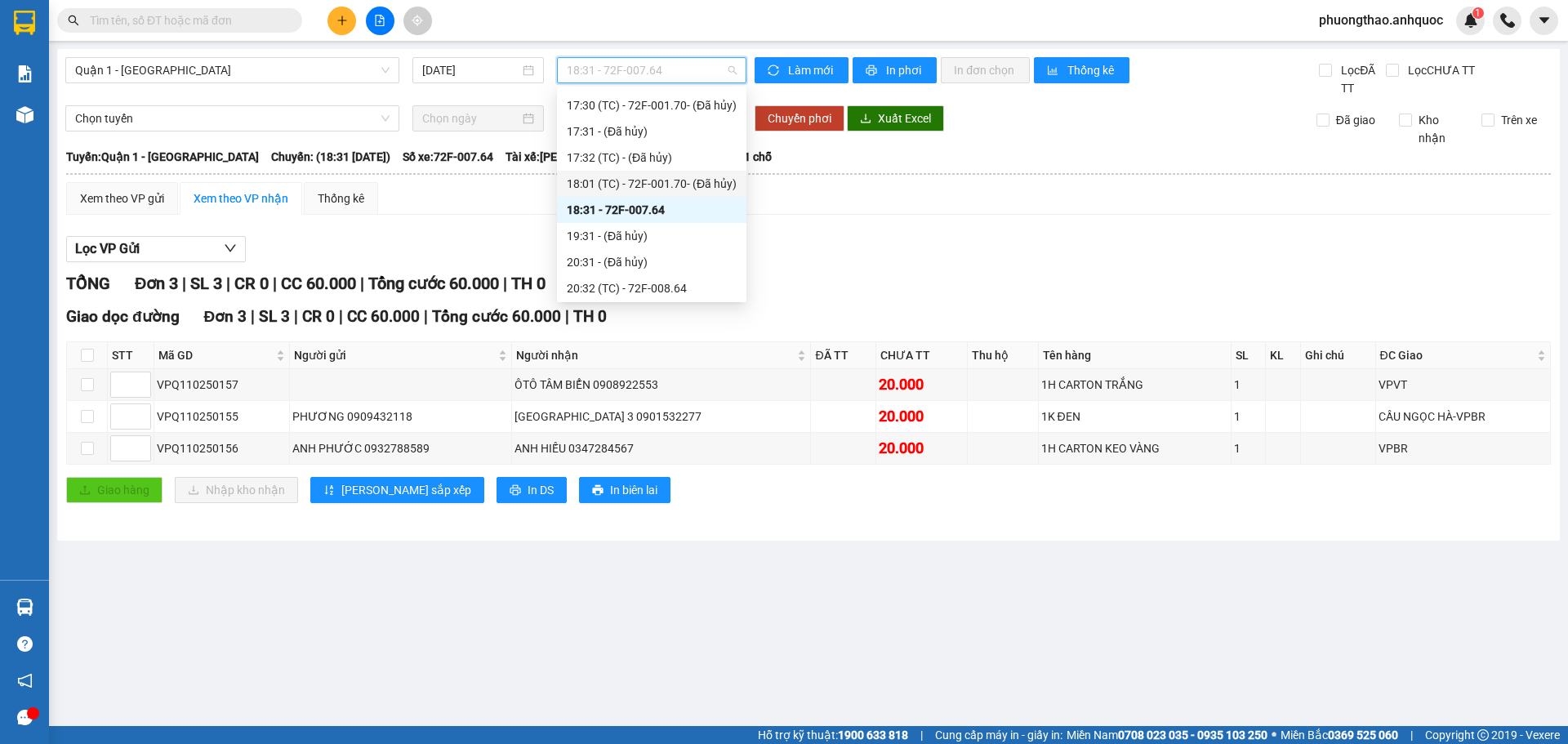
scroll to position [549, 0]
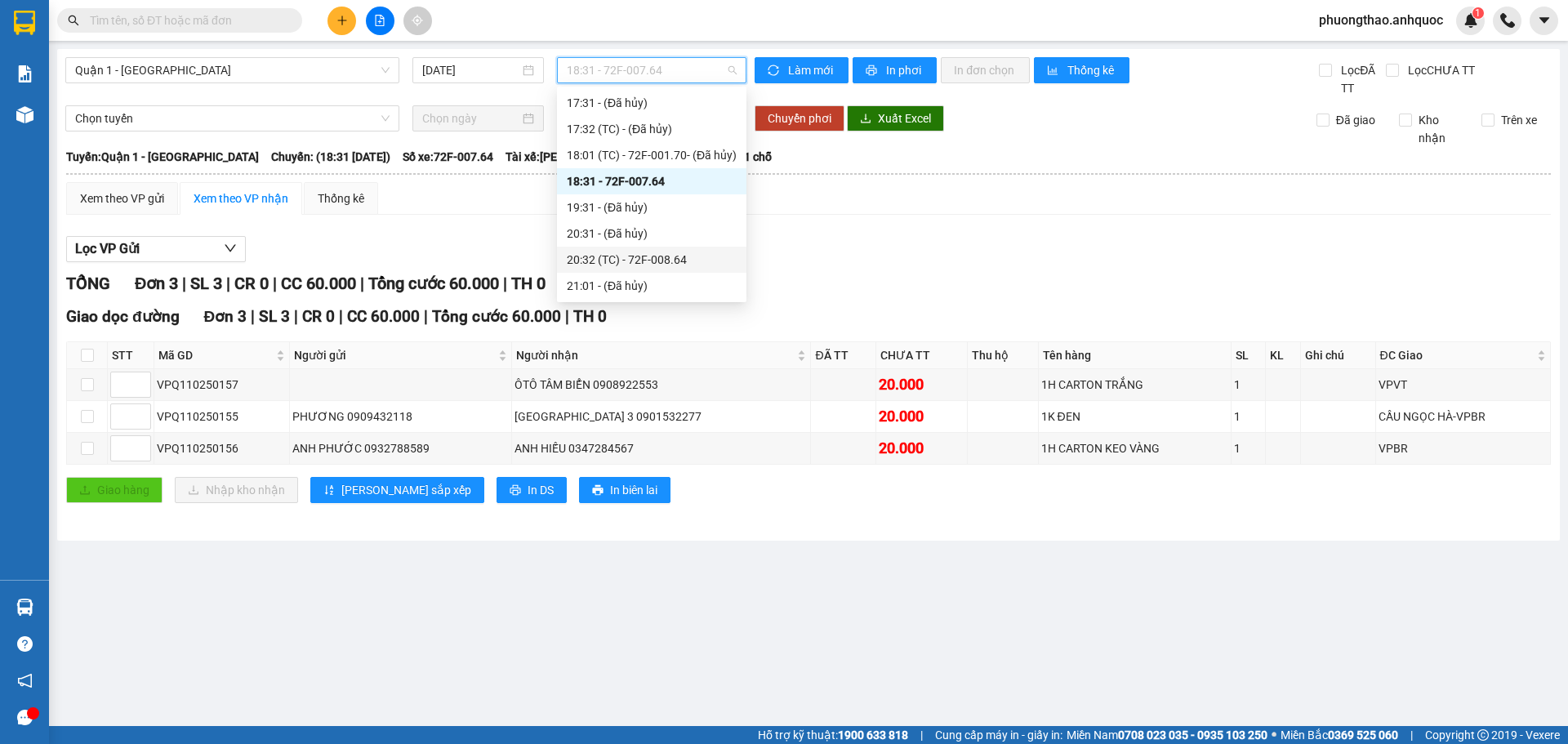
click at [663, 261] on div "20:32 (TC) - 72F-008.64" at bounding box center [651, 259] width 170 height 18
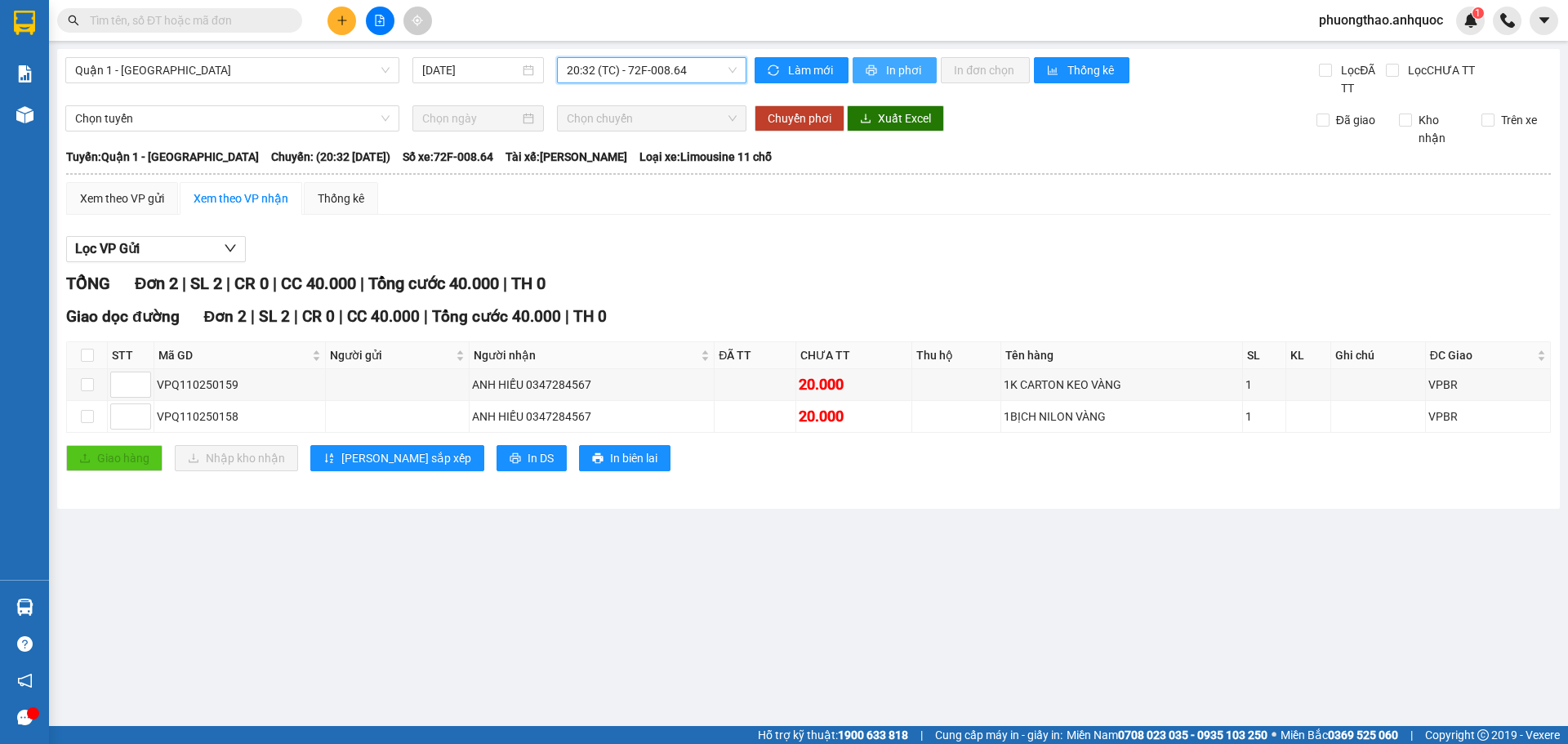
click at [884, 72] on button "In phơi" at bounding box center [895, 70] width 84 height 26
click at [360, 73] on span "Quận 1 - [GEOGRAPHIC_DATA]" at bounding box center [233, 70] width 314 height 25
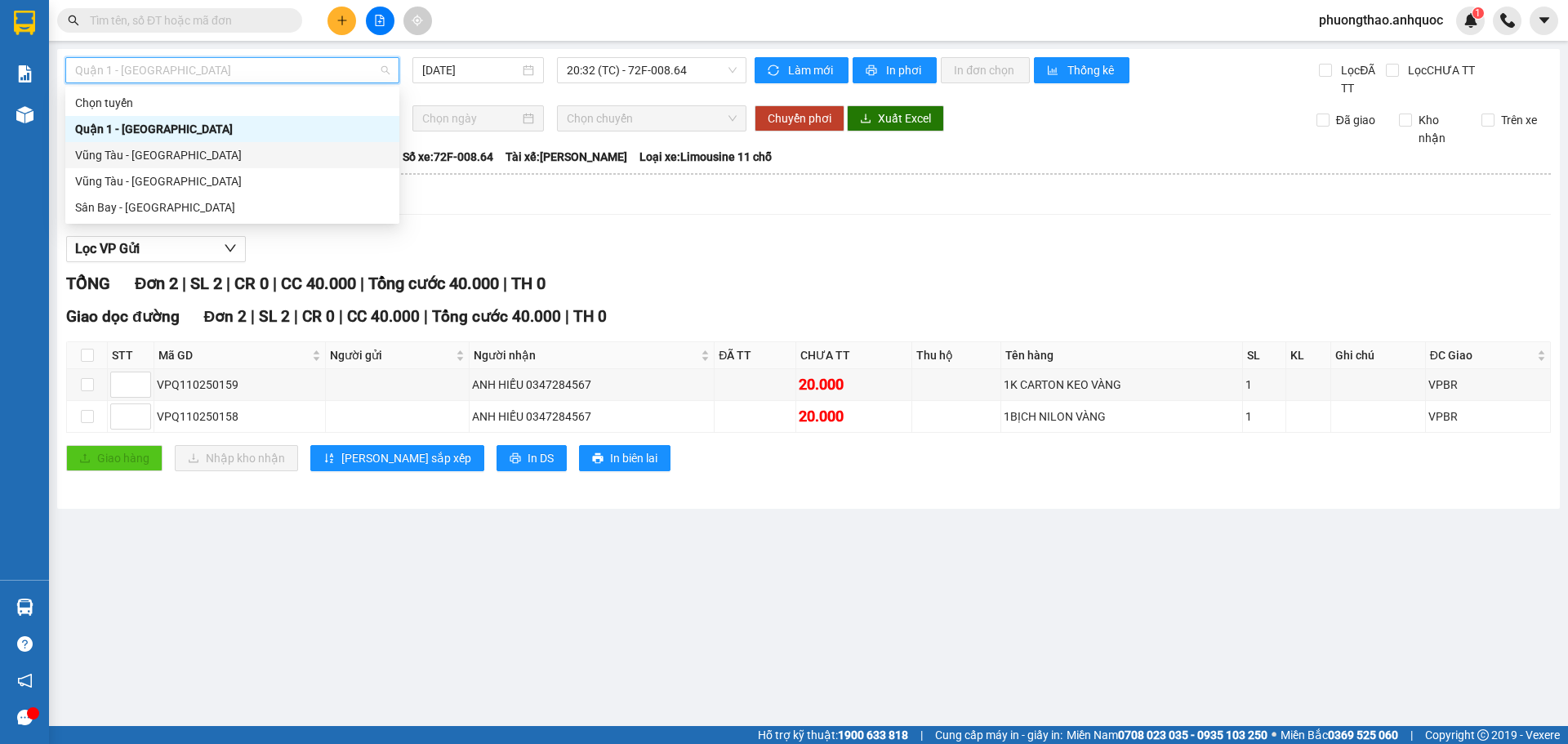
click at [118, 152] on div "Vũng Tàu - [GEOGRAPHIC_DATA]" at bounding box center [233, 154] width 314 height 18
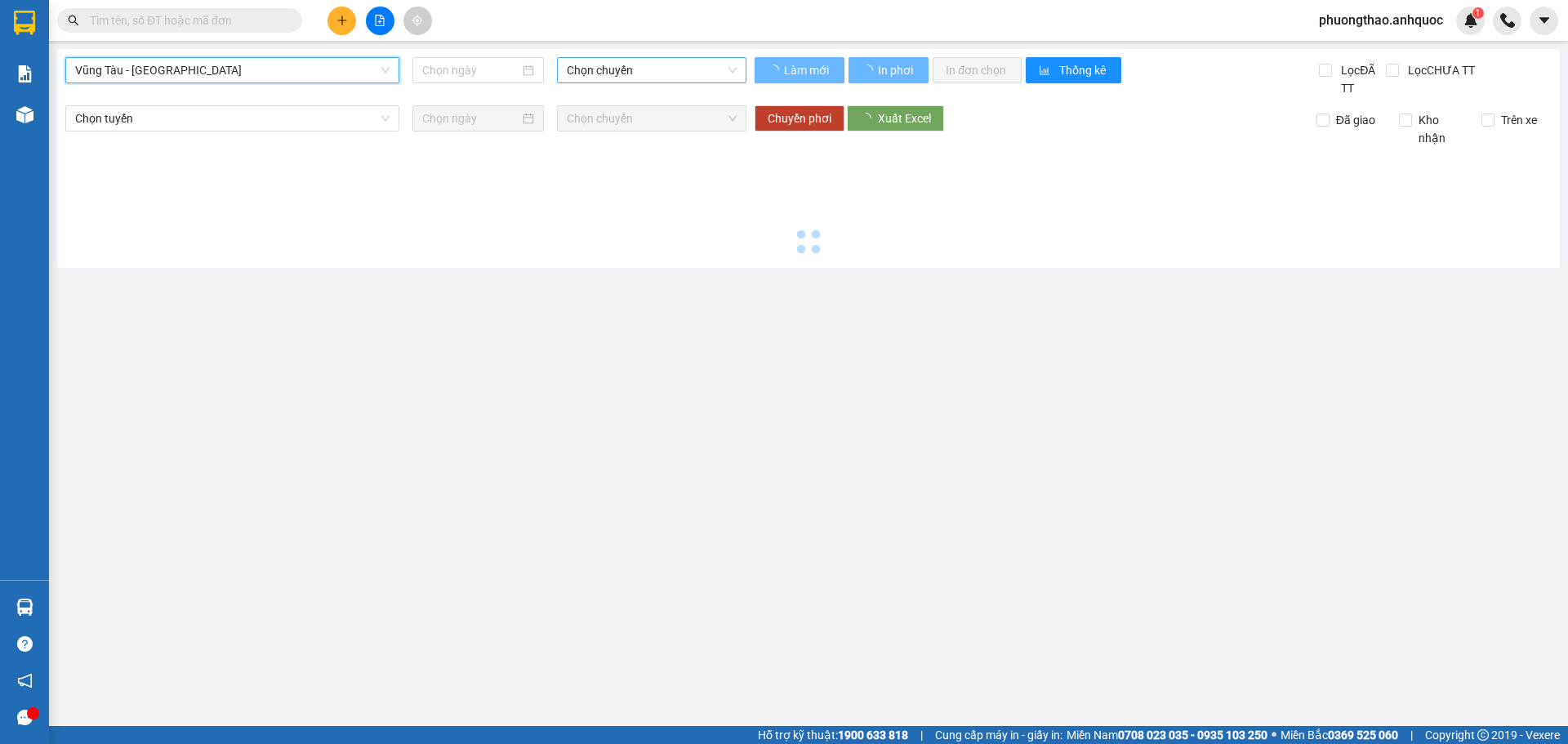
type input "[DATE]"
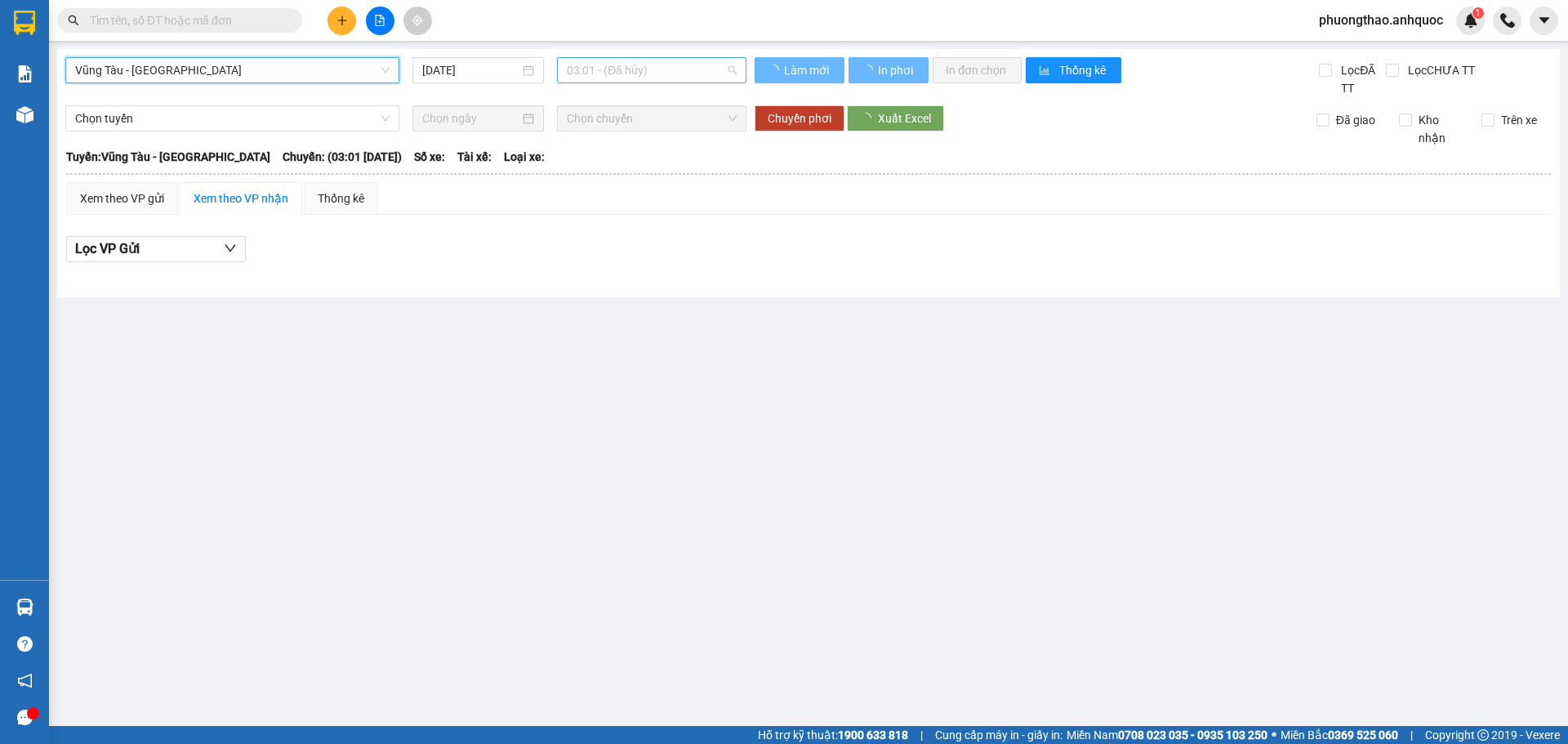
click at [590, 81] on span "03:01 - (Đã hủy)" at bounding box center [651, 70] width 170 height 25
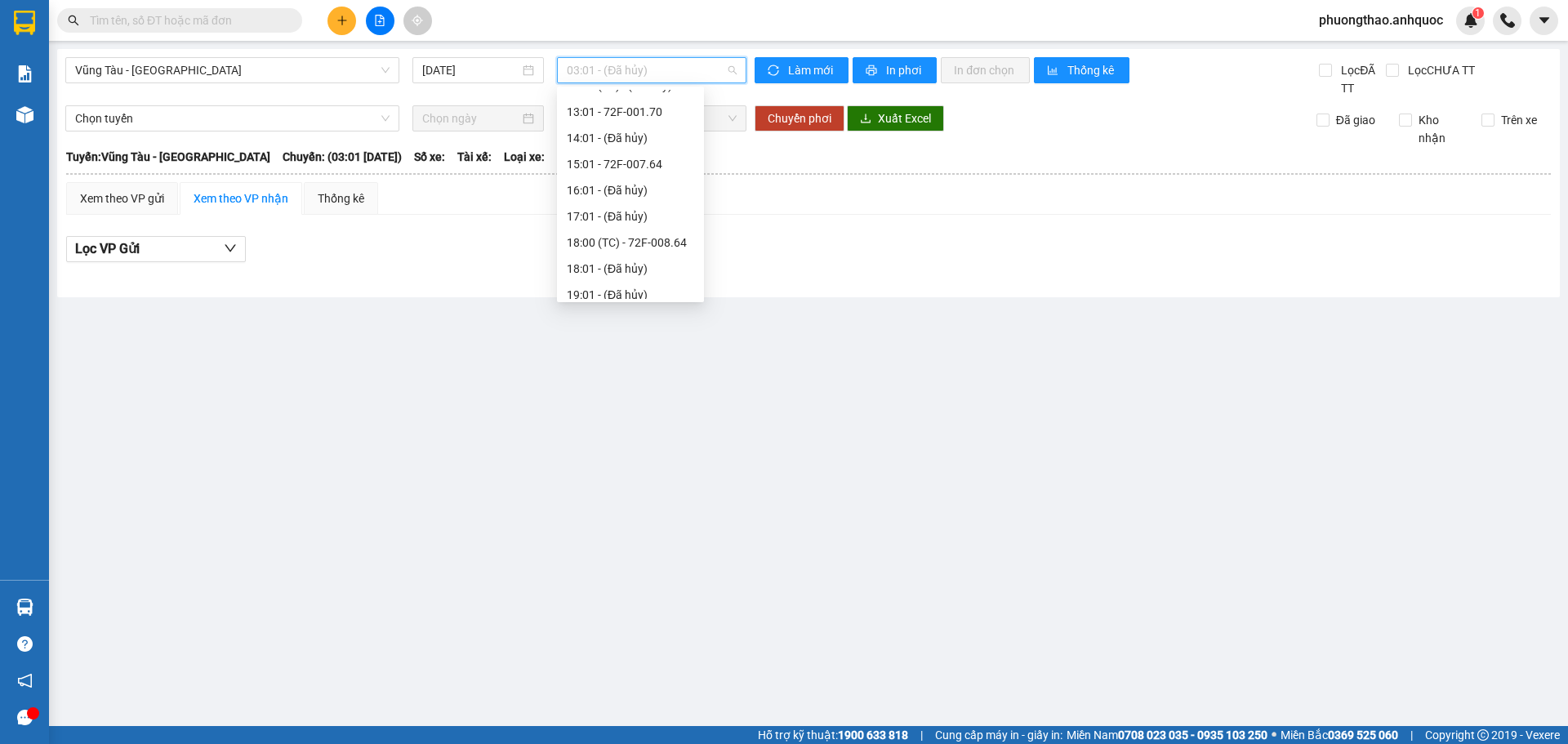
scroll to position [366, 0]
click at [629, 235] on div "18:00 (TC) - 72F-008.64" at bounding box center [630, 233] width 127 height 18
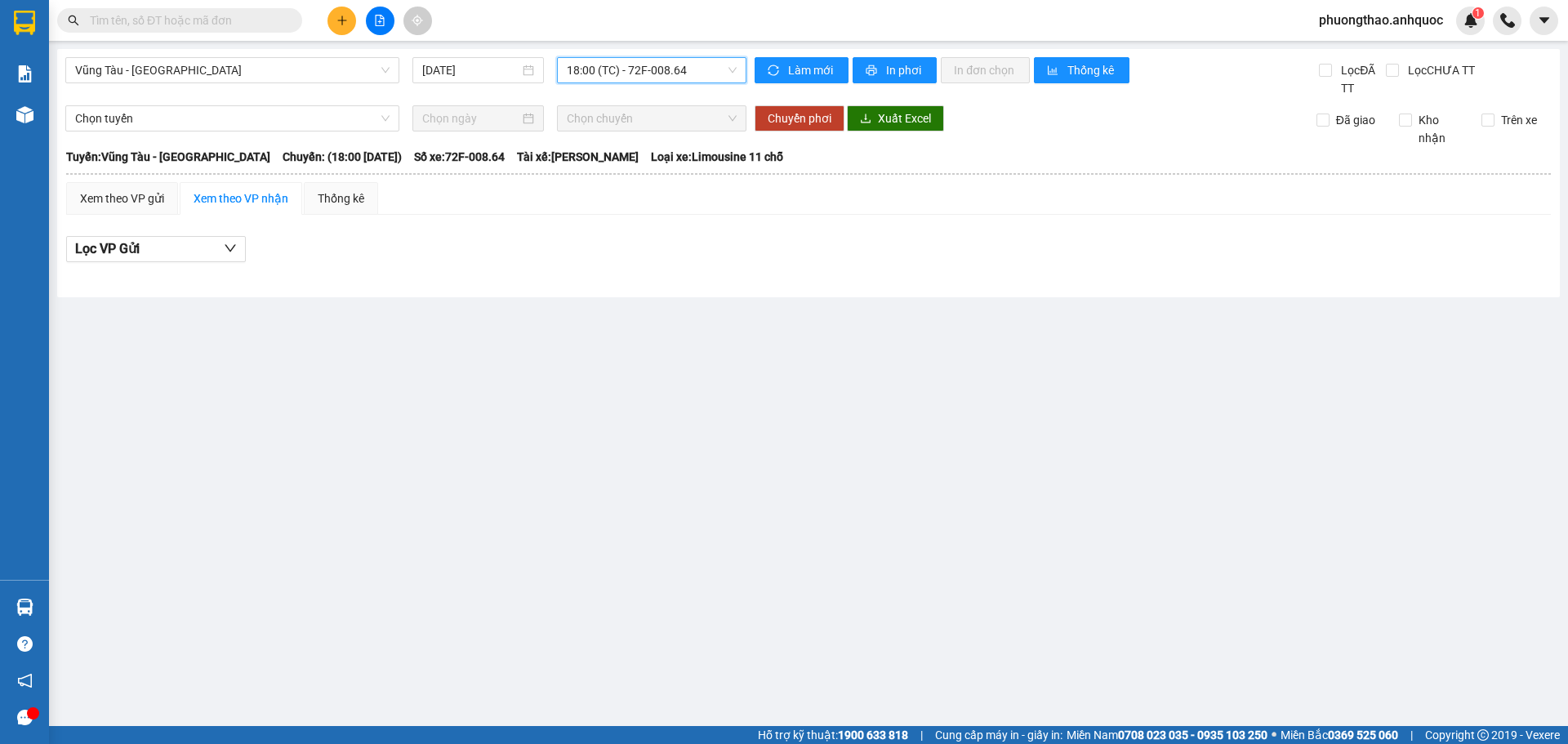
click at [619, 79] on span "18:00 (TC) - 72F-008.64" at bounding box center [651, 70] width 170 height 25
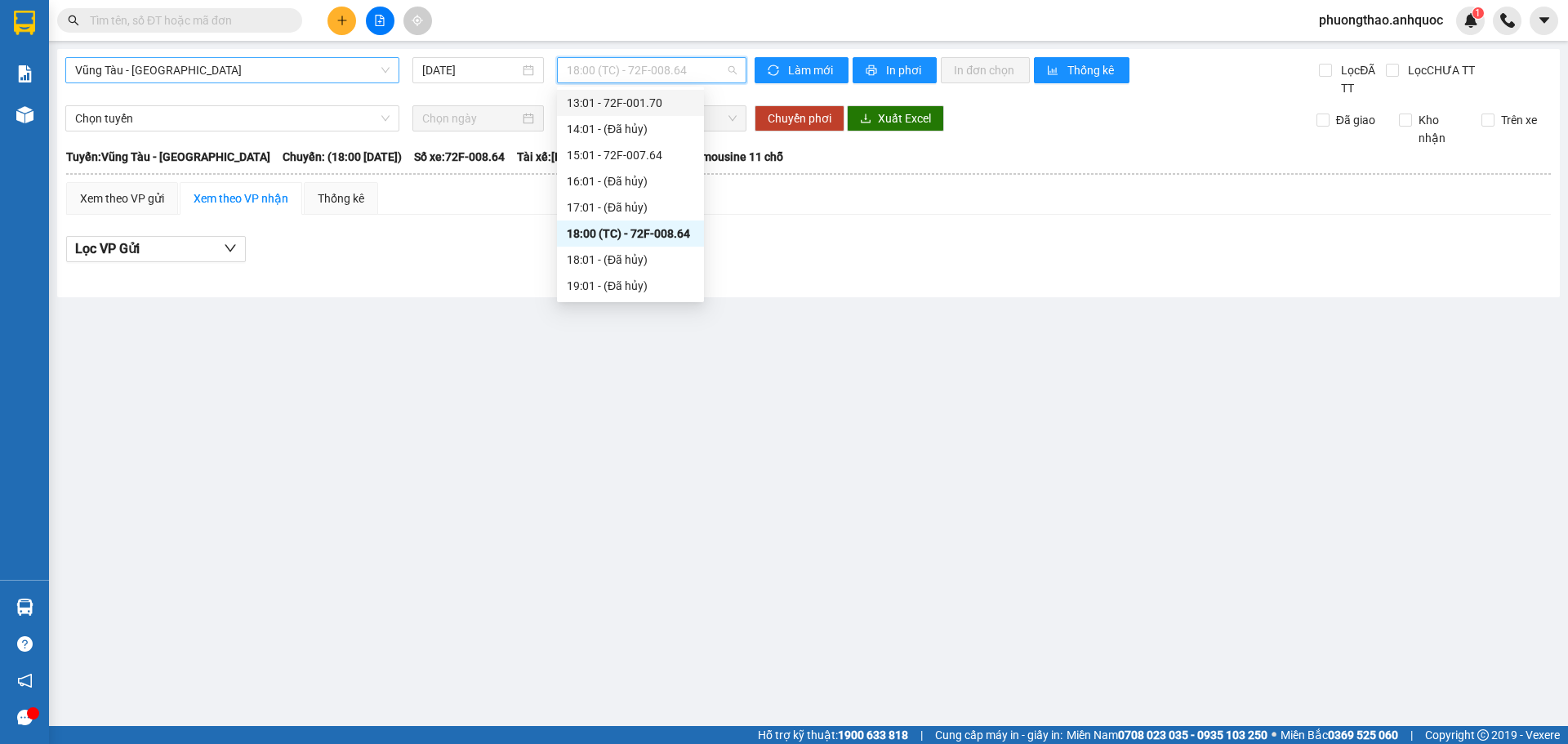
click at [344, 74] on span "Vũng Tàu - [GEOGRAPHIC_DATA]" at bounding box center [233, 70] width 314 height 25
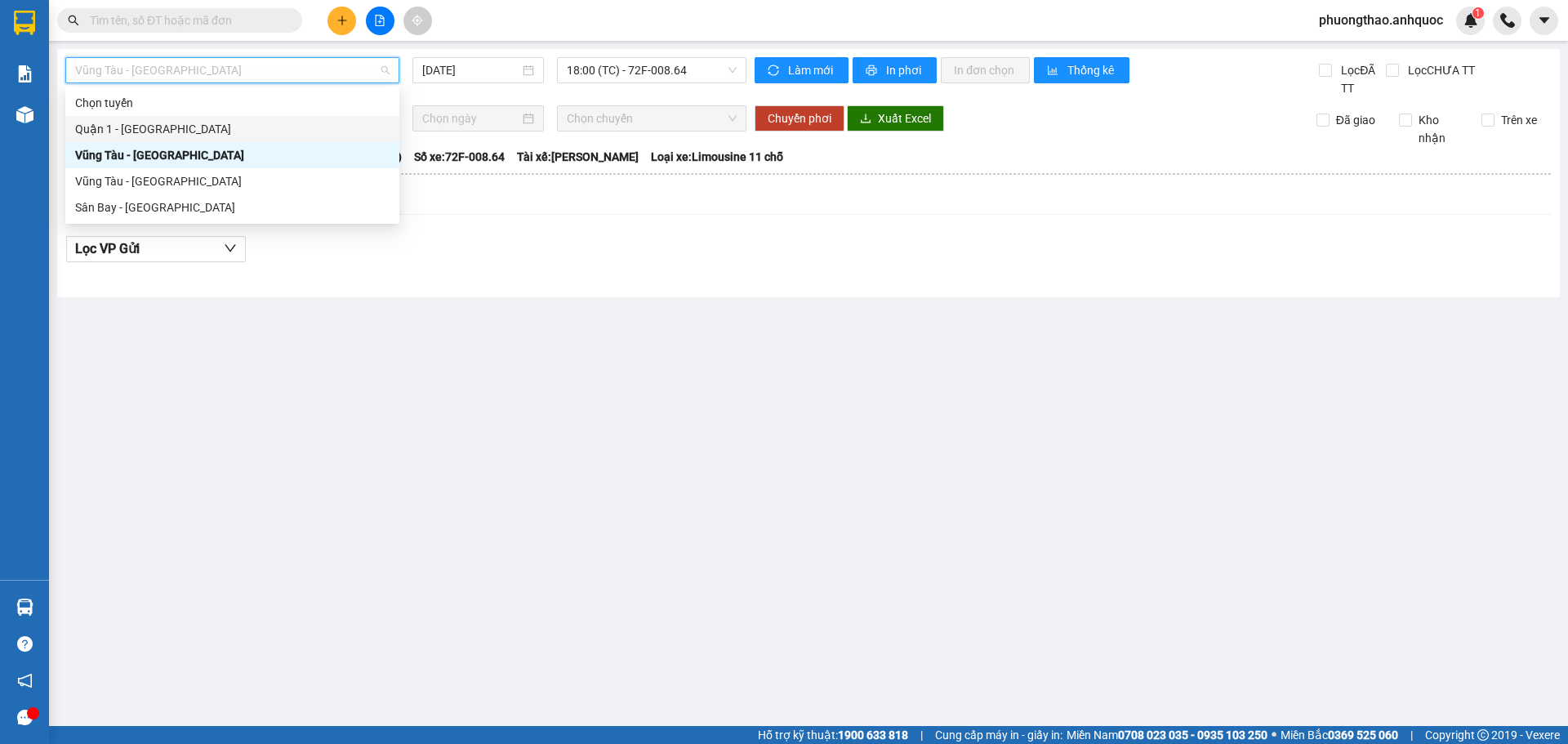
click at [249, 130] on div "Quận 1 - [GEOGRAPHIC_DATA]" at bounding box center [233, 129] width 314 height 18
type input "[DATE]"
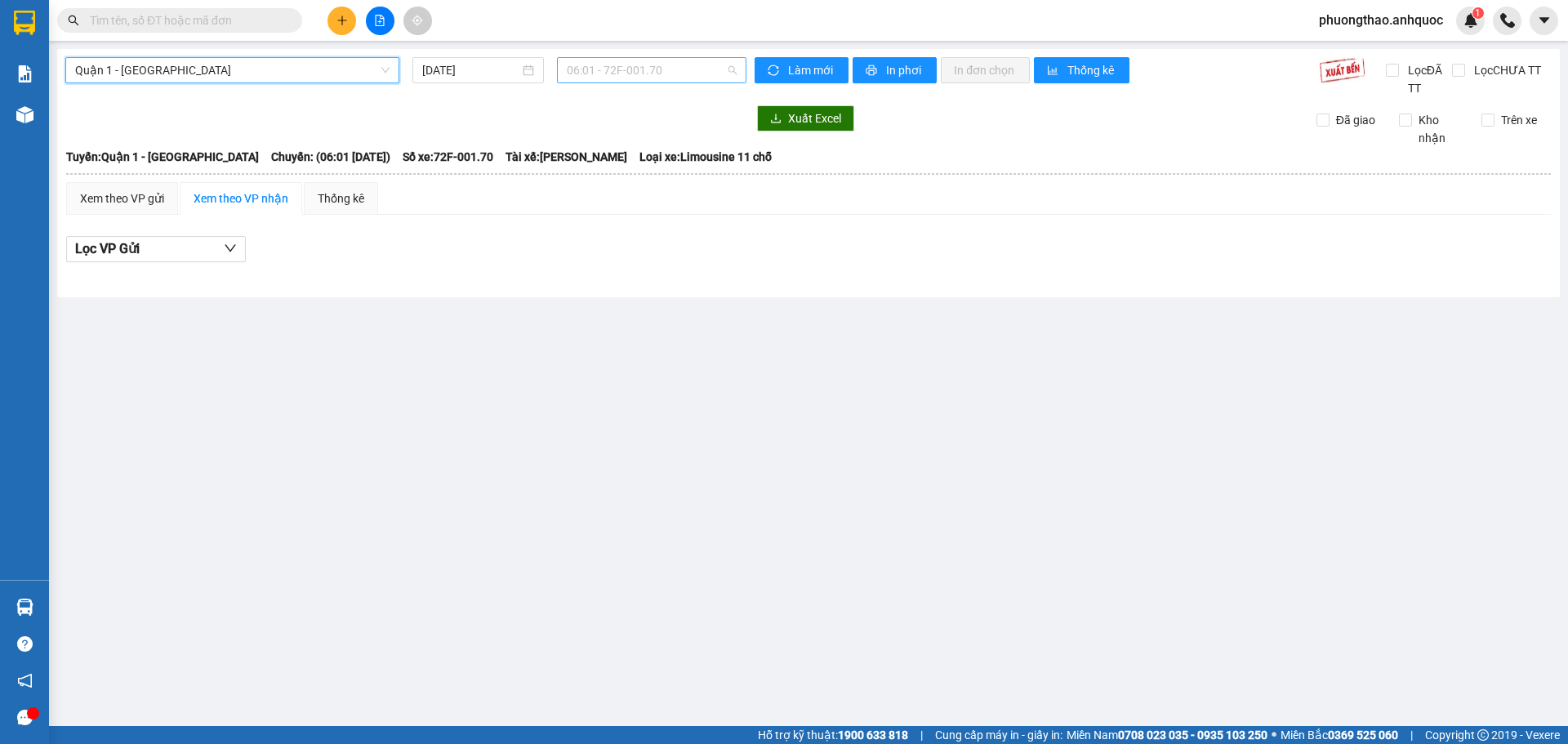
click at [599, 75] on span "06:01 - 72F-001.70" at bounding box center [651, 70] width 170 height 25
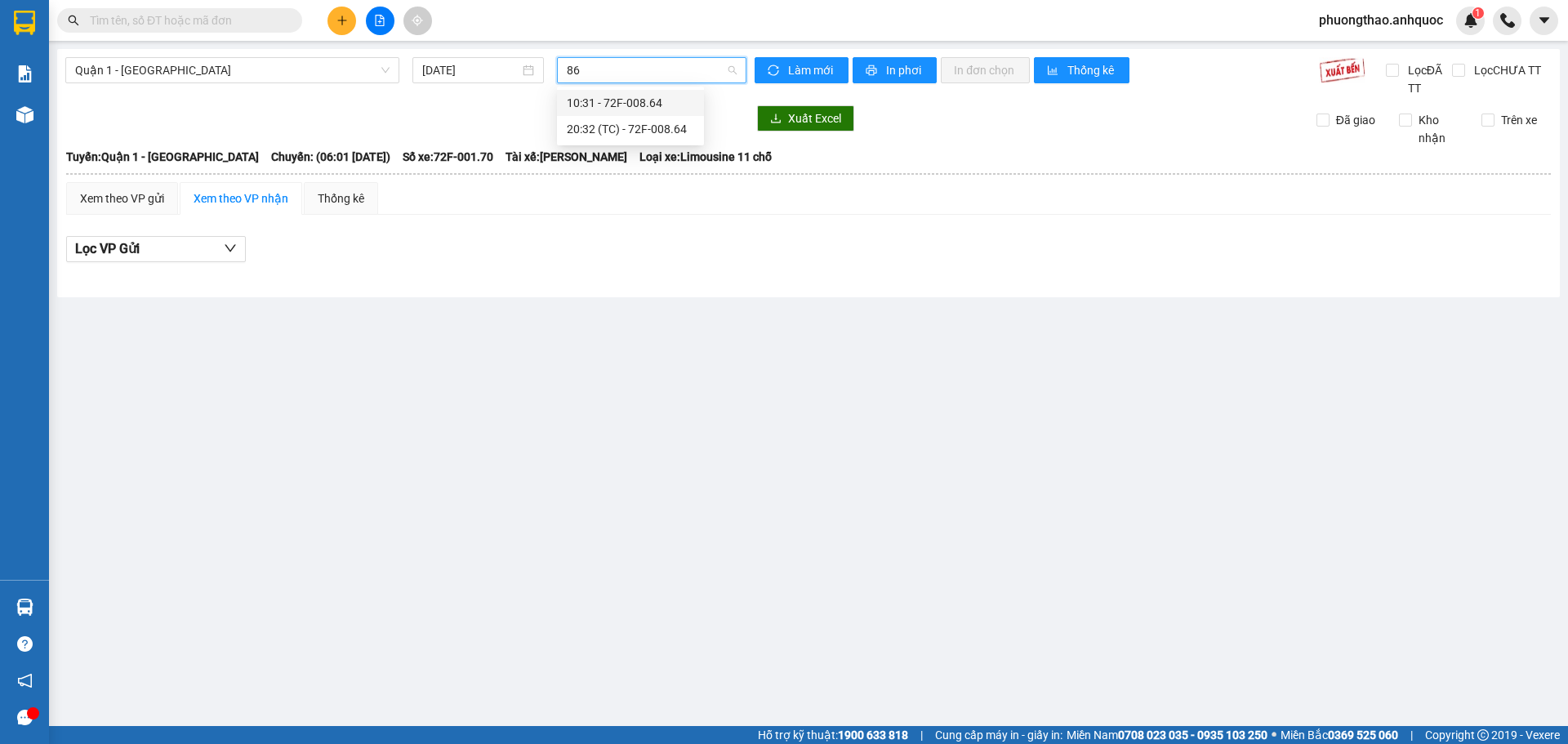
type input "864"
click at [609, 132] on div "20:32 (TC) - 72F-008.64" at bounding box center [630, 129] width 127 height 18
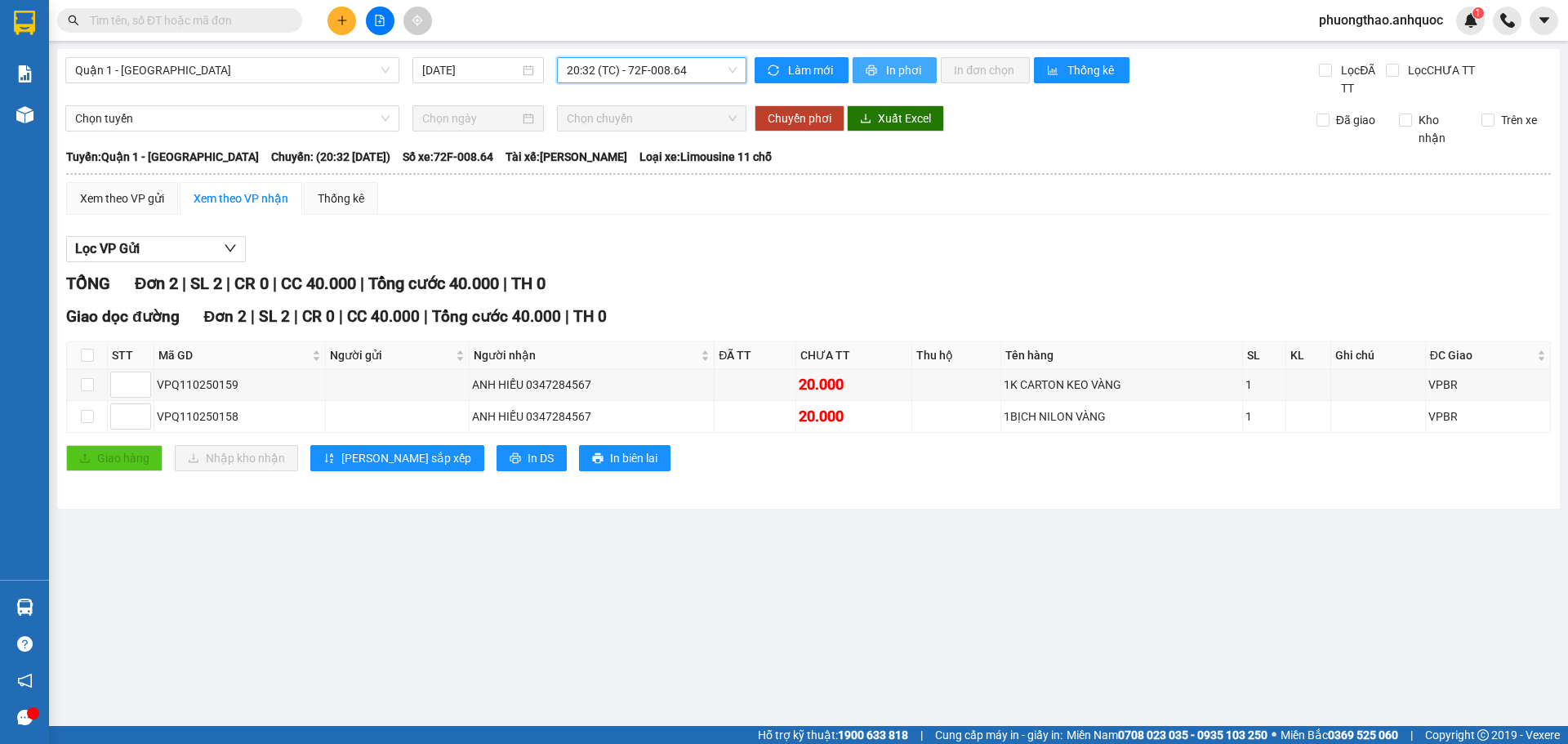
click at [894, 60] on button "In phơi" at bounding box center [895, 70] width 84 height 26
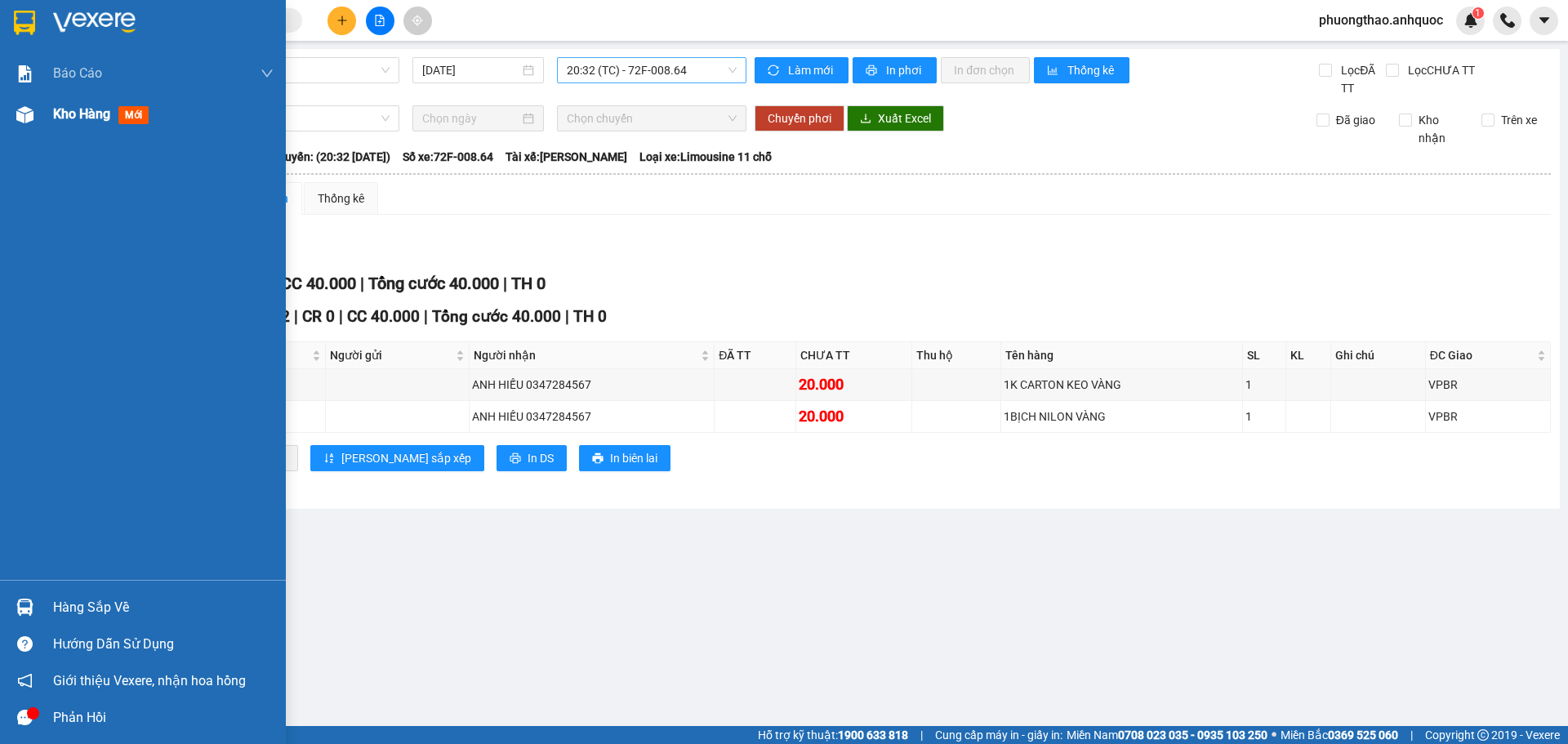
click at [0, 113] on div "Kho hàng mới" at bounding box center [142, 114] width 286 height 41
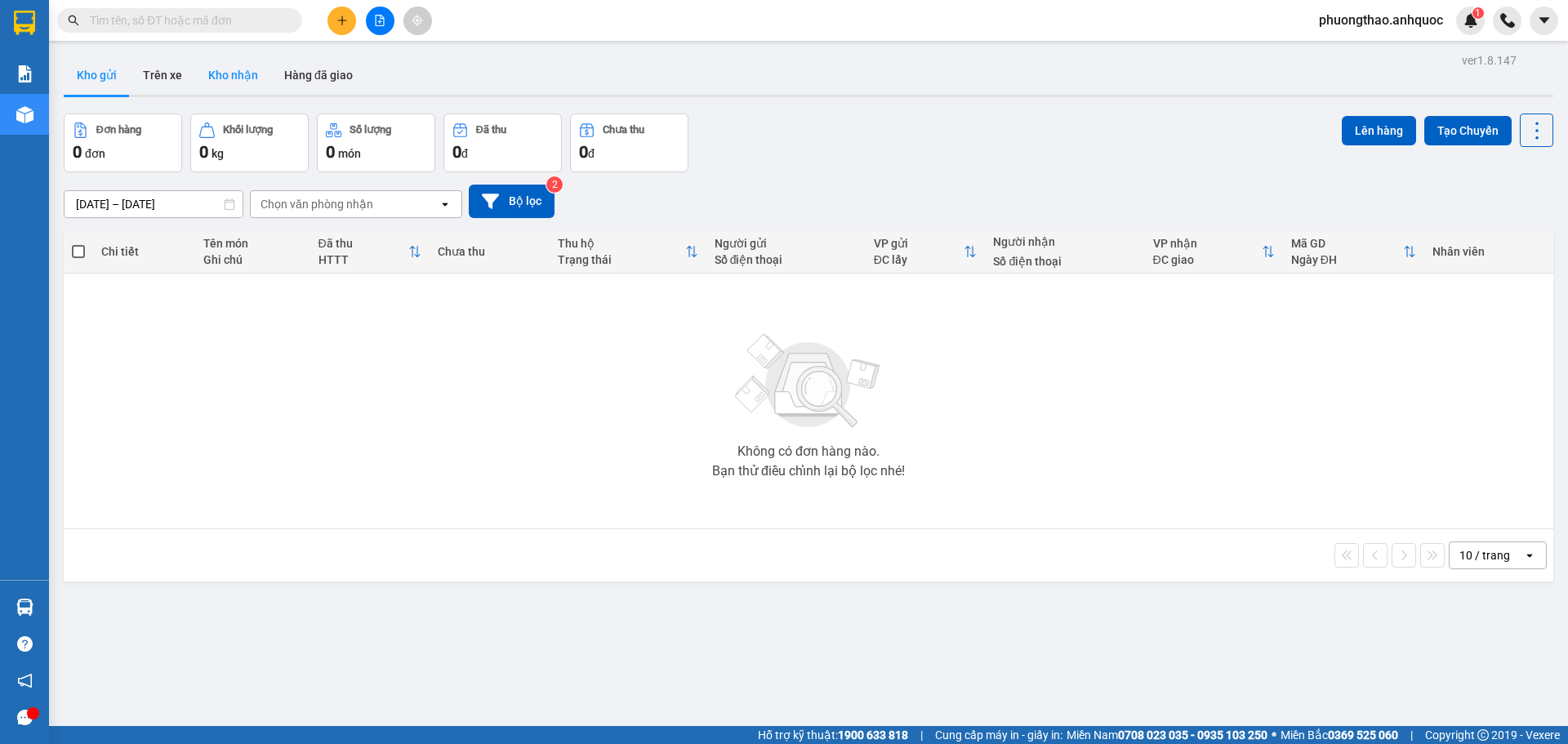
click at [226, 79] on button "Kho nhận" at bounding box center [233, 76] width 76 height 39
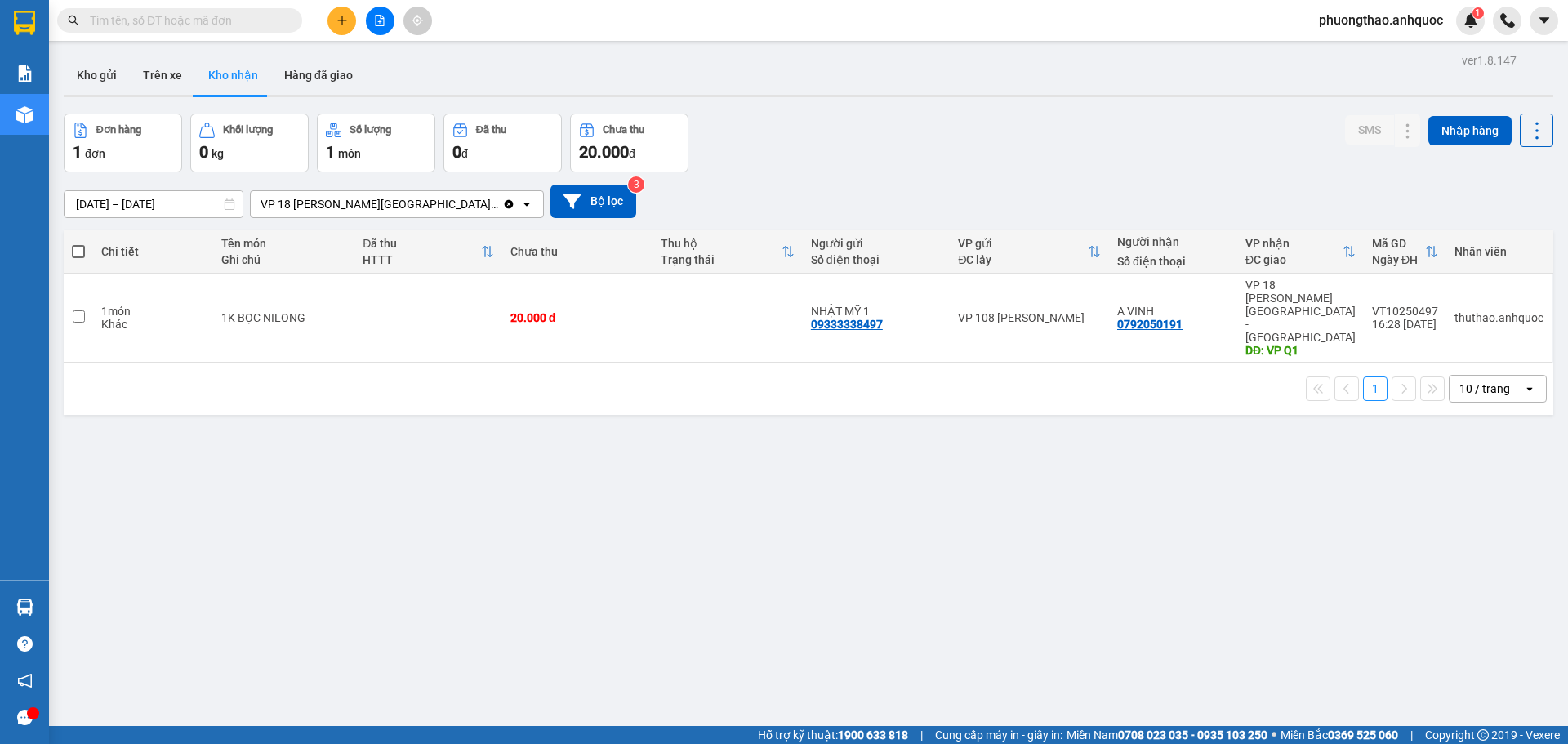
click at [464, 366] on div "1 10 / trang open" at bounding box center [808, 389] width 1490 height 52
click at [422, 51] on div "ver 1.8.147 Kho gửi Trên xe Kho nhận Hàng đã giao Đơn hàng 1 đơn Khối lượng 0 k…" at bounding box center [808, 420] width 1503 height 744
click at [421, 509] on div "ver 1.8.147 Kho gửi Trên xe Kho nhận Hàng đã giao Đơn hàng 1 đơn Khối lượng 0 k…" at bounding box center [808, 420] width 1503 height 744
click at [117, 78] on button "Kho gửi" at bounding box center [96, 76] width 66 height 39
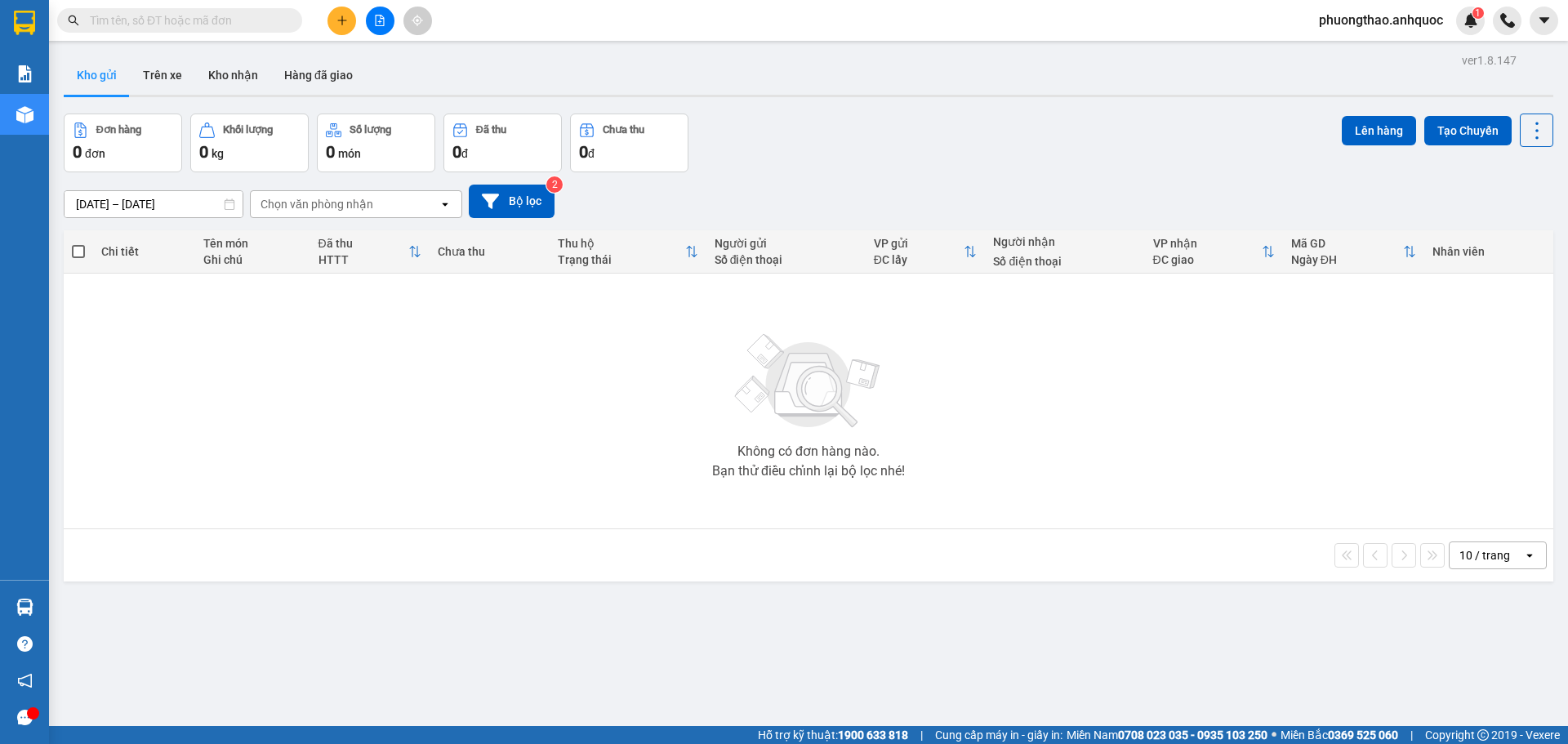
click at [1429, 27] on span "phuongthao.anhquoc" at bounding box center [1381, 20] width 150 height 21
click at [1391, 57] on span "Đăng xuất" at bounding box center [1387, 51] width 118 height 18
